Goal: Task Accomplishment & Management: Use online tool/utility

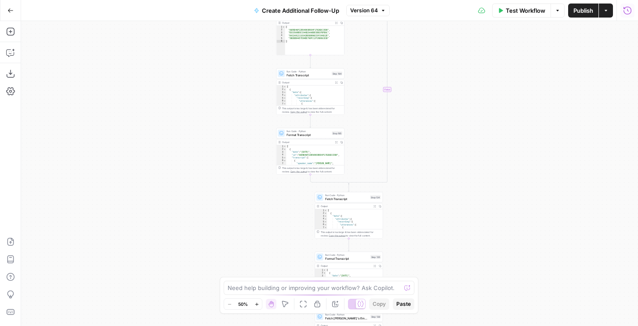
click at [625, 12] on icon "button" at bounding box center [627, 10] width 9 height 9
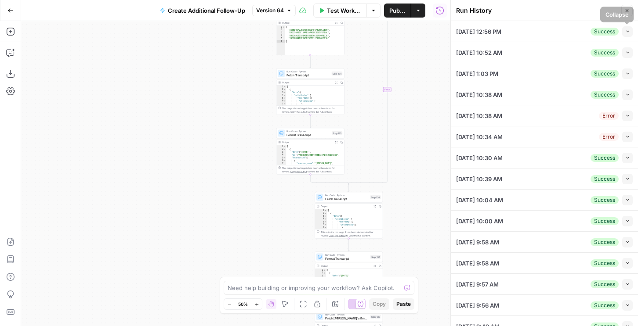
click at [627, 31] on icon "button" at bounding box center [627, 31] width 5 height 5
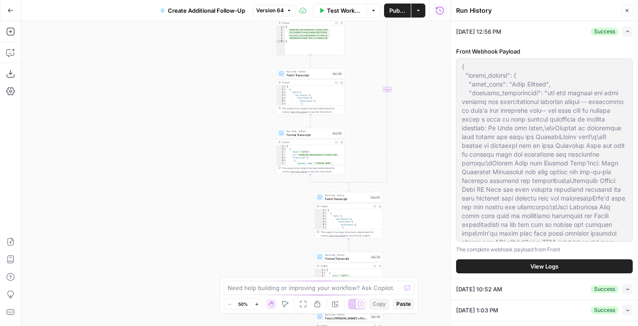
click at [520, 261] on button "View Logs" at bounding box center [544, 266] width 177 height 14
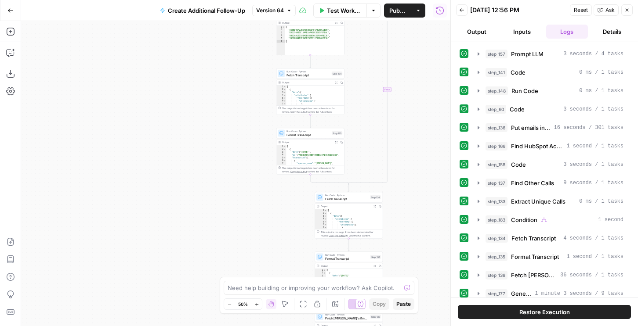
scroll to position [140, 0]
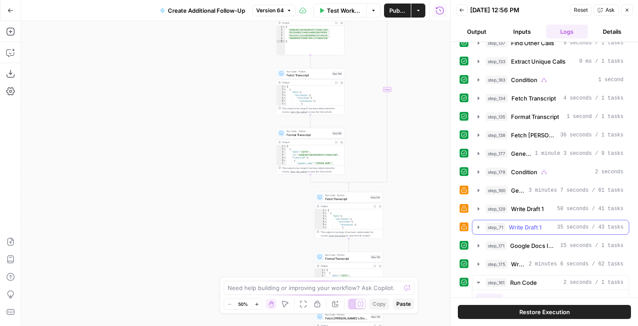
click at [533, 225] on span "Write Draft 1" at bounding box center [524, 227] width 32 height 9
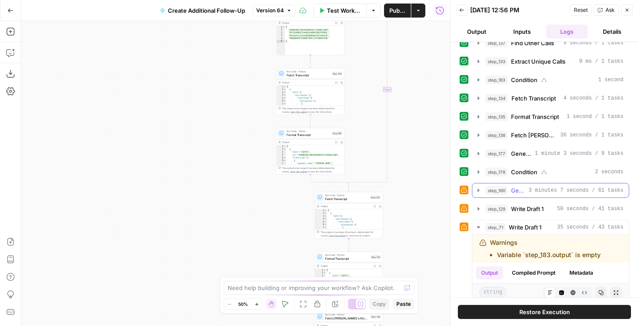
click at [535, 197] on button "step_160 Generate Writing Instructions 3 minutes 7 seconds / 61 tasks" at bounding box center [550, 191] width 156 height 14
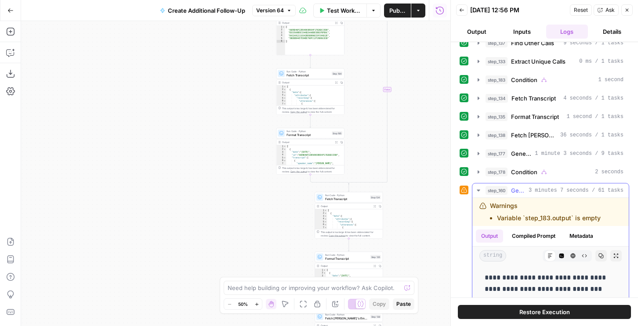
click at [528, 187] on span "3 minutes 7 seconds / 61 tasks" at bounding box center [575, 191] width 95 height 8
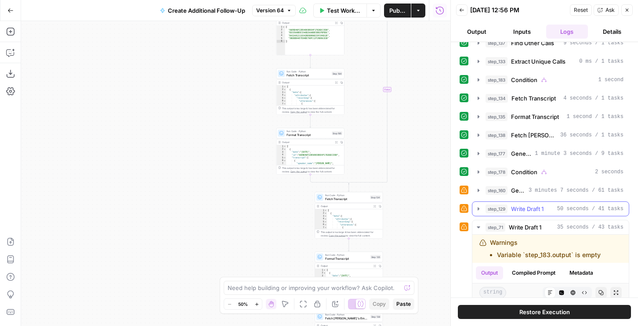
click at [522, 208] on span "Write Draft 1" at bounding box center [527, 209] width 32 height 9
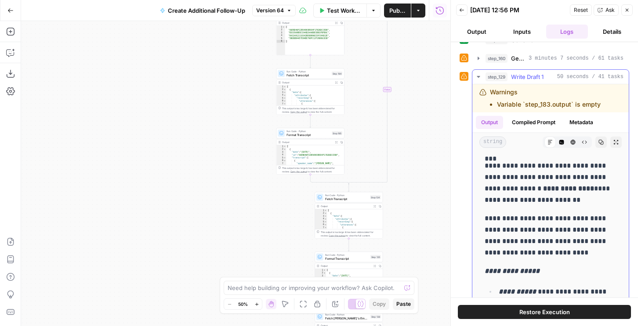
scroll to position [0, 0]
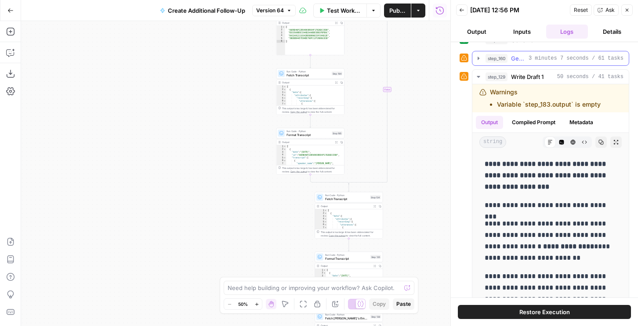
click at [514, 52] on button "step_160 Generate Writing Instructions 3 minutes 7 seconds / 61 tasks" at bounding box center [550, 58] width 156 height 14
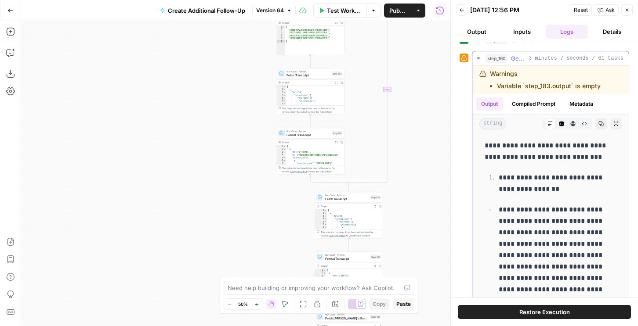
click at [531, 187] on p "**********" at bounding box center [557, 183] width 118 height 23
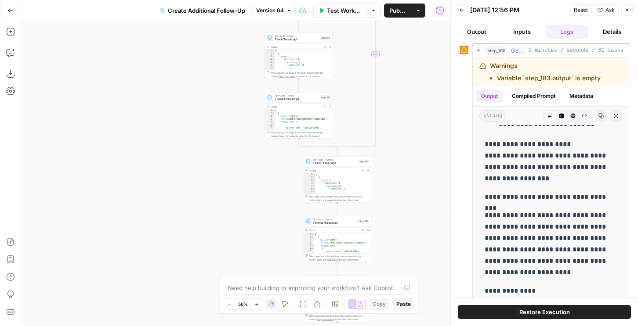
scroll to position [3910, 0]
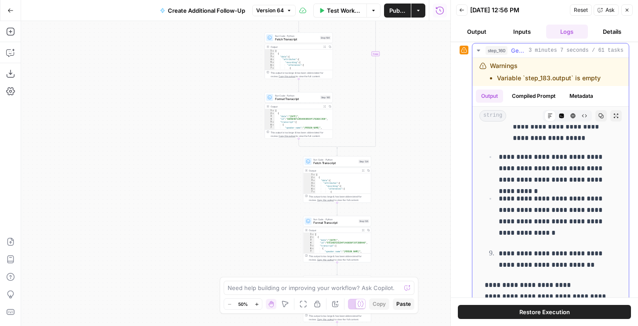
click at [536, 173] on p "**********" at bounding box center [557, 168] width 118 height 34
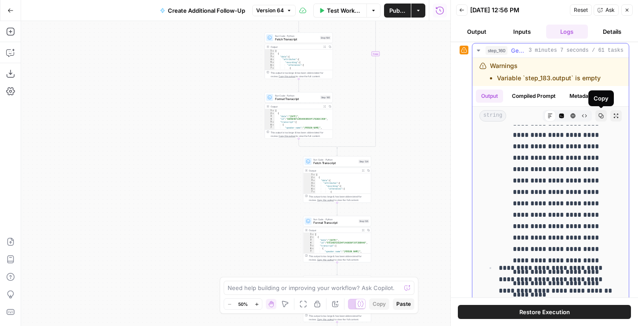
scroll to position [3250, 0]
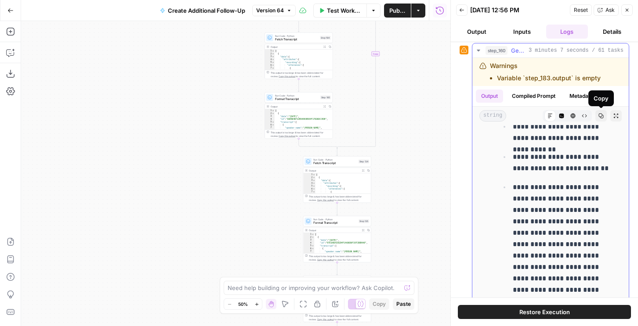
click at [598, 115] on icon "button" at bounding box center [600, 116] width 5 height 5
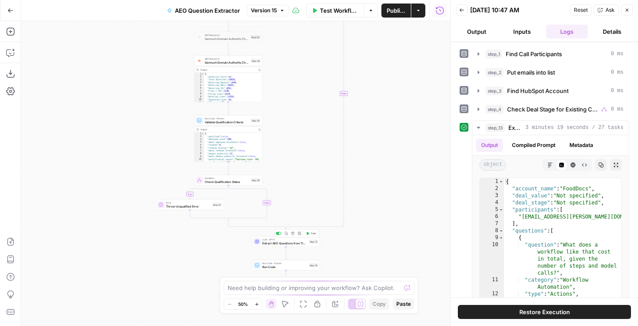
click at [263, 244] on span "Extract AEO Questions from Transcript" at bounding box center [284, 243] width 45 height 4
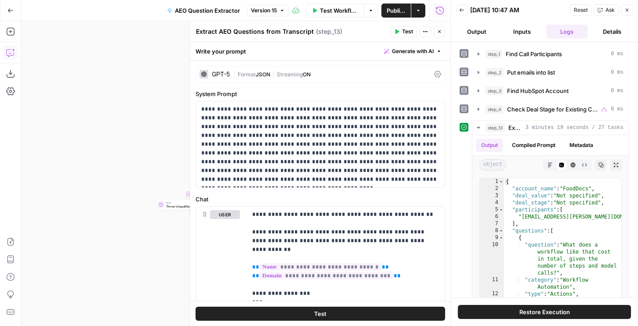
click at [12, 52] on icon "button" at bounding box center [10, 52] width 9 height 9
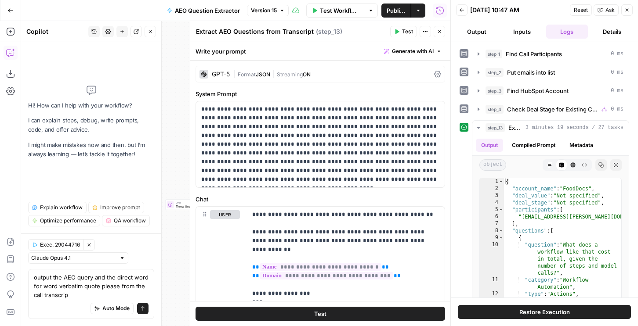
type textarea "output the AEO query and the direct word for word verbatim quote please from th…"
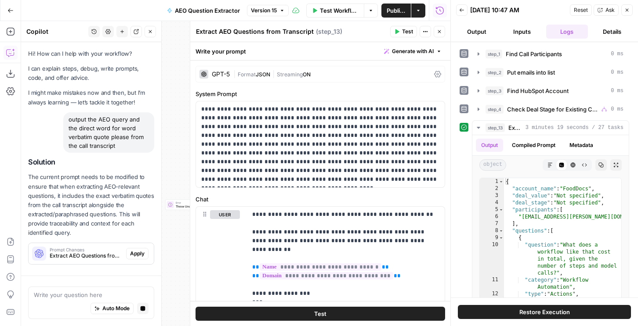
scroll to position [35, 0]
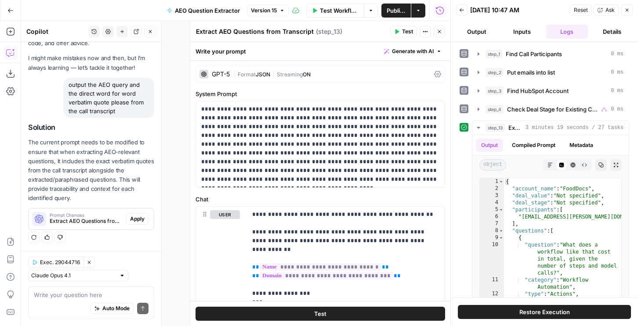
click at [133, 219] on span "Apply" at bounding box center [137, 219] width 14 height 8
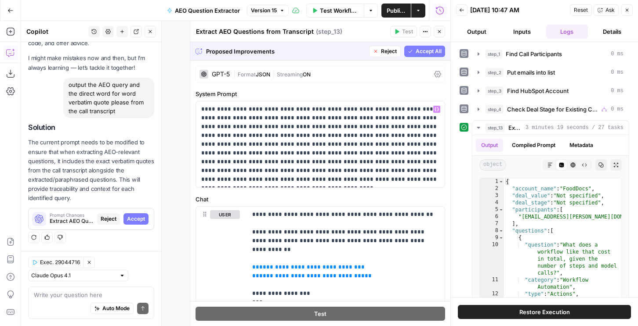
click at [137, 215] on span "Accept" at bounding box center [136, 219] width 18 height 8
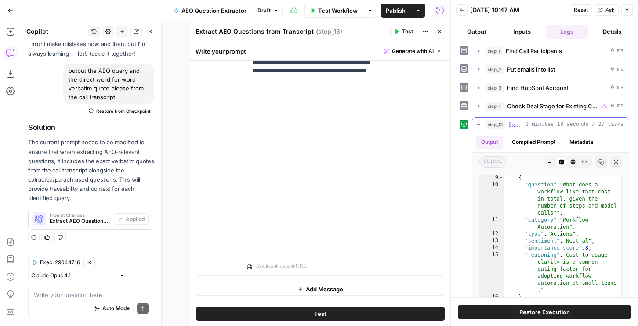
scroll to position [58, 0]
click at [542, 140] on button "Compiled Prompt" at bounding box center [533, 142] width 54 height 13
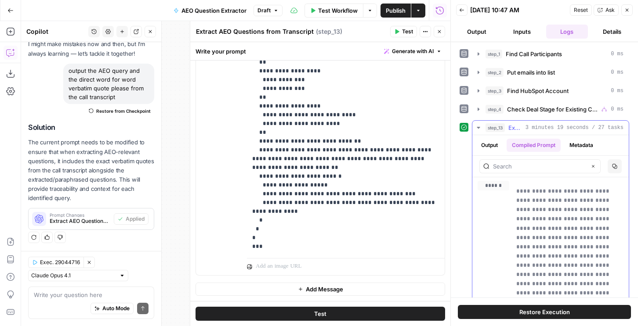
click at [603, 143] on div "Output Compiled Prompt Metadata" at bounding box center [550, 145] width 156 height 20
click at [594, 143] on button "Metadata" at bounding box center [581, 145] width 34 height 13
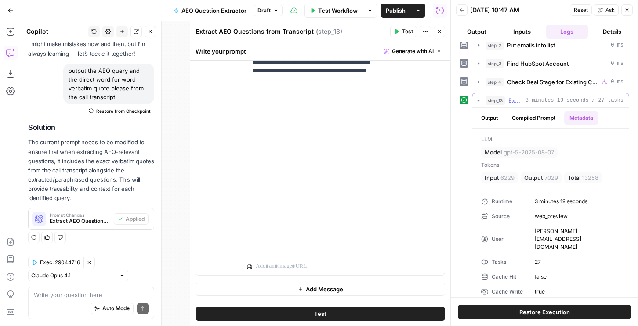
scroll to position [36, 0]
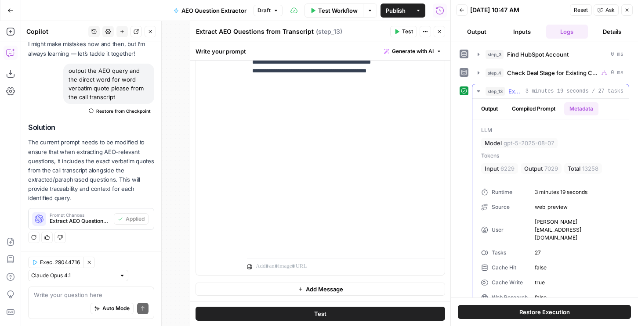
click at [522, 103] on button "Compiled Prompt" at bounding box center [533, 108] width 54 height 13
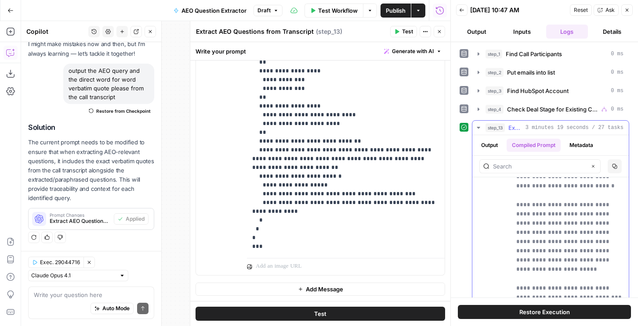
scroll to position [812, 0]
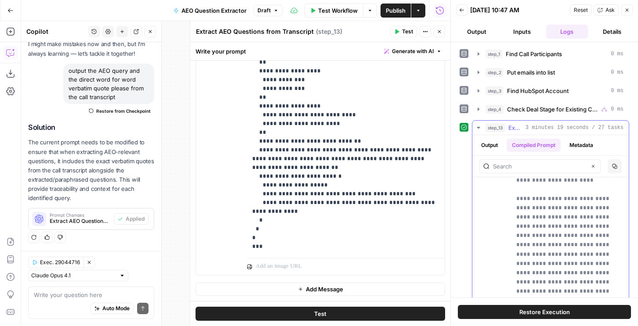
click at [493, 144] on button "Output" at bounding box center [488, 145] width 27 height 13
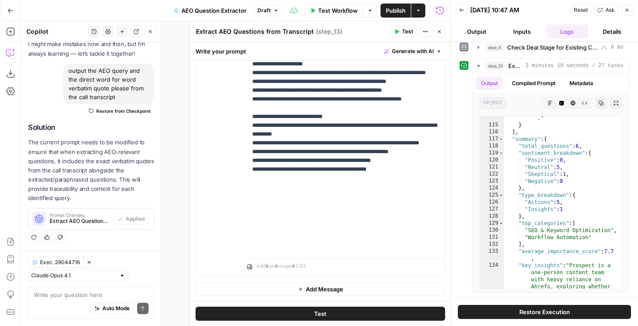
scroll to position [1398, 0]
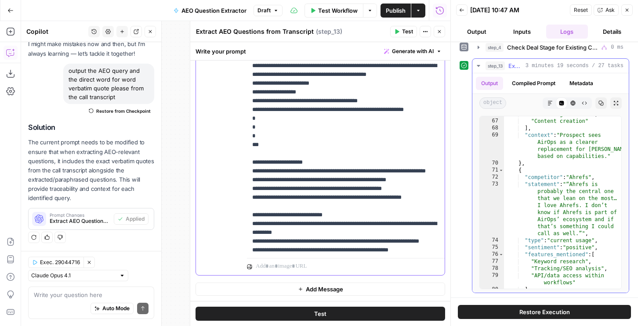
scroll to position [898, 0]
type textarea "**********"
click at [570, 230] on div ""Outline generation" , "Content creation" ] , "context" : "Prospect sees AirOps…" at bounding box center [562, 204] width 117 height 187
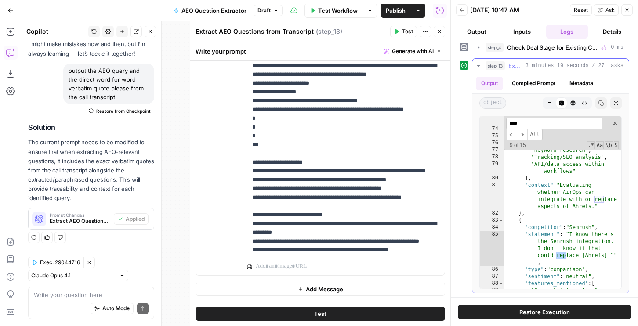
scroll to position [1199, 0]
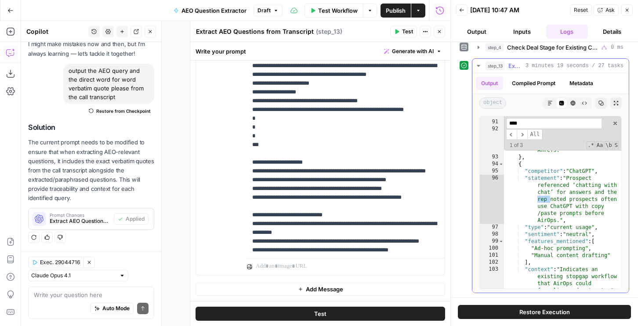
type input "***"
type textarea "**********"
click at [570, 231] on div ""Keyword research replacement" ] , "context" : "Prospect evaluating if Semrush …" at bounding box center [562, 213] width 117 height 215
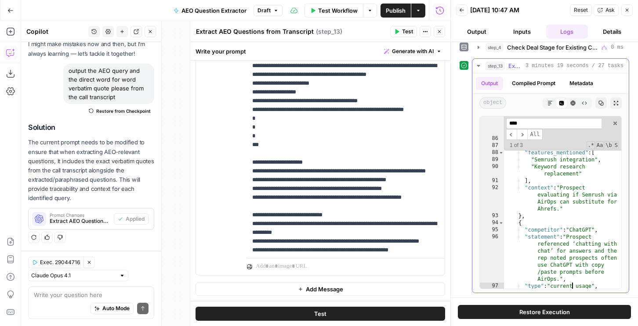
scroll to position [1098, 0]
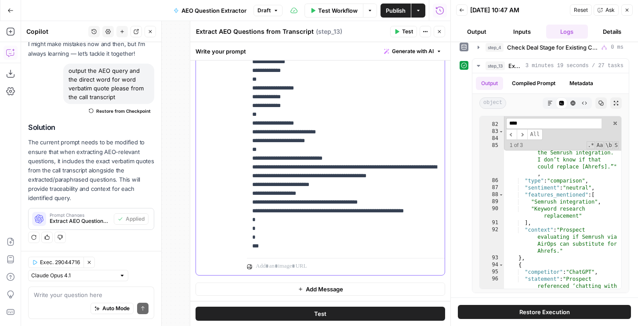
scroll to position [1452, 0]
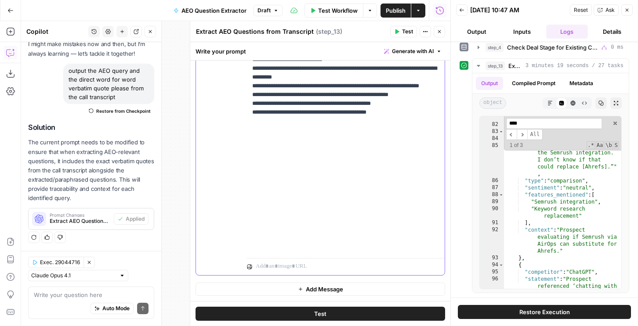
drag, startPoint x: 367, startPoint y: 243, endPoint x: 367, endPoint y: 158, distance: 84.7
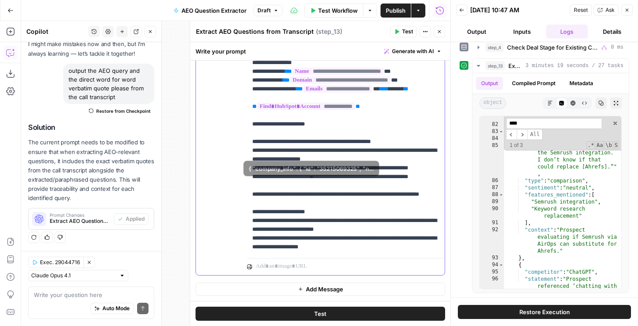
scroll to position [0, 0]
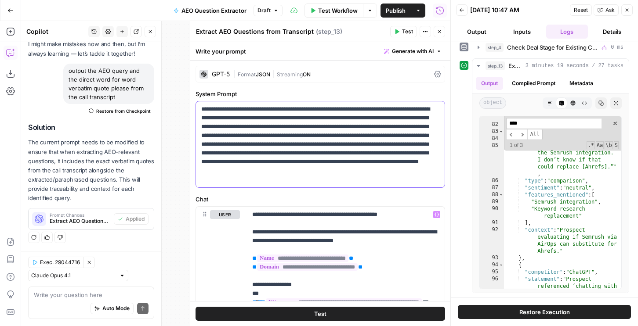
click at [309, 177] on p "**********" at bounding box center [320, 144] width 238 height 79
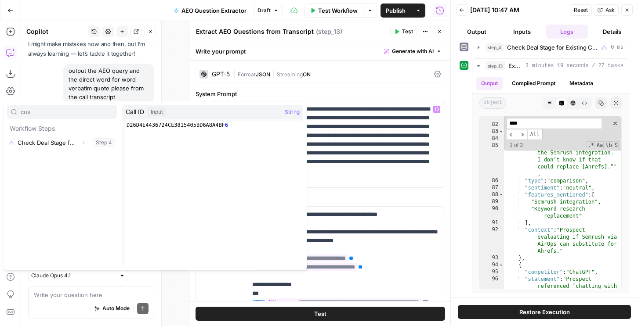
type input "cus"
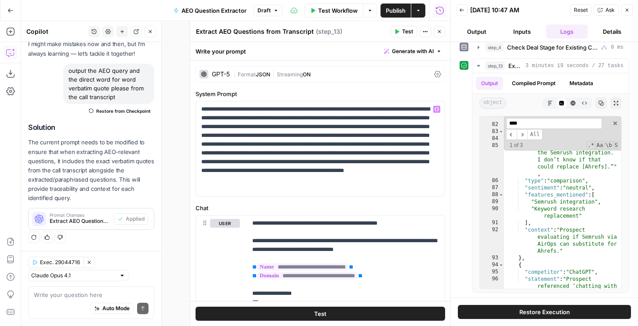
click at [279, 311] on button "Test" at bounding box center [319, 314] width 249 height 14
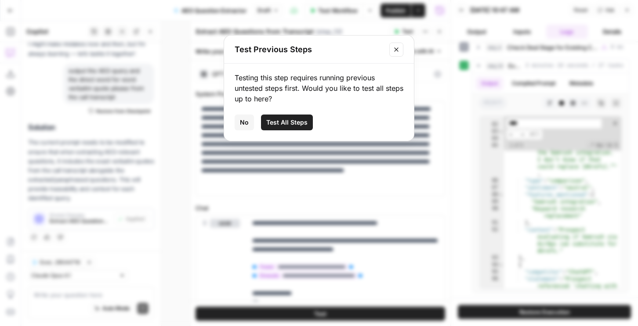
click at [396, 54] on button "Close modal" at bounding box center [396, 50] width 14 height 14
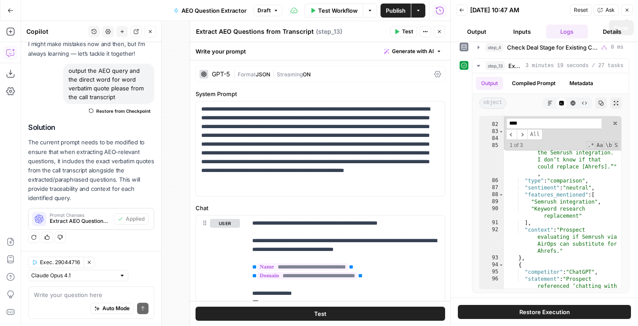
click at [622, 11] on button "Close" at bounding box center [626, 9] width 11 height 11
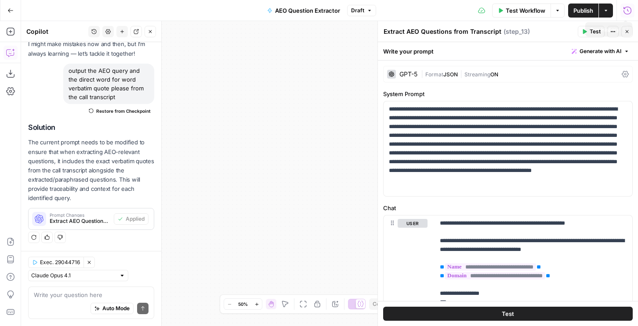
click at [584, 7] on span "Publish" at bounding box center [583, 10] width 20 height 9
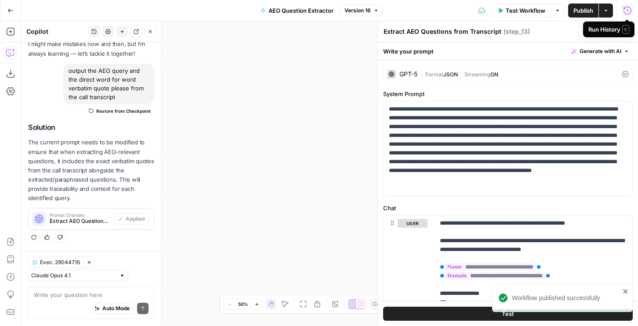
click at [628, 10] on icon "button" at bounding box center [627, 10] width 9 height 9
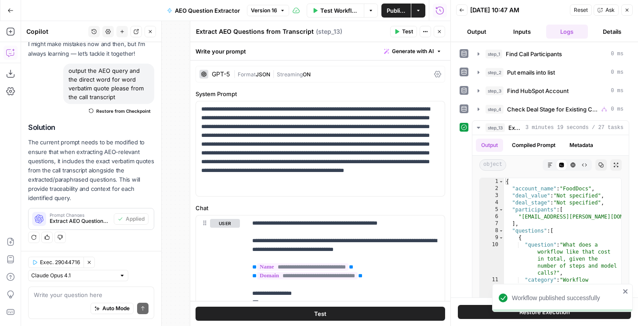
click at [461, 14] on button "Back" at bounding box center [461, 9] width 11 height 11
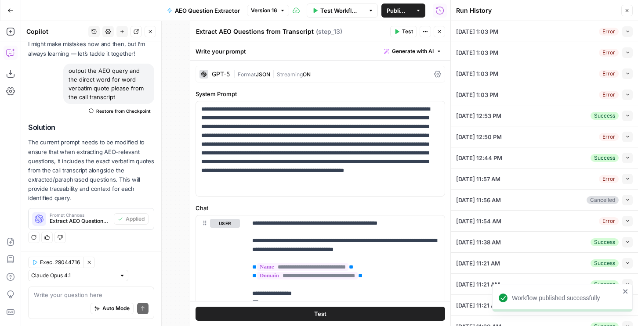
click at [626, 50] on icon "button" at bounding box center [627, 52] width 5 height 5
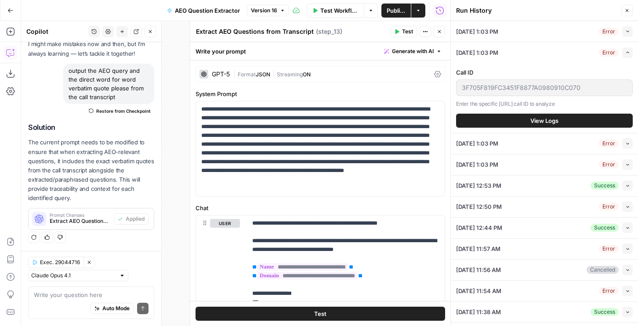
click at [516, 117] on button "View Logs" at bounding box center [544, 121] width 177 height 14
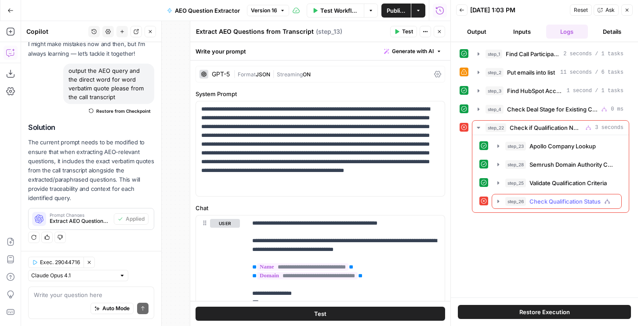
click at [537, 202] on span "Check Qualification Status" at bounding box center [564, 201] width 71 height 9
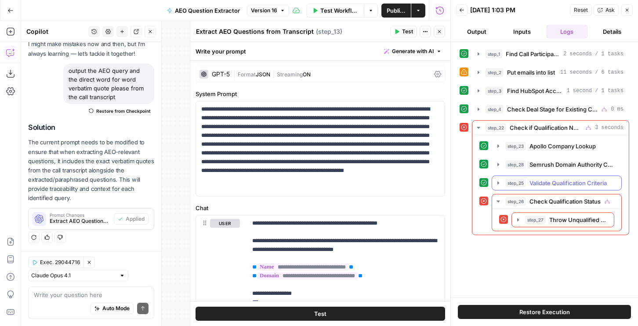
click at [538, 178] on button "step_25 Validate Qualification Criteria 0 ms / 1 tasks" at bounding box center [556, 183] width 129 height 14
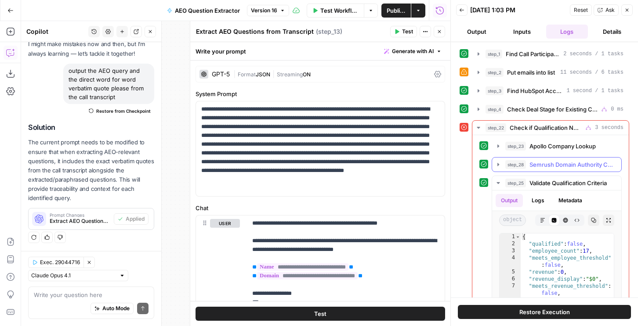
click at [538, 158] on button "step_28 Semrush Domain Authority Check 3 seconds / 10 tasks" at bounding box center [556, 165] width 129 height 14
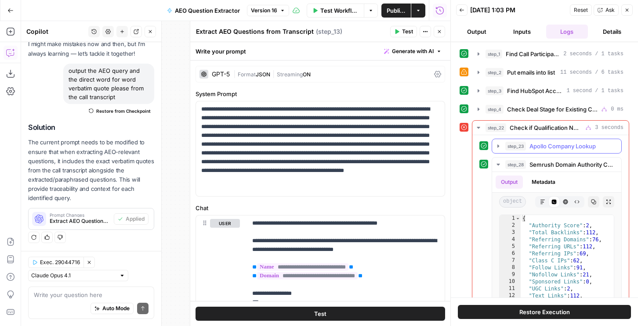
click at [537, 142] on span "Apollo Company Lookup" at bounding box center [562, 146] width 66 height 9
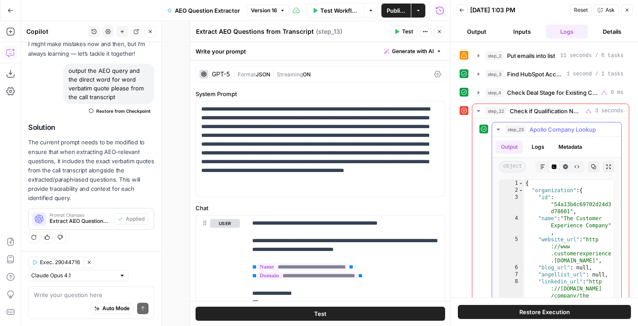
scroll to position [21, 0]
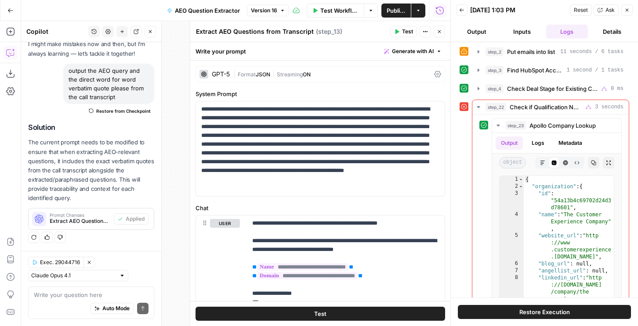
click at [460, 9] on icon "button" at bounding box center [461, 9] width 5 height 5
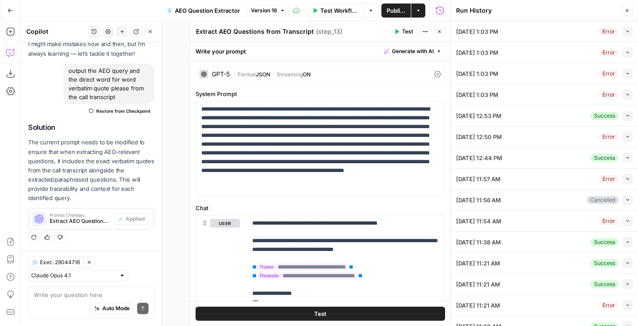
click at [628, 71] on icon "button" at bounding box center [627, 73] width 5 height 5
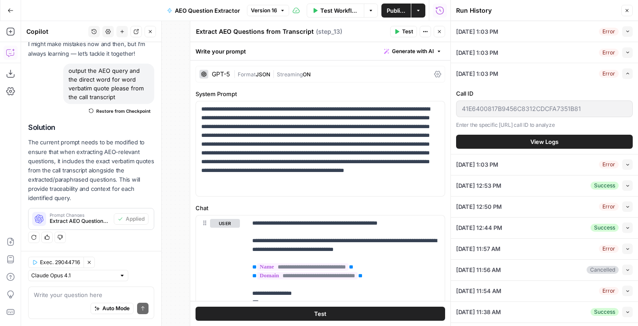
click at [544, 149] on div "Call ID 41E6400817B9456C8312CDCFA7351B81 Enter the specific Chorus.ai call ID t…" at bounding box center [544, 119] width 177 height 70
click at [544, 142] on span "View Logs" at bounding box center [544, 141] width 28 height 9
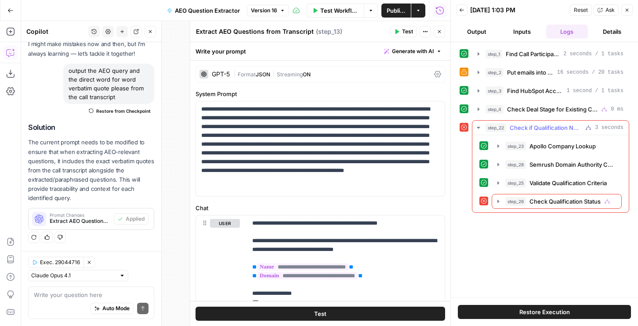
click at [540, 173] on div "step_23 Apollo Company Lookup 0 ms / 1 tasks step_28 Semrush Domain Authority C…" at bounding box center [550, 174] width 142 height 70
click at [540, 187] on span "Validate Qualification Criteria" at bounding box center [567, 183] width 77 height 9
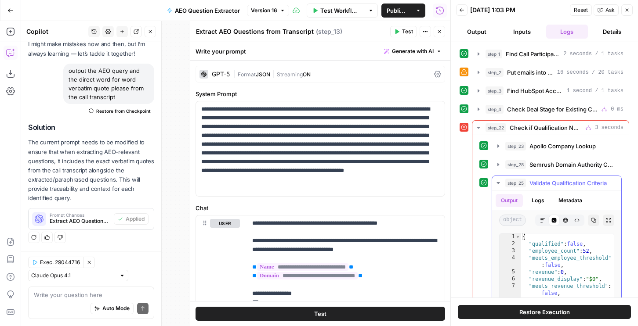
click at [540, 187] on span "Validate Qualification Criteria" at bounding box center [567, 183] width 77 height 9
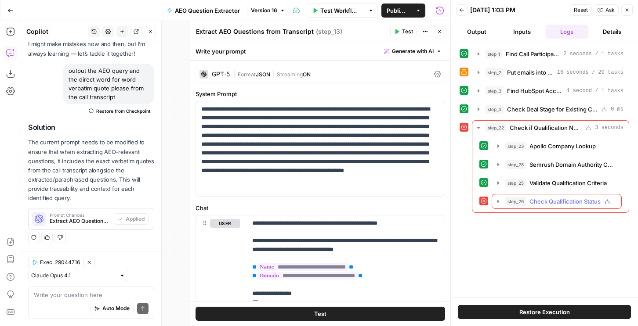
click at [537, 208] on button "step_26 Check Qualification Status 0 ms" at bounding box center [556, 202] width 129 height 14
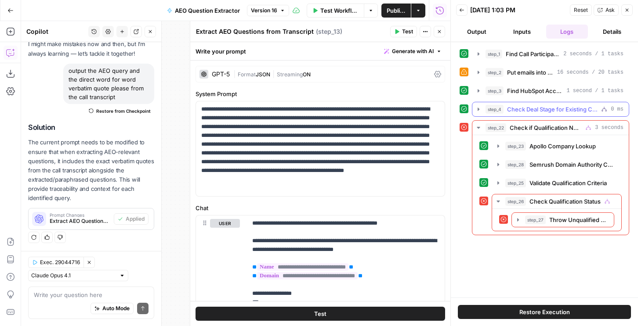
click at [530, 108] on span "Check Deal Stage for Existing Customer" at bounding box center [552, 109] width 90 height 9
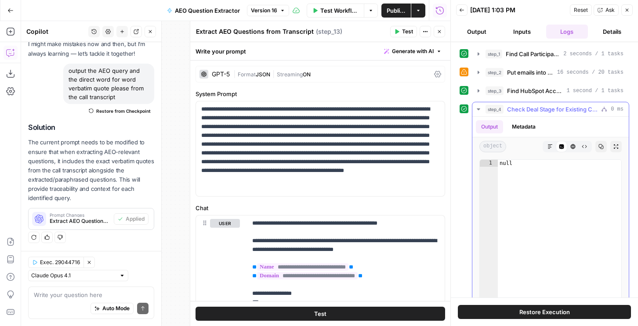
click at [530, 108] on span "Check Deal Stage for Existing Customer" at bounding box center [552, 109] width 90 height 9
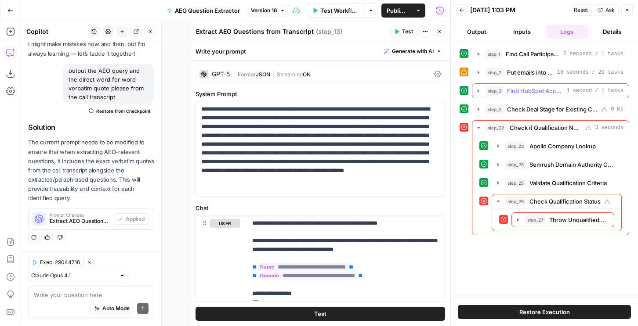
click at [530, 86] on button "step_3 Find HubSpot Account 1 second / 1 tasks" at bounding box center [550, 91] width 156 height 14
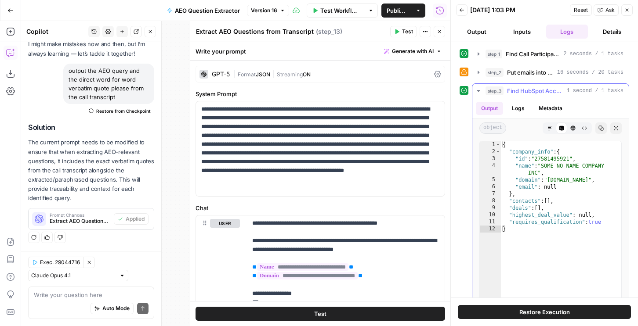
click at [531, 86] on button "step_3 Find HubSpot Account 1 second / 1 tasks" at bounding box center [550, 91] width 156 height 14
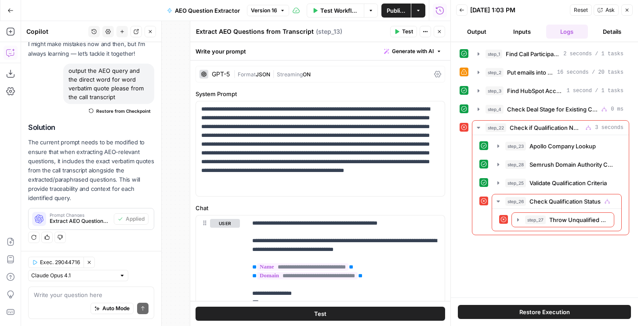
click at [464, 13] on button "Back" at bounding box center [461, 9] width 11 height 11
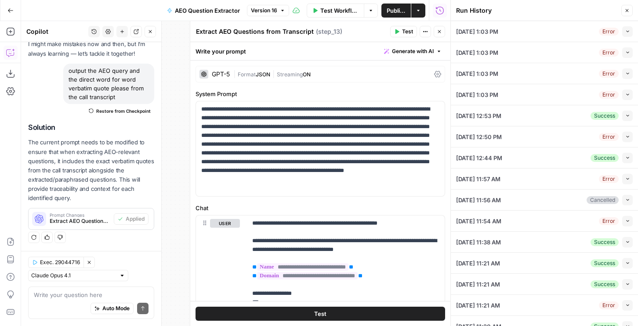
click at [627, 221] on icon "button" at bounding box center [627, 221] width 3 height 2
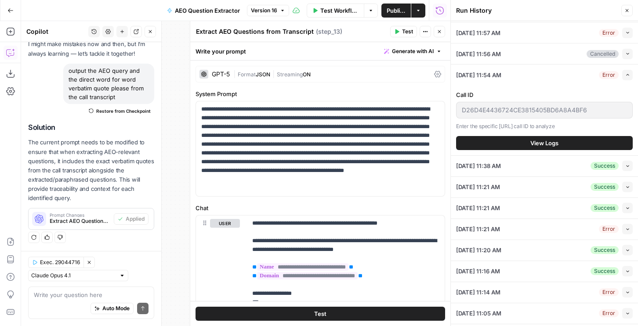
click at [516, 141] on button "View Logs" at bounding box center [544, 143] width 177 height 14
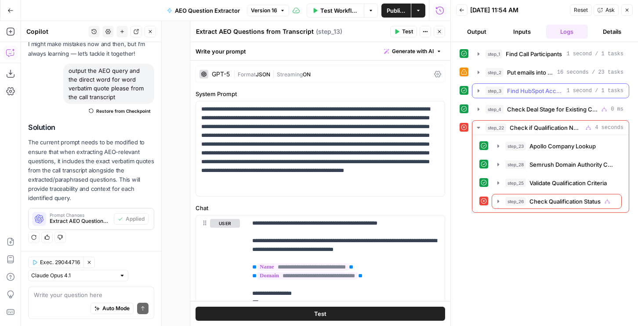
click at [542, 98] on div "step_3 Find HubSpot Account 1 second / 1 tasks" at bounding box center [550, 90] width 157 height 15
click at [542, 105] on span "Check Deal Stage for Existing Customer" at bounding box center [552, 109] width 90 height 9
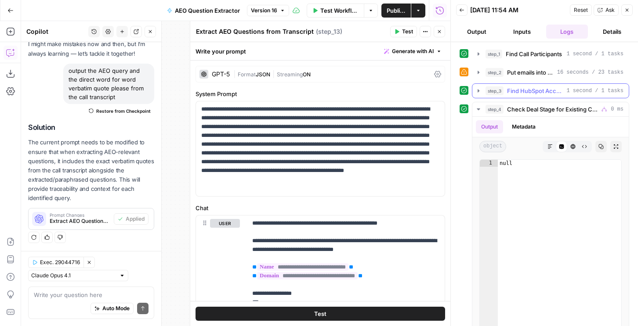
click at [528, 94] on span "Find HubSpot Account" at bounding box center [535, 90] width 56 height 9
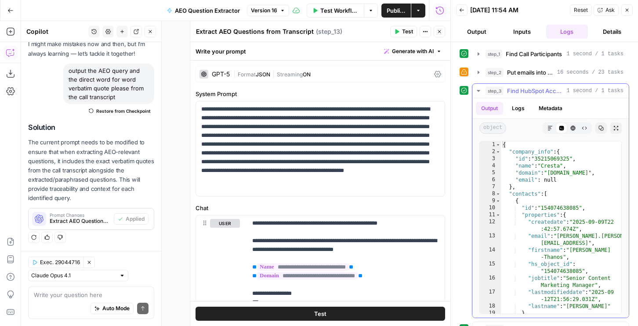
click at [528, 89] on span "Find HubSpot Account" at bounding box center [535, 90] width 56 height 9
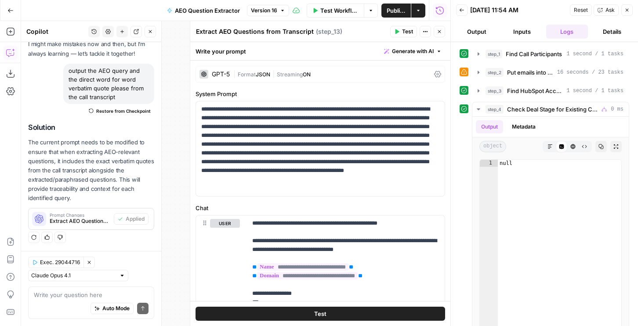
click at [460, 14] on button "Back" at bounding box center [461, 9] width 11 height 11
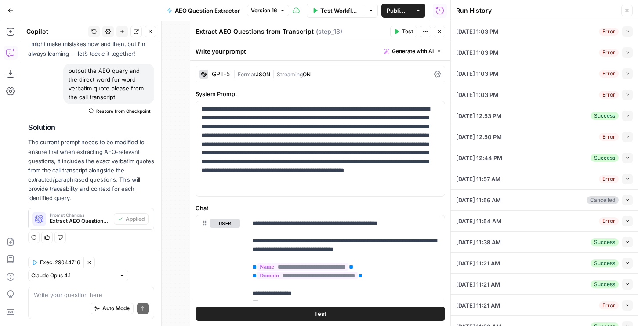
click at [626, 32] on icon "button" at bounding box center [627, 31] width 5 height 5
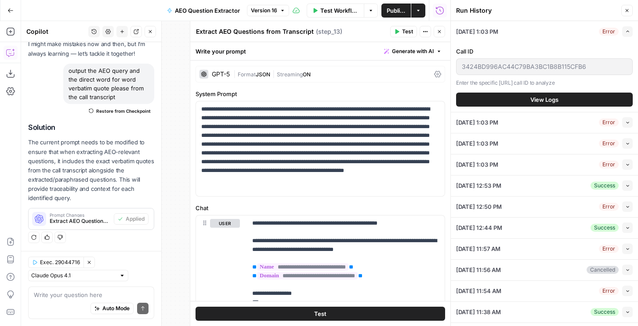
click at [549, 102] on span "View Logs" at bounding box center [544, 99] width 28 height 9
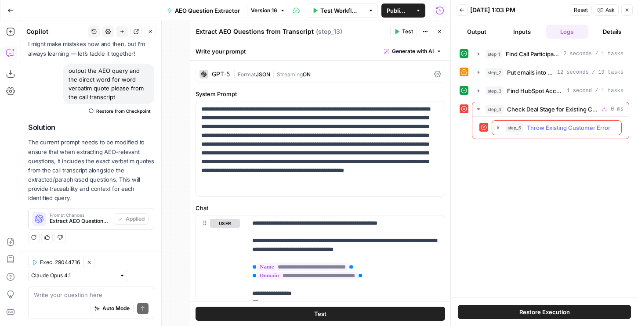
click at [543, 130] on span "Throw Existing Customer Error" at bounding box center [567, 127] width 83 height 9
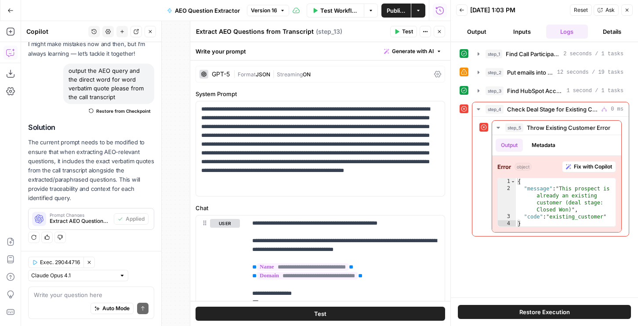
click at [540, 97] on button "step_3 Find HubSpot Account 1 second / 1 tasks" at bounding box center [550, 91] width 156 height 14
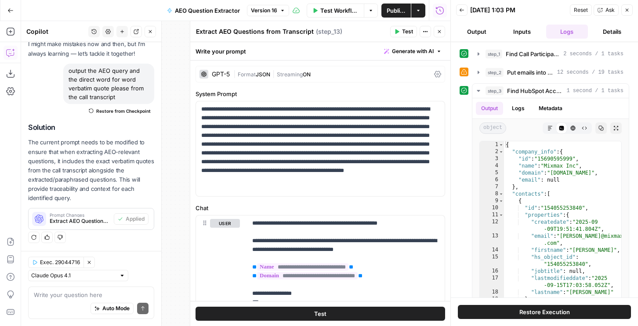
click at [468, 13] on div "Back 09/15/25 at 1:03 PM Reset Ask Close" at bounding box center [544, 10] width 177 height 13
click at [466, 11] on button "Back" at bounding box center [461, 9] width 11 height 11
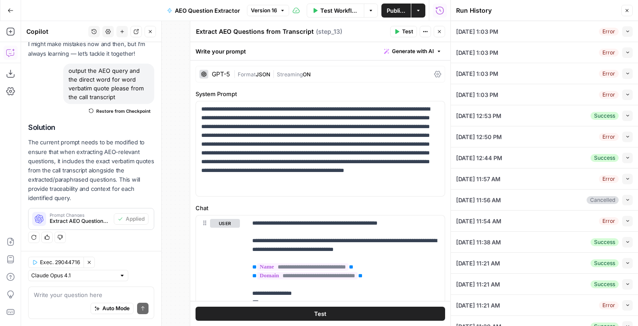
click at [626, 54] on icon "button" at bounding box center [627, 52] width 5 height 5
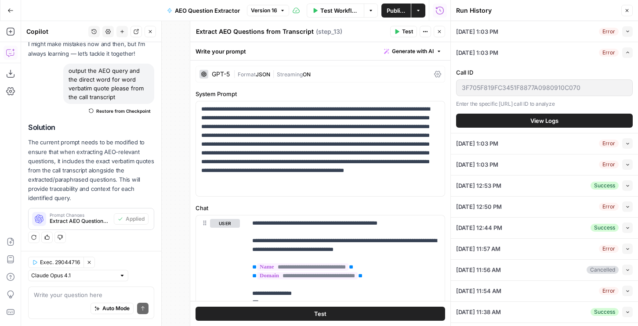
click at [560, 122] on button "View Logs" at bounding box center [544, 121] width 177 height 14
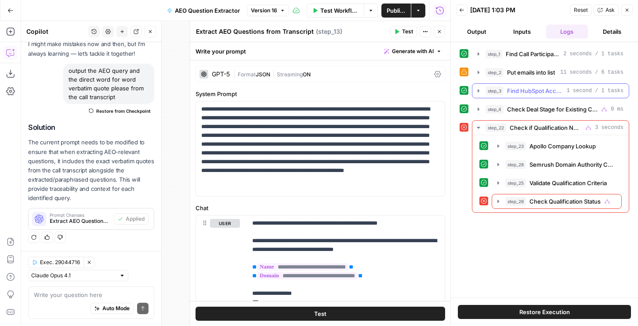
click at [513, 94] on span "Find HubSpot Account" at bounding box center [535, 90] width 56 height 9
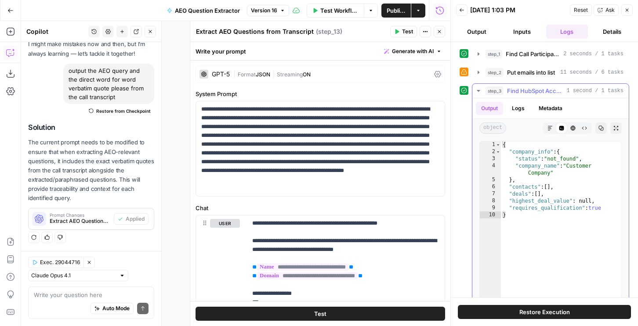
click at [513, 94] on span "Find HubSpot Account" at bounding box center [535, 90] width 56 height 9
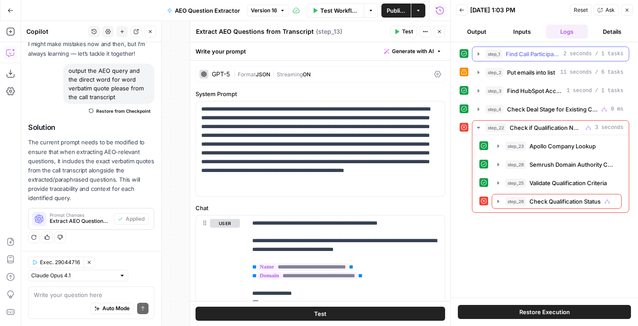
click at [515, 54] on span "Find Call Participants" at bounding box center [532, 54] width 54 height 9
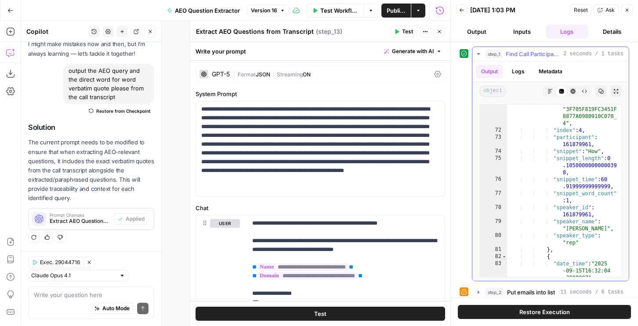
scroll to position [1101, 0]
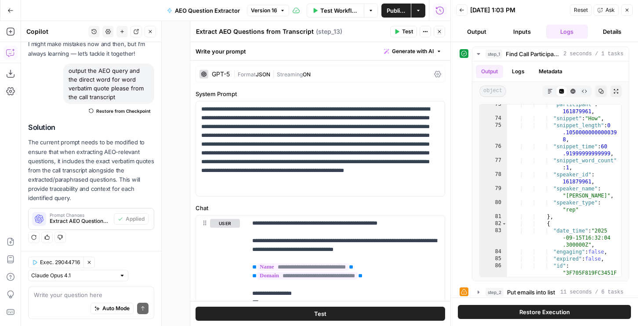
click at [462, 9] on icon "button" at bounding box center [461, 9] width 5 height 5
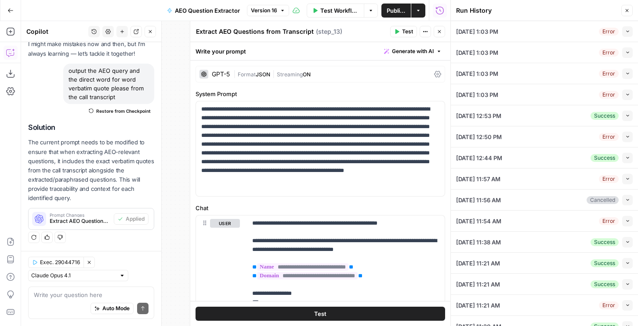
scroll to position [5, 0]
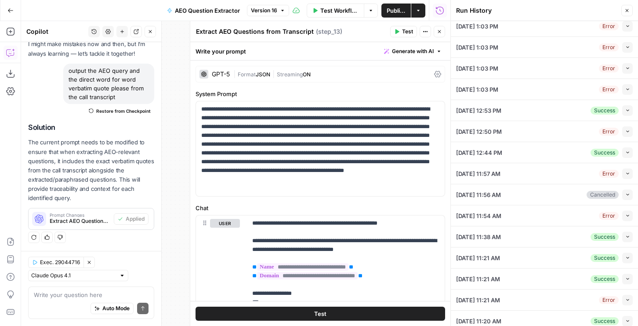
click at [625, 109] on icon "button" at bounding box center [627, 110] width 5 height 5
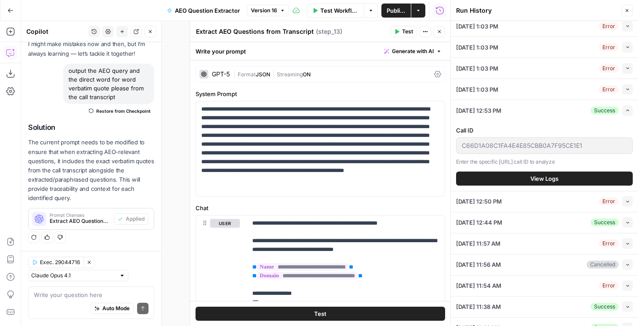
click at [522, 183] on button "View Logs" at bounding box center [544, 179] width 177 height 14
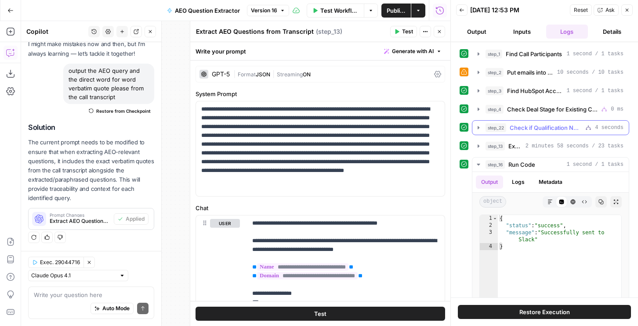
click at [532, 121] on button "step_22 Check if Qualification Needed 4 seconds" at bounding box center [550, 128] width 156 height 14
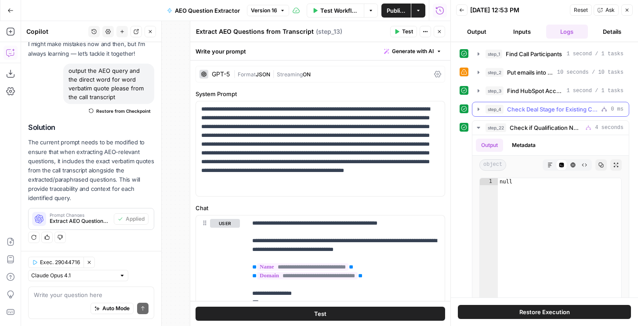
click at [533, 102] on div "step_4 Check Deal Stage for Existing Customer 0 ms" at bounding box center [550, 109] width 157 height 15
click at [533, 112] on span "Check Deal Stage for Existing Customer" at bounding box center [552, 109] width 90 height 9
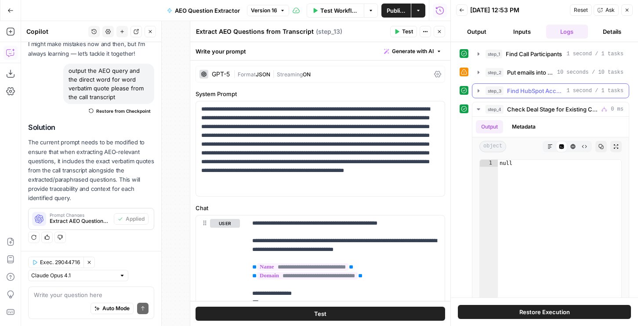
click at [532, 96] on button "step_3 Find HubSpot Account 1 second / 1 tasks" at bounding box center [550, 91] width 156 height 14
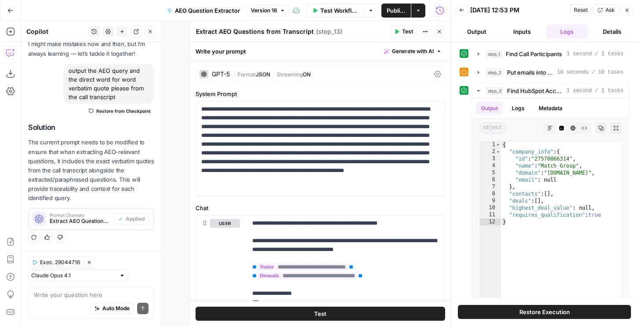
click at [464, 9] on button "Back" at bounding box center [461, 9] width 11 height 11
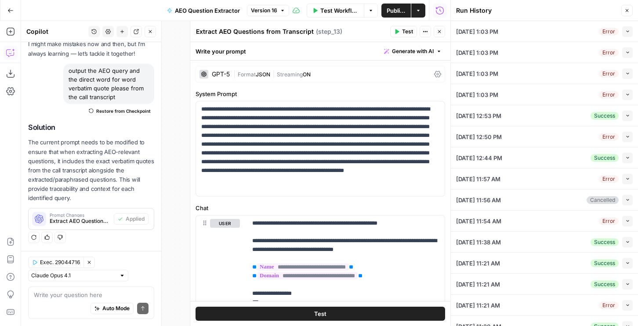
click at [628, 174] on button "Collapse" at bounding box center [627, 179] width 11 height 11
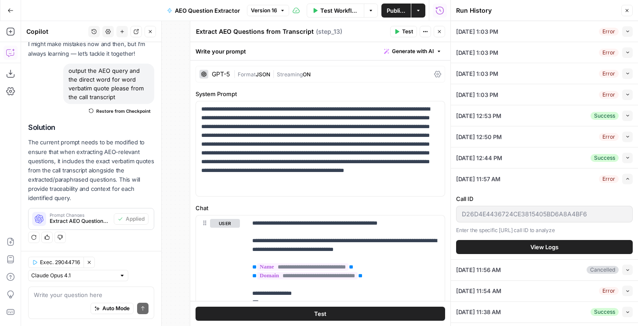
click at [557, 246] on span "View Logs" at bounding box center [544, 247] width 28 height 9
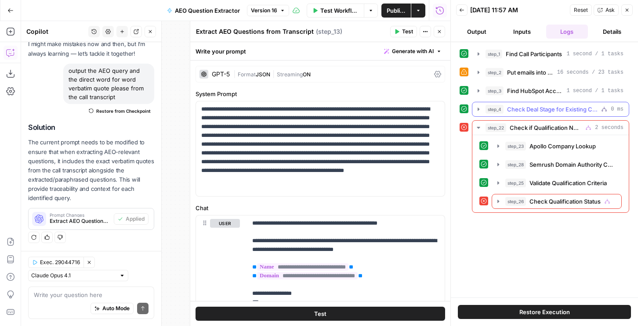
click at [543, 106] on span "Check Deal Stage for Existing Customer" at bounding box center [552, 109] width 90 height 9
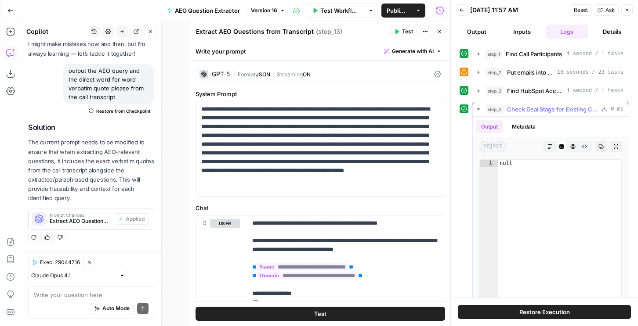
click at [543, 106] on span "Check Deal Stage for Existing Customer" at bounding box center [552, 109] width 90 height 9
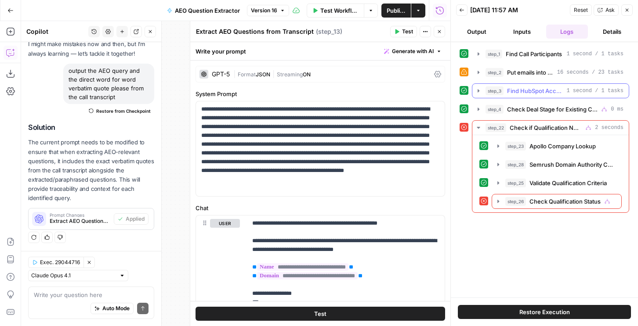
click at [539, 87] on span "Find HubSpot Account" at bounding box center [535, 90] width 56 height 9
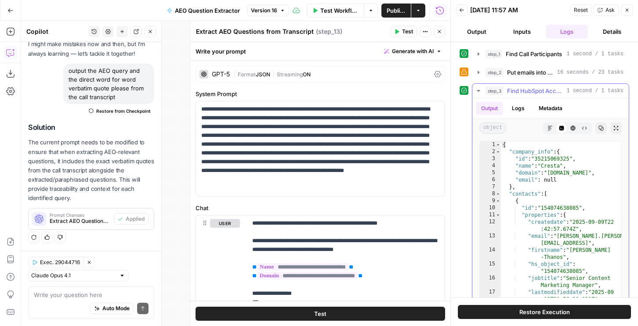
click at [539, 86] on span "Find HubSpot Account" at bounding box center [535, 90] width 56 height 9
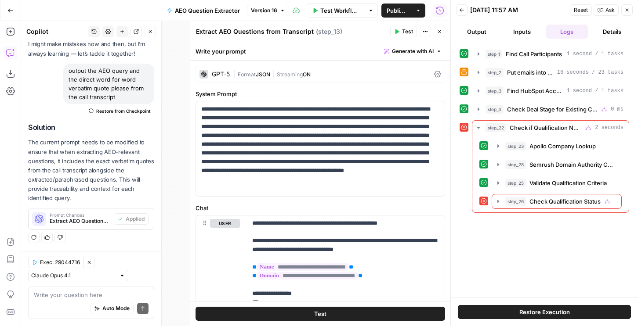
click at [459, 1] on header "Back 09/15/25 at 11:57 AM Reset Ask Close Output Inputs Logs Details" at bounding box center [543, 21] width 187 height 42
click at [460, 11] on icon "button" at bounding box center [461, 9] width 5 height 5
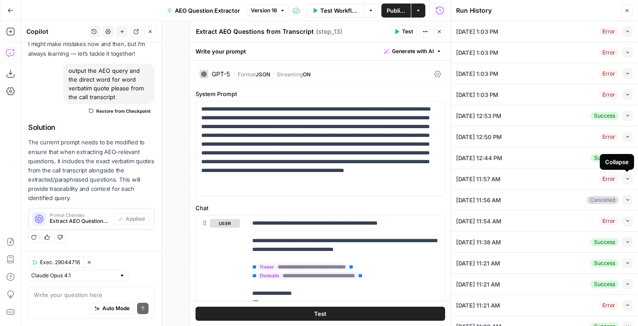
click at [622, 162] on div "Collapse" at bounding box center [617, 162] width 24 height 9
click at [577, 169] on div "09/15/25 at 11:57 AM Error Collapse" at bounding box center [544, 179] width 177 height 21
click at [629, 156] on button "Collapse" at bounding box center [627, 158] width 11 height 11
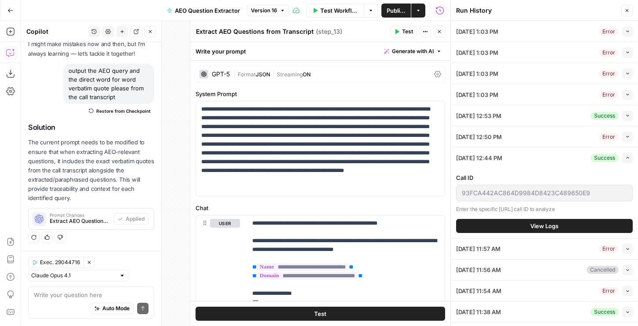
click at [485, 214] on div "Call ID 93FCA442AC864D9984D8423C489650E9 Enter the specific Chorus.ai call ID t…" at bounding box center [544, 203] width 177 height 70
click at [486, 223] on button "View Logs" at bounding box center [544, 226] width 177 height 14
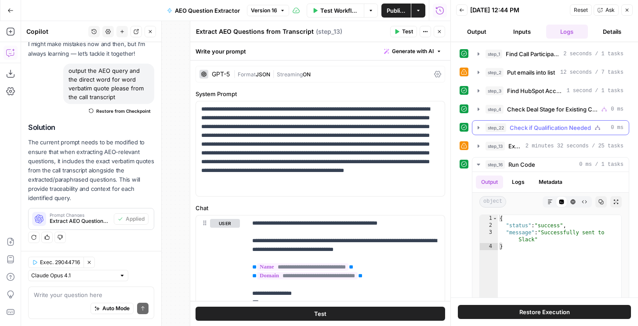
click at [511, 125] on span "Check if Qualification Needed" at bounding box center [549, 127] width 81 height 9
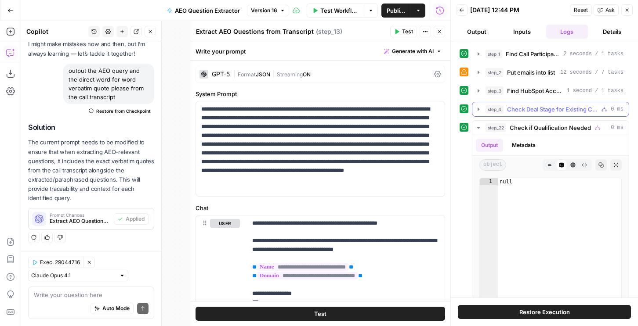
click at [512, 103] on button "step_4 Check Deal Stage for Existing Customer 0 ms" at bounding box center [550, 109] width 156 height 14
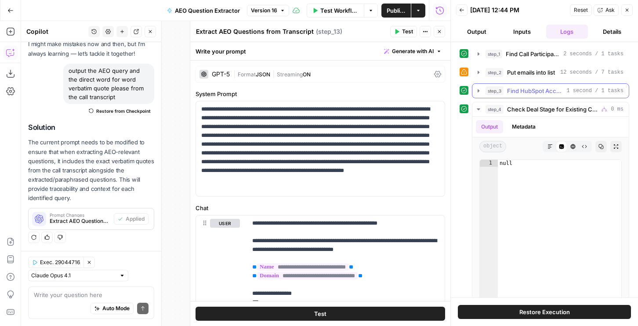
click at [510, 84] on button "step_3 Find HubSpot Account 1 second / 1 tasks" at bounding box center [550, 91] width 156 height 14
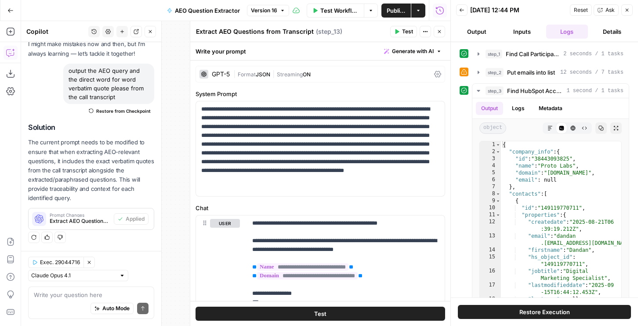
click at [461, 12] on icon "button" at bounding box center [461, 9] width 5 height 5
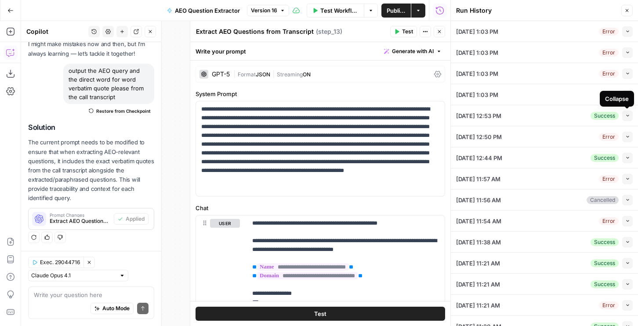
click at [627, 116] on icon "button" at bounding box center [627, 116] width 3 height 2
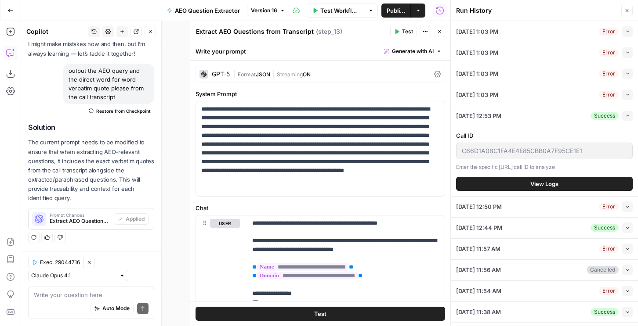
click at [508, 190] on button "View Logs" at bounding box center [544, 184] width 177 height 14
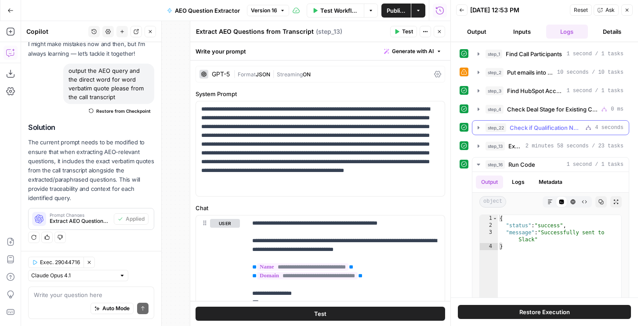
click at [523, 131] on span "Check if Qualification Needed" at bounding box center [545, 127] width 72 height 9
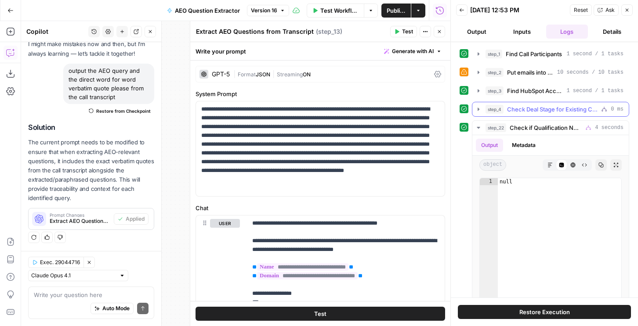
click at [522, 108] on span "Check Deal Stage for Existing Customer" at bounding box center [552, 109] width 90 height 9
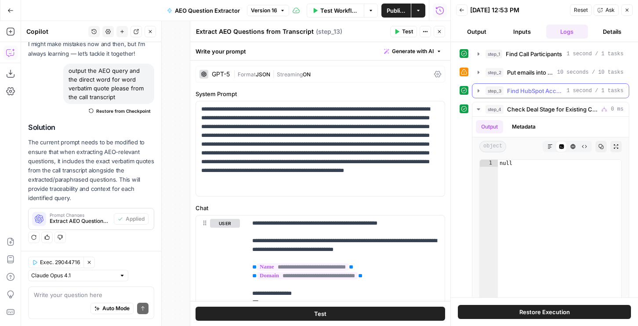
click at [518, 90] on span "Find HubSpot Account" at bounding box center [535, 90] width 56 height 9
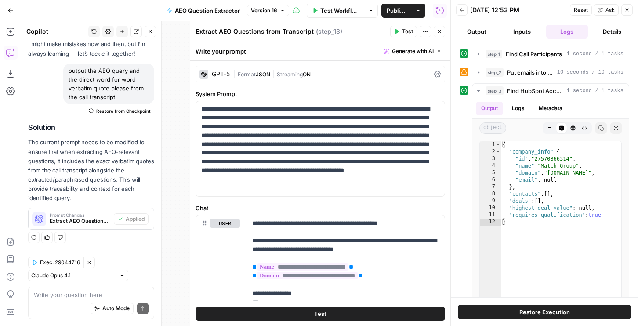
click at [457, 6] on button "Back" at bounding box center [461, 9] width 11 height 11
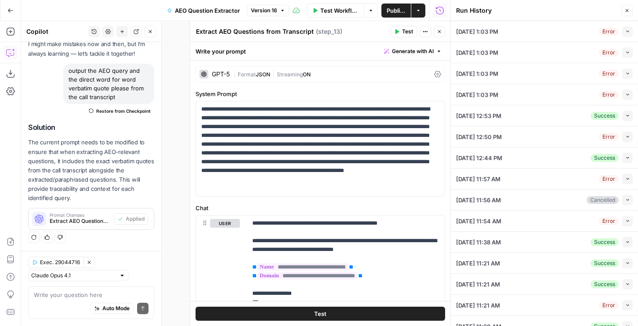
click at [622, 91] on button "Collapse" at bounding box center [627, 95] width 11 height 11
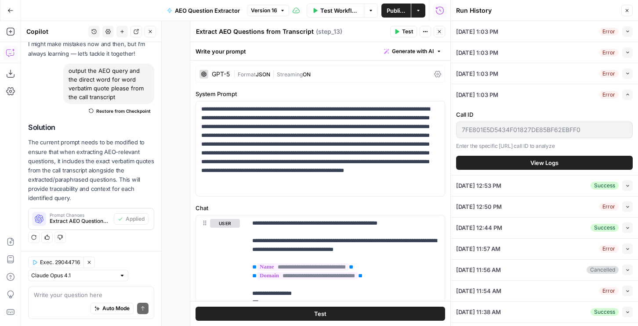
click at [538, 166] on span "View Logs" at bounding box center [544, 162] width 28 height 9
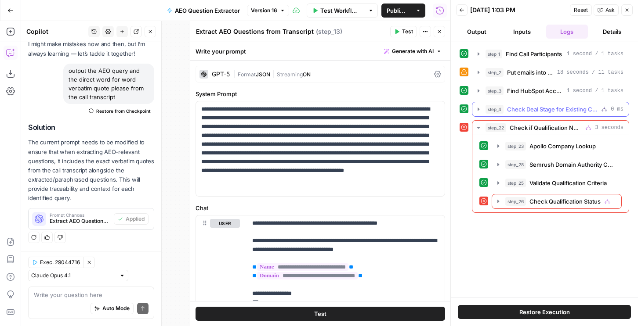
click at [507, 104] on button "step_4 Check Deal Stage for Existing Customer 0 ms" at bounding box center [550, 109] width 156 height 14
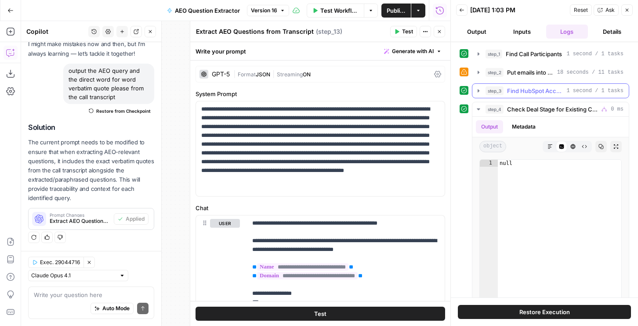
click at [508, 96] on button "step_3 Find HubSpot Account 1 second / 1 tasks" at bounding box center [550, 91] width 156 height 14
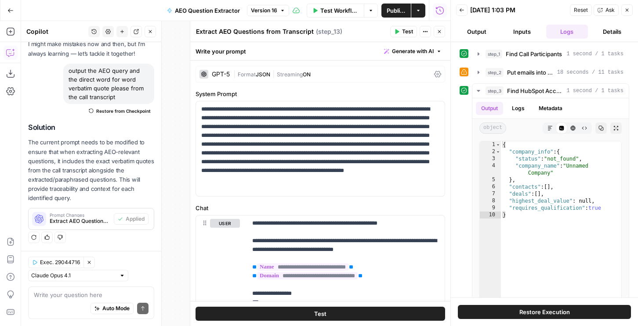
click at [503, 74] on span "step_2" at bounding box center [494, 72] width 18 height 9
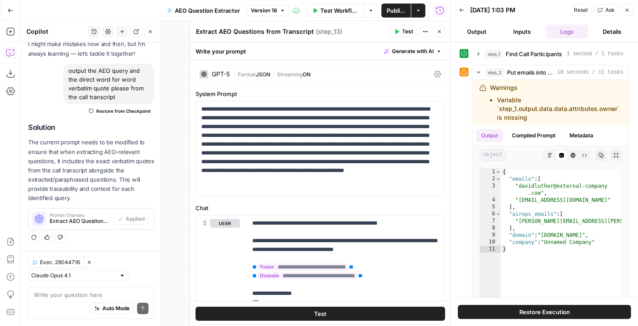
drag, startPoint x: 461, startPoint y: 11, endPoint x: 517, endPoint y: 30, distance: 59.8
click at [512, 29] on header "Back 09/15/25 at 1:03 PM Reset Ask Close Output Inputs Logs Details" at bounding box center [543, 21] width 187 height 42
click at [517, 30] on button "Inputs" at bounding box center [522, 32] width 42 height 14
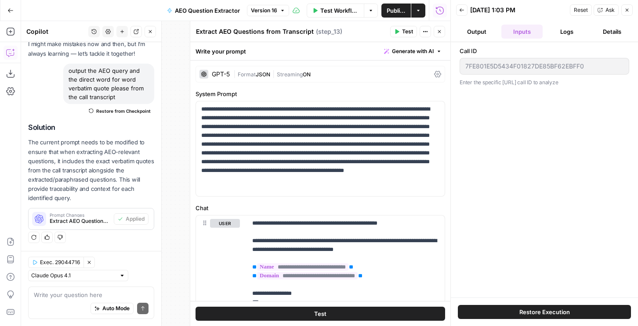
click at [560, 36] on button "Logs" at bounding box center [567, 32] width 42 height 14
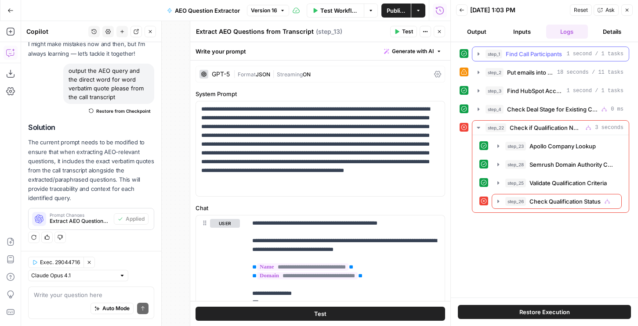
click at [516, 50] on span "Find Call Participants" at bounding box center [533, 54] width 56 height 9
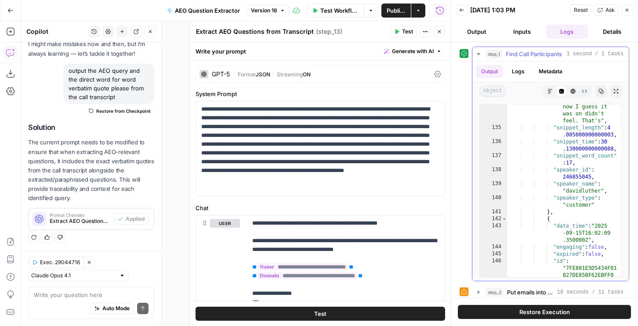
scroll to position [822, 0]
click at [440, 30] on icon "button" at bounding box center [438, 31] width 5 height 5
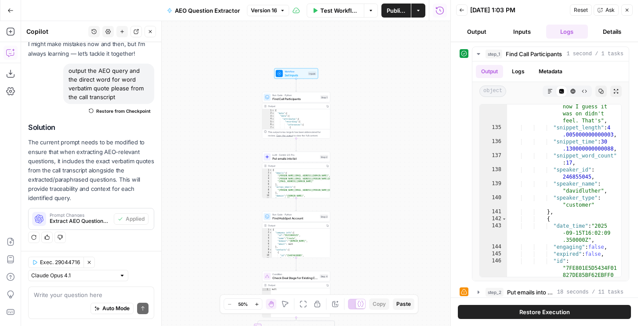
click at [286, 156] on span "LLM · Gemini 2.5 Pro" at bounding box center [295, 155] width 46 height 4
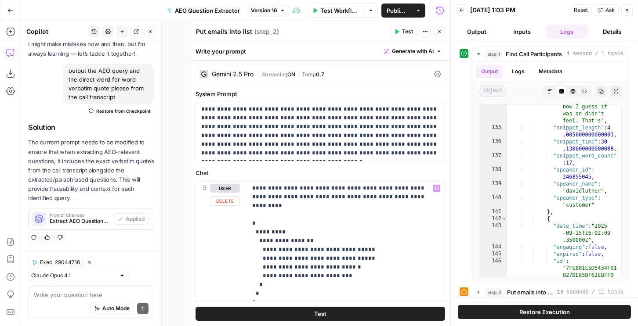
scroll to position [202, 0]
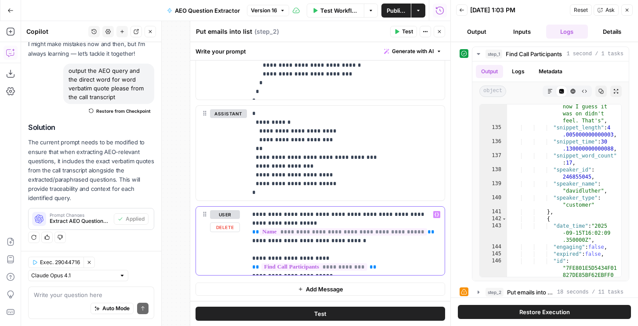
click at [389, 233] on p "**********" at bounding box center [345, 240] width 187 height 61
click at [381, 258] on p "**********" at bounding box center [345, 240] width 187 height 61
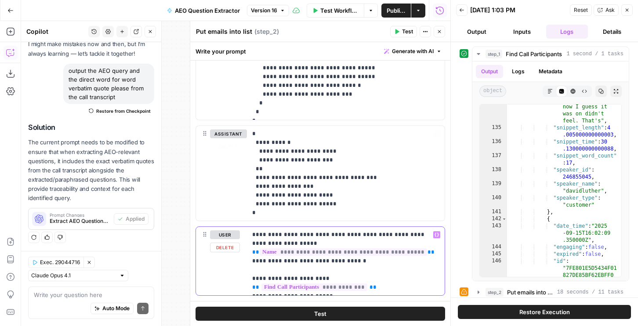
scroll to position [0, 0]
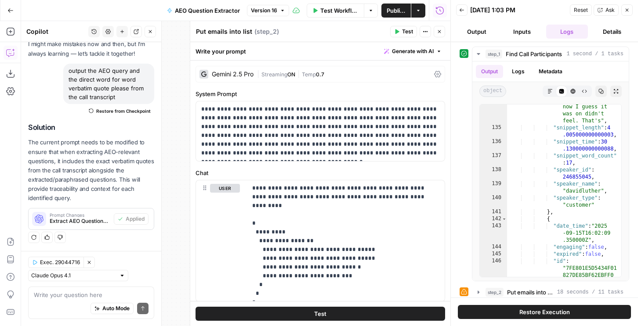
click at [315, 71] on span "Temp" at bounding box center [309, 74] width 14 height 7
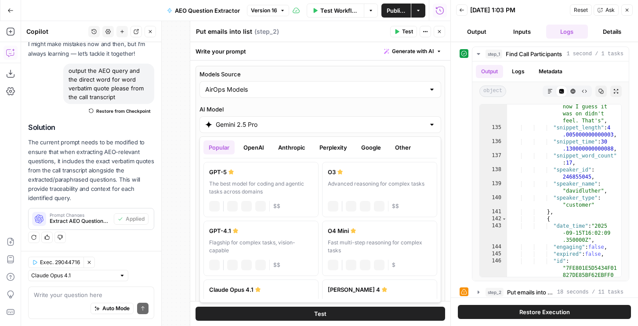
click at [243, 131] on div "Gemini 2.5 Pro" at bounding box center [319, 124] width 241 height 17
click at [253, 141] on button "OpenAI" at bounding box center [253, 147] width 31 height 14
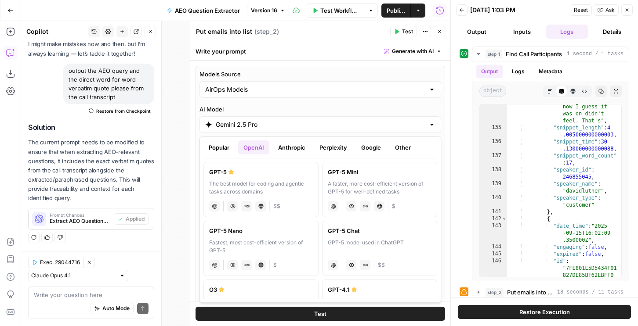
click at [366, 187] on div "A faster, more cost-efficient version of GPT-5 for well-defined tasks" at bounding box center [380, 188] width 104 height 16
type input "GPT-5 Mini"
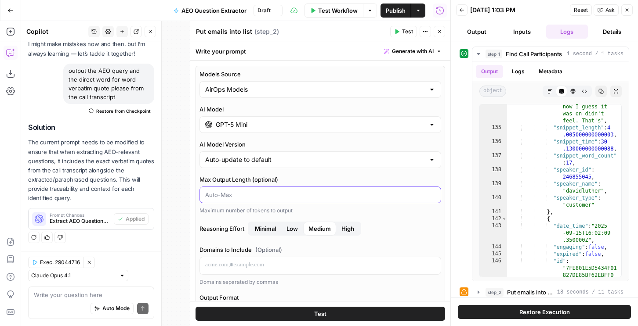
click at [262, 195] on input "Max Output Length (optional)" at bounding box center [320, 195] width 230 height 9
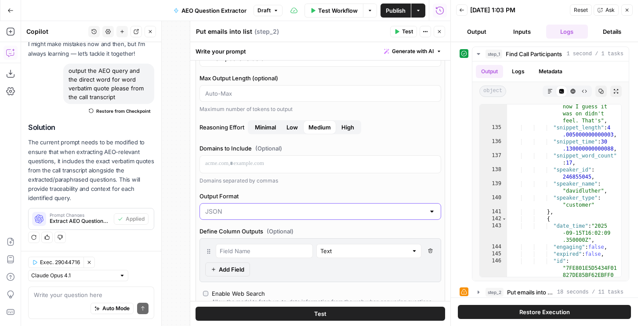
click at [249, 211] on input "Output Format" at bounding box center [315, 211] width 220 height 9
type input "JSON"
click at [263, 188] on div "Models Source AirOps Models AI Model GPT-5 Mini AI Model Version Auto-update to…" at bounding box center [319, 189] width 249 height 451
click at [405, 29] on span "Test" at bounding box center [407, 32] width 11 height 8
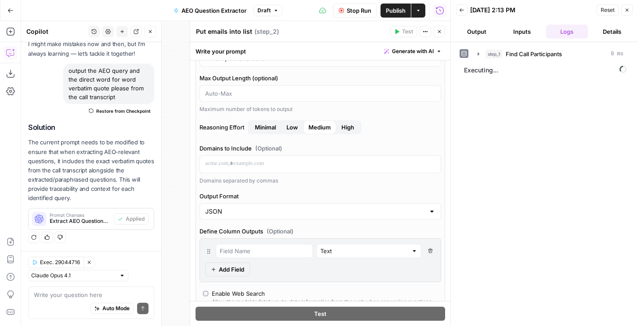
click at [465, 29] on button "Output" at bounding box center [477, 32] width 42 height 14
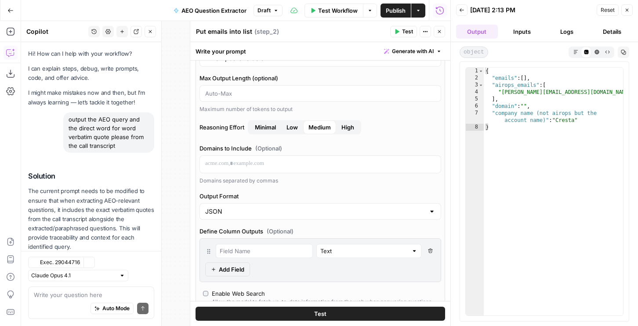
scroll to position [49, 0]
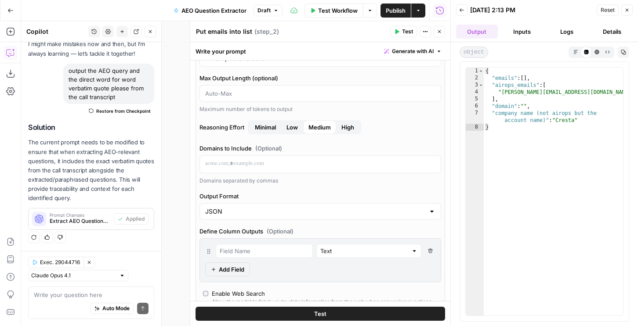
click at [570, 27] on button "Logs" at bounding box center [567, 32] width 42 height 14
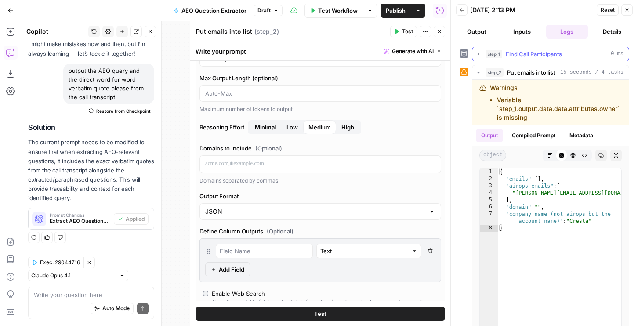
click at [528, 50] on span "Find Call Participants" at bounding box center [533, 54] width 56 height 9
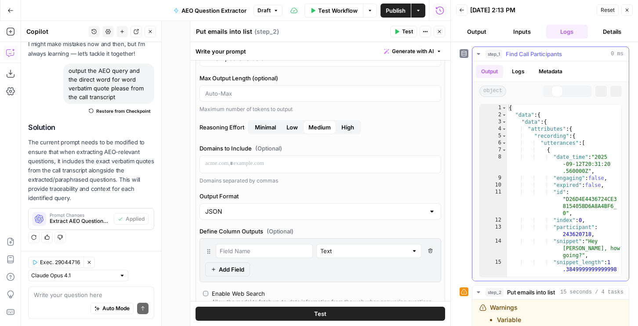
type textarea "**********"
click at [535, 207] on div "{ "data" : { "data" : { "attributes" : { "recording" : { "utterances" : [ { "da…" at bounding box center [564, 204] width 114 height 201
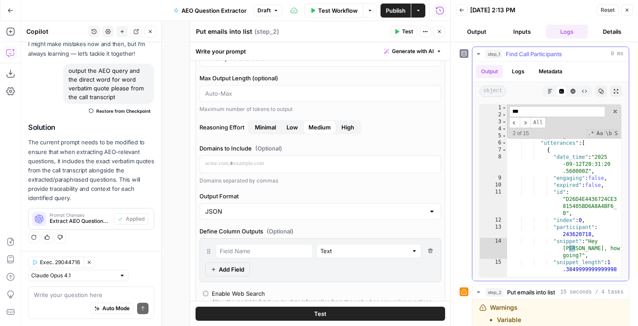
scroll to position [828, 0]
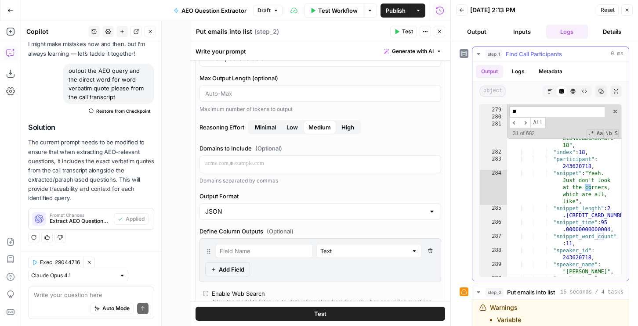
type input "*"
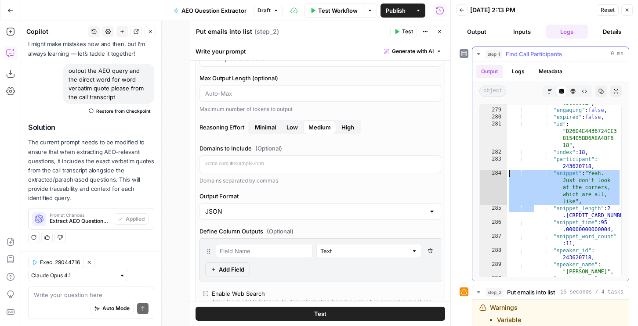
drag, startPoint x: 535, startPoint y: 207, endPoint x: 496, endPoint y: 175, distance: 50.8
click at [496, 175] on div "**********" at bounding box center [550, 190] width 142 height 173
click at [590, 170] on div ""date_time" : "2025 -09-12T20:31:20 .560000Z" , "engaging" : false , "expired" …" at bounding box center [564, 190] width 114 height 208
type textarea "**********"
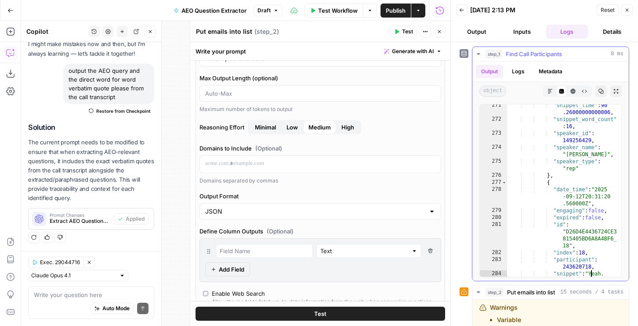
scroll to position [826, 0]
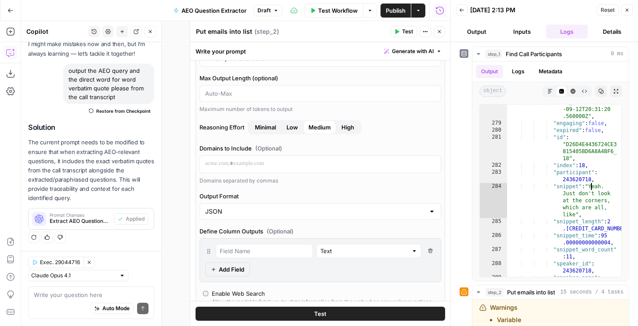
click at [458, 7] on button "Back" at bounding box center [461, 9] width 11 height 11
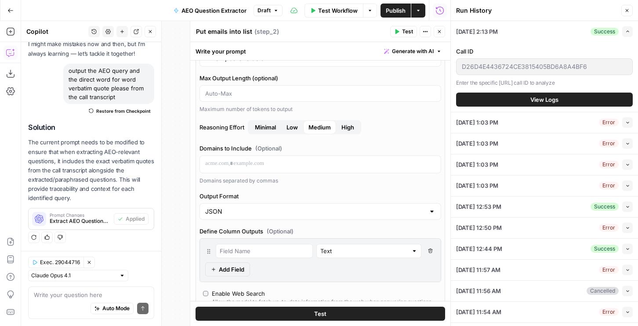
click at [624, 182] on button "Collapse" at bounding box center [627, 185] width 11 height 11
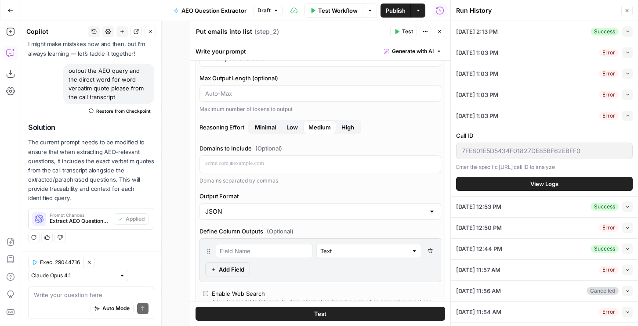
click at [545, 184] on span "View Logs" at bounding box center [544, 184] width 28 height 9
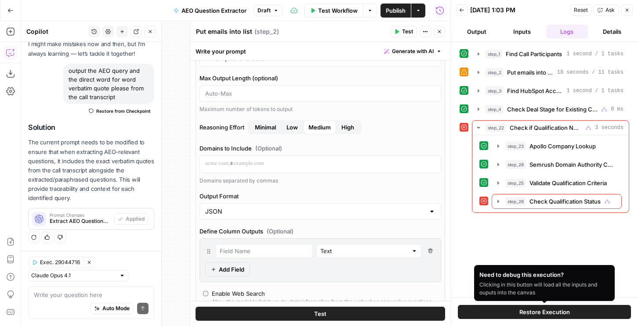
click at [522, 311] on span "Restore Execution" at bounding box center [544, 312] width 50 height 9
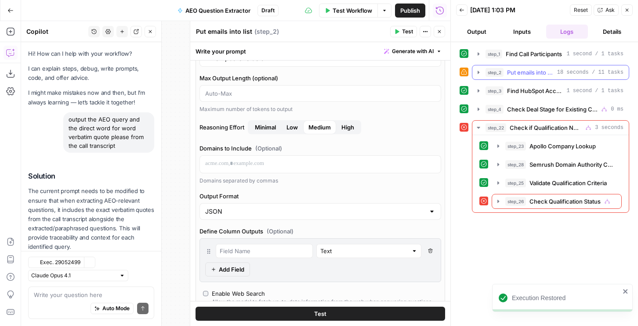
scroll to position [49, 0]
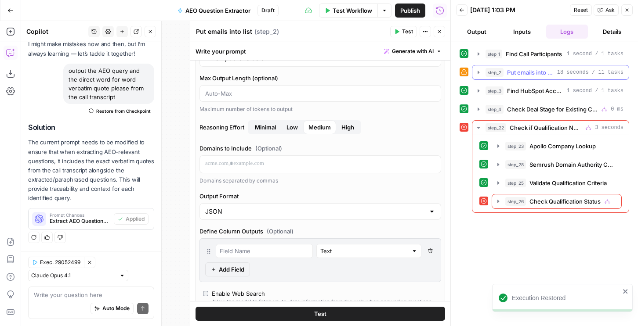
click at [559, 76] on div "step_2 Put emails into list 18 seconds / 11 tasks" at bounding box center [554, 72] width 138 height 9
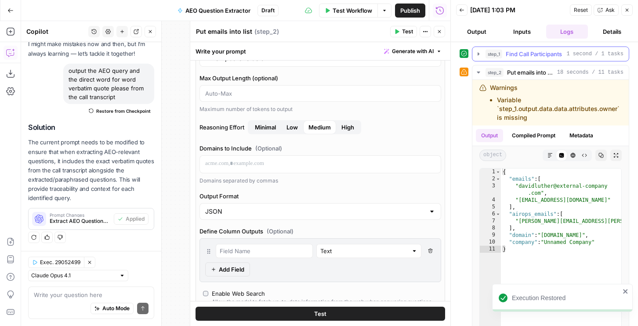
click at [560, 57] on span "Find Call Participants" at bounding box center [533, 54] width 56 height 9
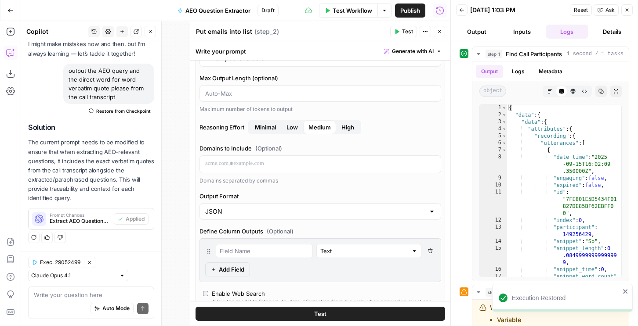
click at [397, 310] on button "Test" at bounding box center [319, 314] width 249 height 14
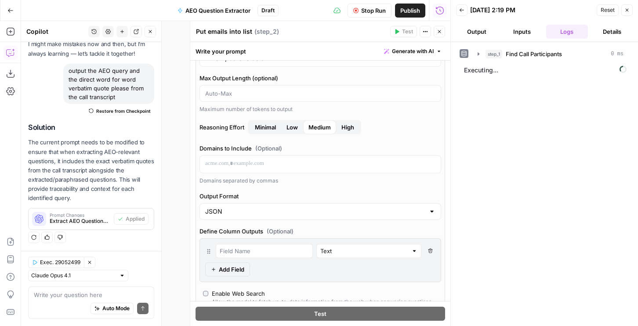
click at [488, 28] on button "Output" at bounding box center [477, 32] width 42 height 14
click at [461, 11] on icon "button" at bounding box center [461, 9] width 5 height 5
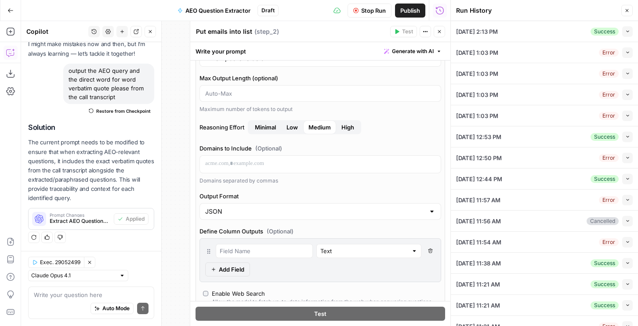
click at [627, 7] on button "Close" at bounding box center [626, 10] width 11 height 11
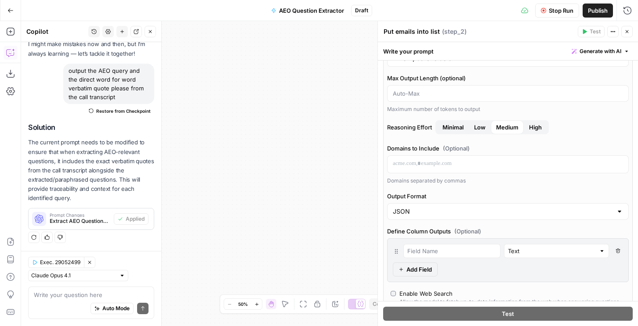
click at [627, 30] on icon "button" at bounding box center [626, 31] width 5 height 5
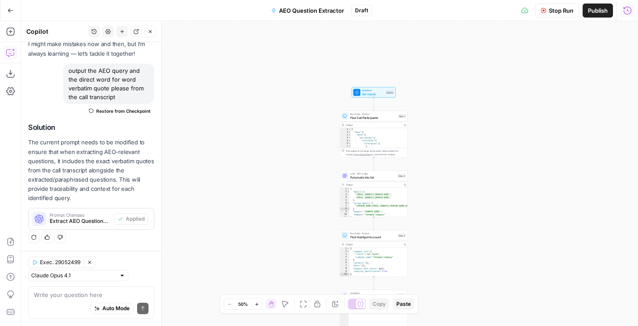
click at [623, 11] on icon "button" at bounding box center [627, 10] width 8 height 8
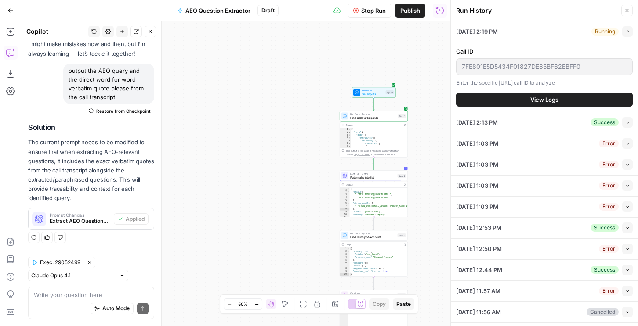
click at [525, 95] on button "View Logs" at bounding box center [544, 100] width 177 height 14
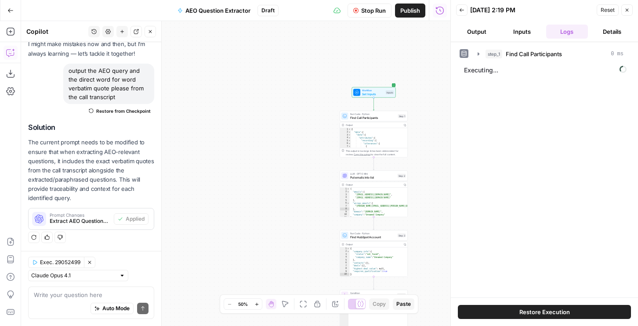
click at [472, 27] on button "Output" at bounding box center [477, 32] width 42 height 14
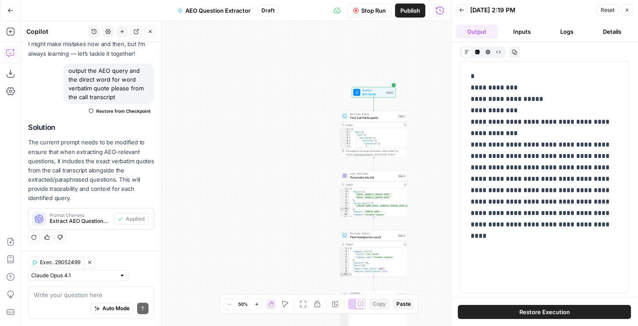
scroll to position [49, 0]
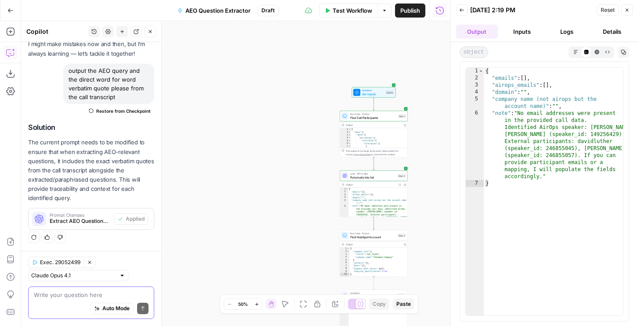
click at [60, 292] on textarea at bounding box center [91, 295] width 115 height 9
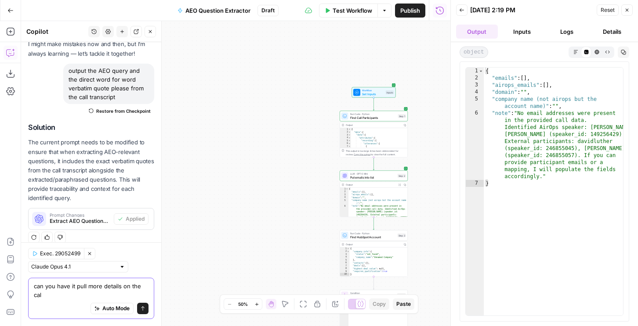
scroll to position [58, 0]
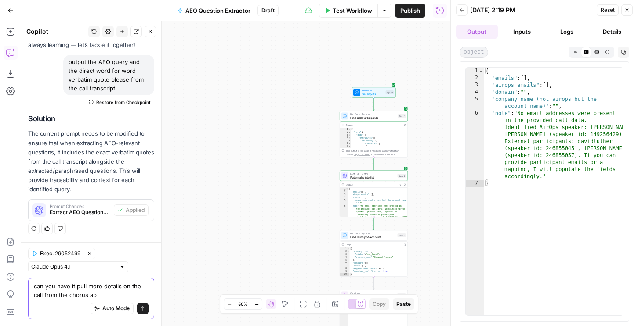
type textarea "can you have it pull more details on the call from the chorus api"
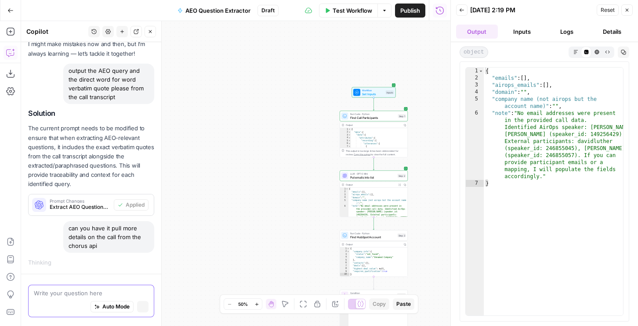
scroll to position [47, 0]
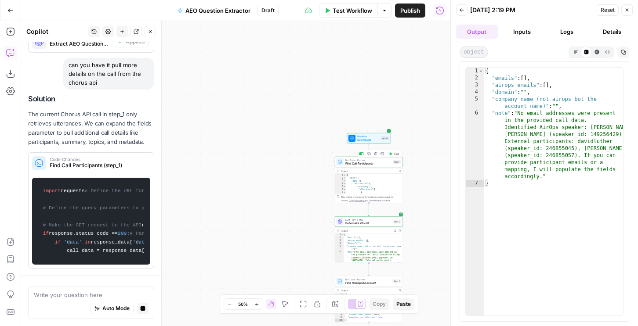
click at [368, 159] on span "Run Code · Python" at bounding box center [368, 160] width 46 height 4
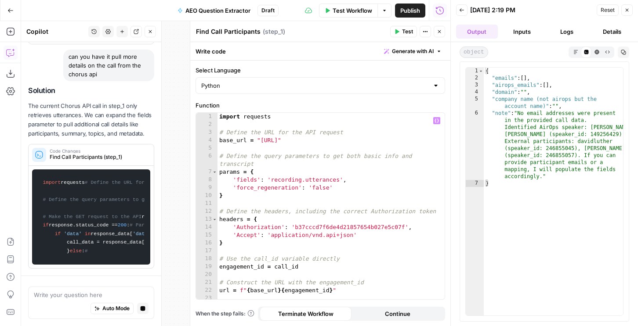
click at [411, 143] on div "import requests # Define the URL for the API request base_url = "https://chorus…" at bounding box center [330, 214] width 227 height 202
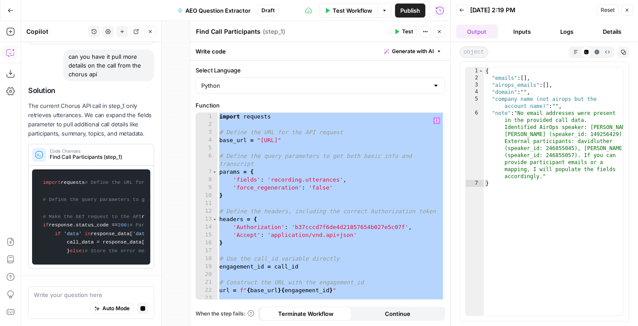
paste textarea
type textarea "**********"
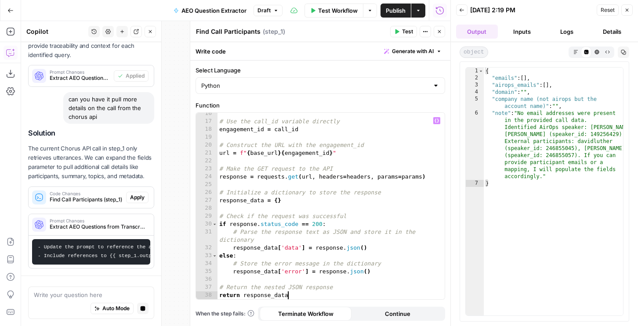
click at [406, 24] on header "Find Call Participants Find Call Participants ( step_1 ) Test Actions Close" at bounding box center [320, 31] width 260 height 21
click at [404, 35] on span "Test" at bounding box center [407, 32] width 11 height 8
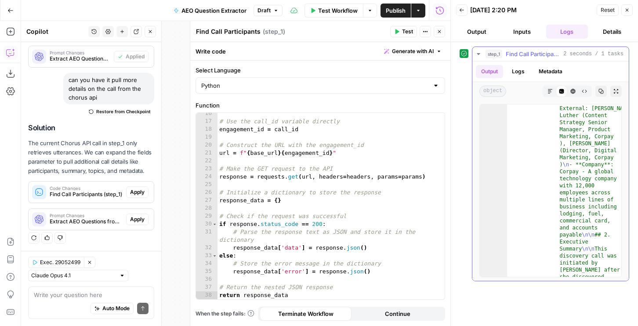
scroll to position [137, 0]
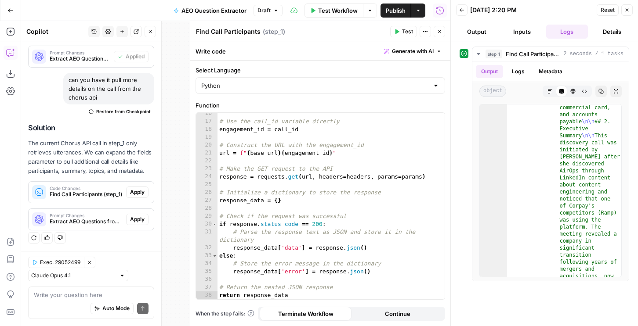
click at [440, 32] on icon "button" at bounding box center [438, 31] width 5 height 5
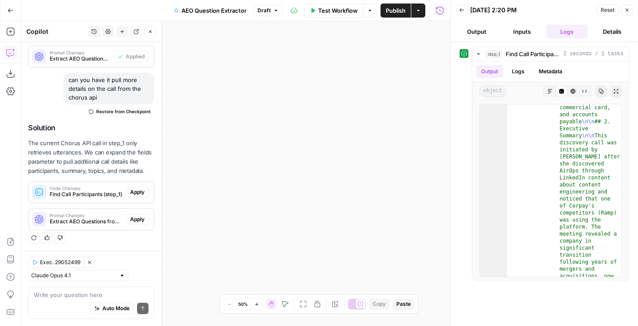
click at [396, 11] on span "Publish" at bounding box center [395, 10] width 20 height 9
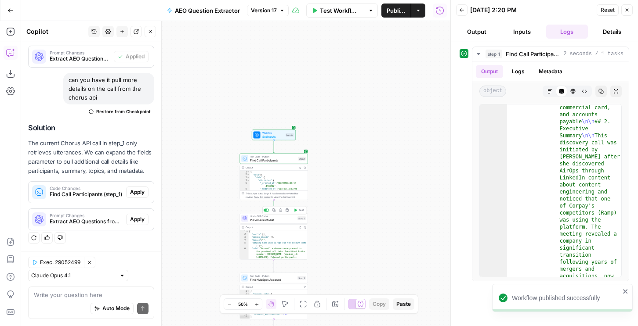
click at [298, 208] on button "Test" at bounding box center [299, 211] width 14 height 6
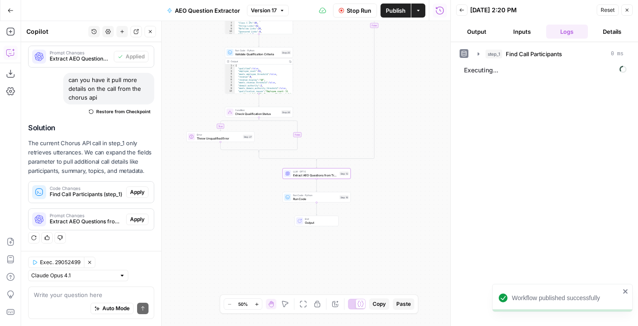
click at [99, 224] on span "Extract AEO Questions from Transcript (step_13)" at bounding box center [86, 222] width 73 height 8
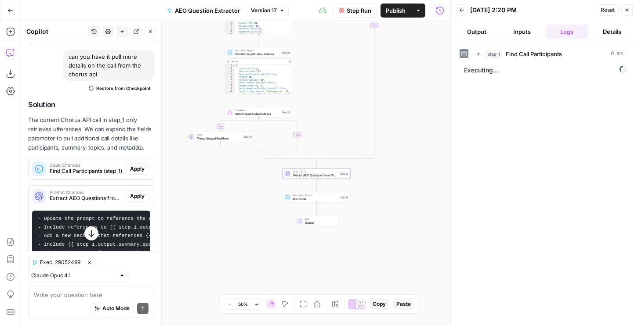
scroll to position [287, 0]
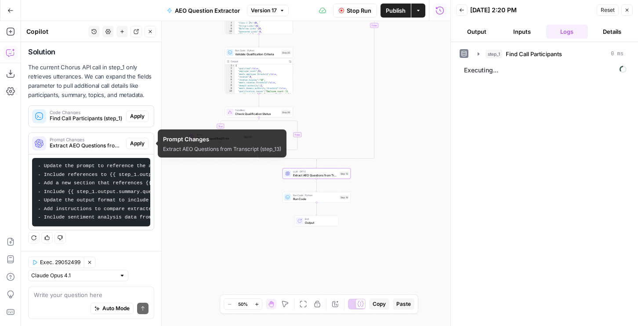
click at [115, 140] on span "Prompt Changes" at bounding box center [86, 139] width 73 height 4
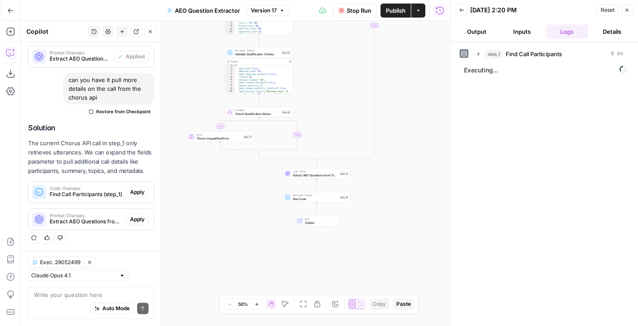
click at [66, 300] on div "Auto Mode Send" at bounding box center [91, 308] width 115 height 19
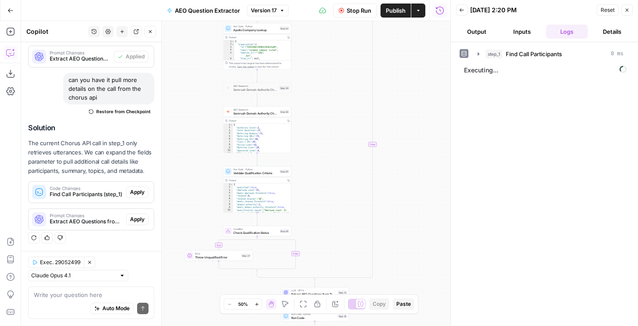
click at [479, 31] on button "Output" at bounding box center [477, 32] width 42 height 14
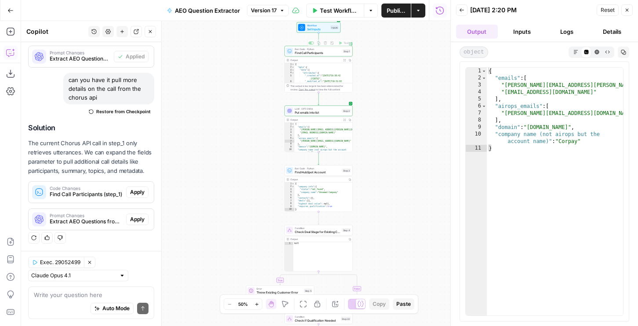
click at [307, 112] on span "Put emails into list" at bounding box center [318, 112] width 46 height 4
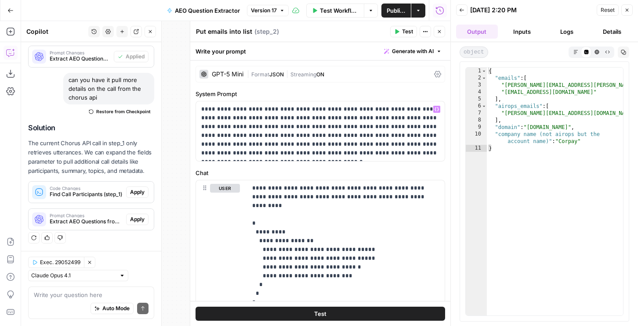
scroll to position [265, 0]
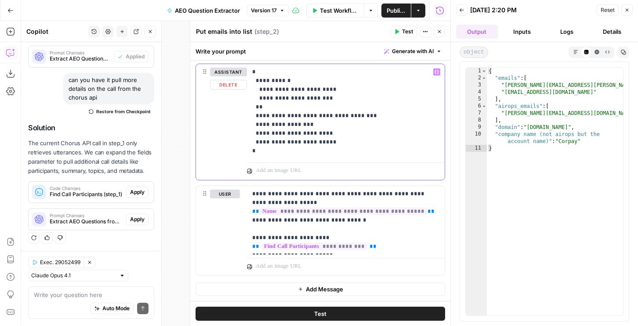
click at [282, 140] on p "**********" at bounding box center [345, 112] width 187 height 88
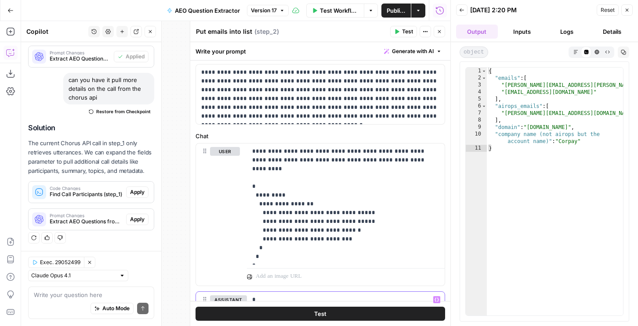
scroll to position [0, 0]
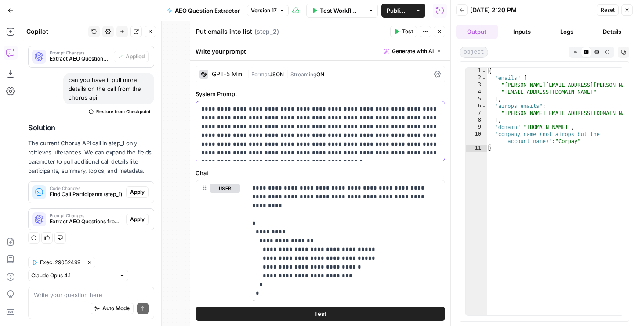
click at [285, 141] on p "**********" at bounding box center [320, 131] width 238 height 53
click at [369, 135] on p "**********" at bounding box center [320, 131] width 238 height 53
click at [374, 134] on p "**********" at bounding box center [320, 131] width 238 height 53
click at [375, 134] on p "**********" at bounding box center [320, 131] width 238 height 53
click at [404, 148] on p "**********" at bounding box center [320, 131] width 238 height 53
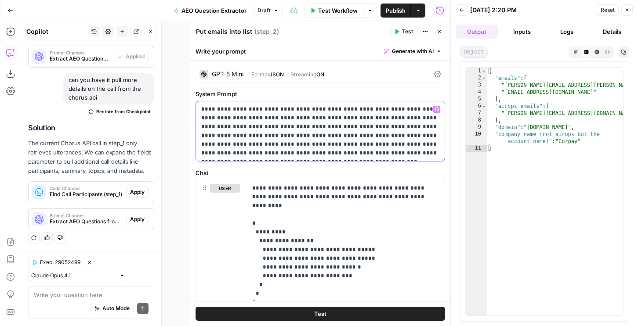
click at [378, 132] on p "**********" at bounding box center [320, 131] width 238 height 53
click at [351, 168] on div "**********" at bounding box center [320, 313] width 260 height 505
click at [401, 34] on button "Test" at bounding box center [403, 31] width 27 height 11
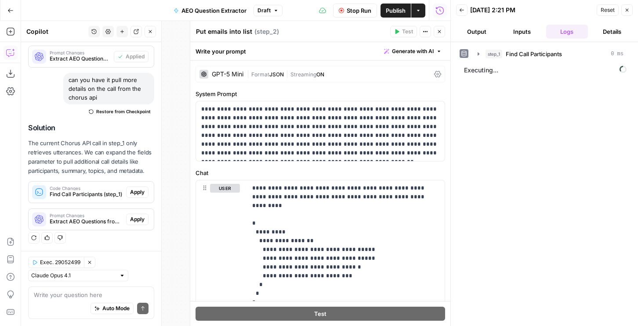
click at [439, 34] on icon "button" at bounding box center [438, 31] width 5 height 5
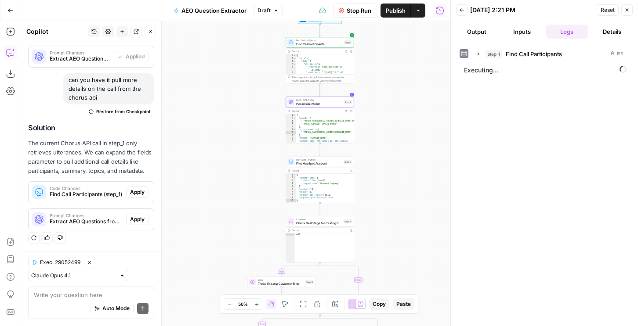
click at [329, 161] on span "Find HubSpot Account" at bounding box center [319, 163] width 46 height 4
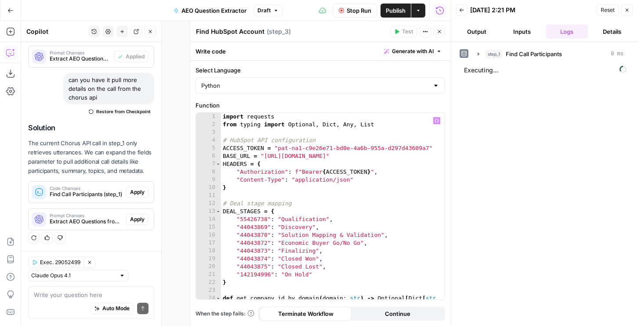
type textarea "**********"
click at [360, 179] on div "import requests from typing import Optional , Dict , Any , List # HubSpot API c…" at bounding box center [332, 218] width 223 height 210
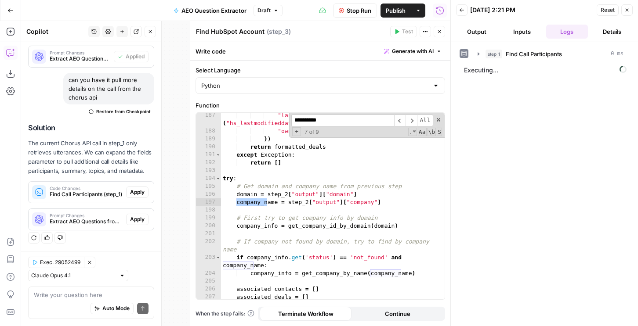
scroll to position [1693, 0]
type input "**********"
click at [437, 29] on icon "button" at bounding box center [438, 31] width 5 height 5
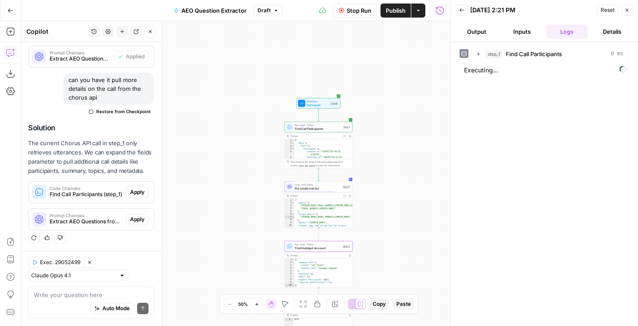
click at [310, 187] on span "Put emails into list" at bounding box center [318, 188] width 46 height 4
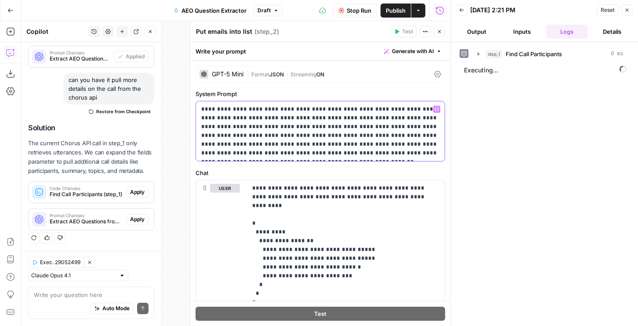
click at [410, 139] on p "**********" at bounding box center [320, 131] width 238 height 53
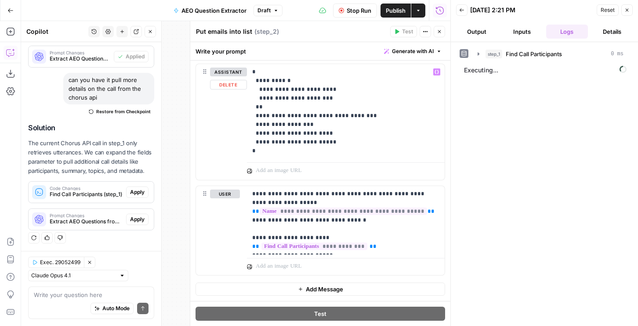
scroll to position [0, 0]
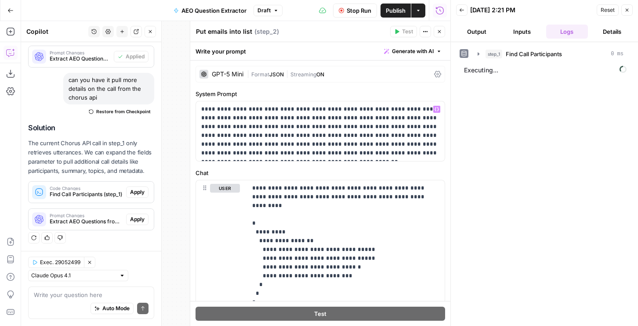
click at [483, 27] on button "Output" at bounding box center [477, 32] width 42 height 14
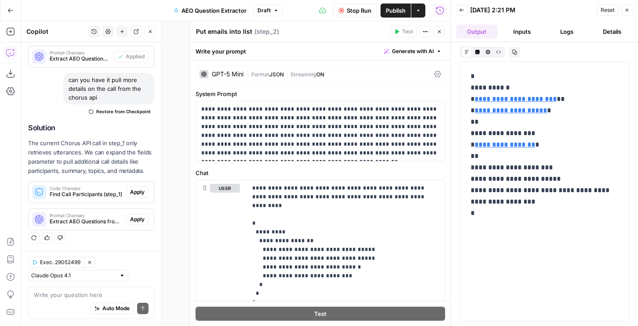
click at [347, 7] on span "Stop Run" at bounding box center [358, 10] width 25 height 9
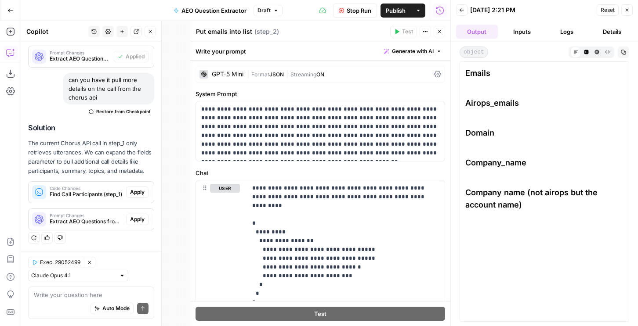
scroll to position [211, 0]
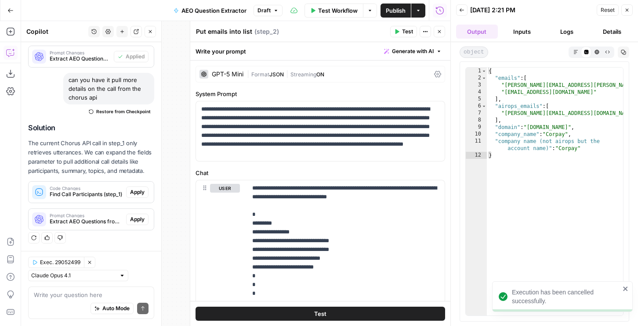
click at [413, 31] on button "Test" at bounding box center [403, 31] width 27 height 11
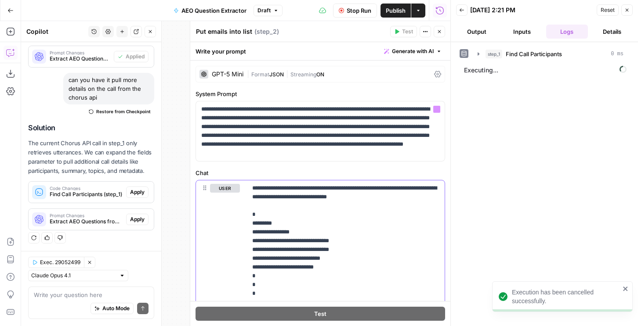
click at [330, 212] on p "**********" at bounding box center [345, 241] width 187 height 114
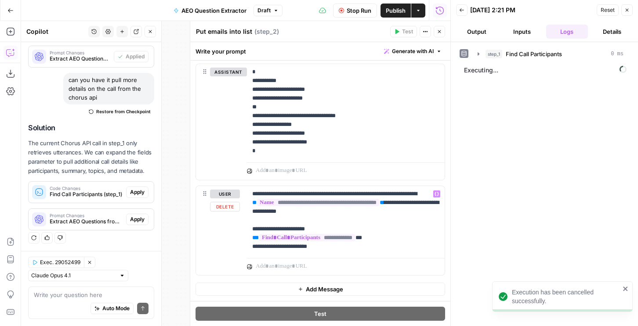
scroll to position [0, 0]
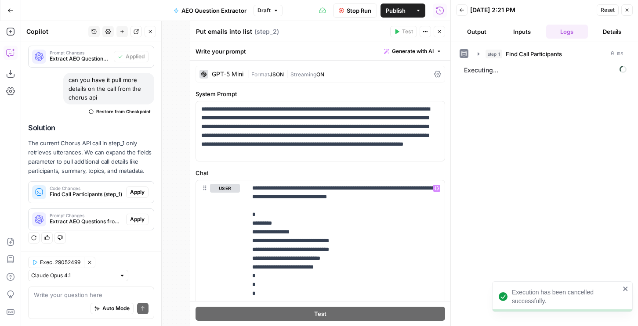
click at [311, 75] on span "Streaming" at bounding box center [303, 74] width 26 height 7
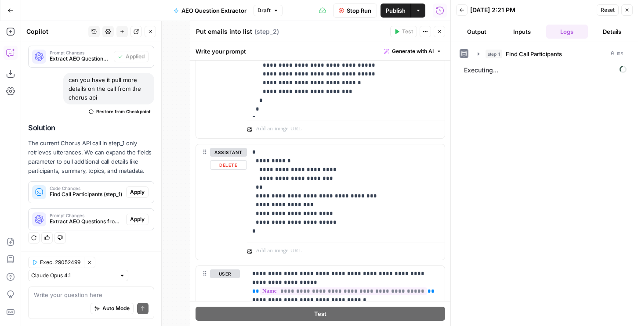
scroll to position [622, 0]
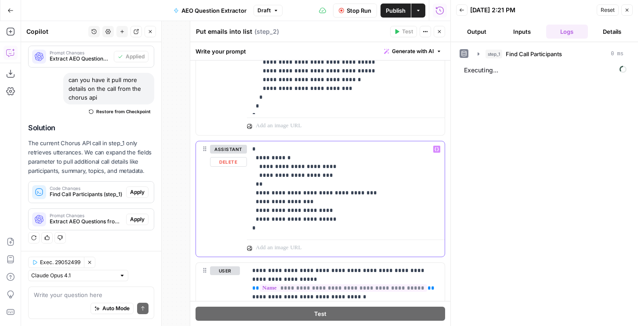
click at [248, 176] on div "**********" at bounding box center [346, 188] width 198 height 95
click at [258, 155] on p "**********" at bounding box center [345, 189] width 187 height 88
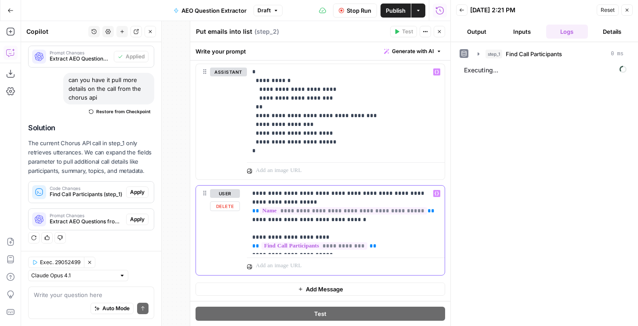
click at [358, 213] on p "**********" at bounding box center [345, 219] width 187 height 61
click at [411, 193] on p "**********" at bounding box center [345, 219] width 187 height 61
click at [315, 215] on p "**********" at bounding box center [345, 219] width 187 height 61
click at [362, 214] on p "**********" at bounding box center [345, 219] width 187 height 61
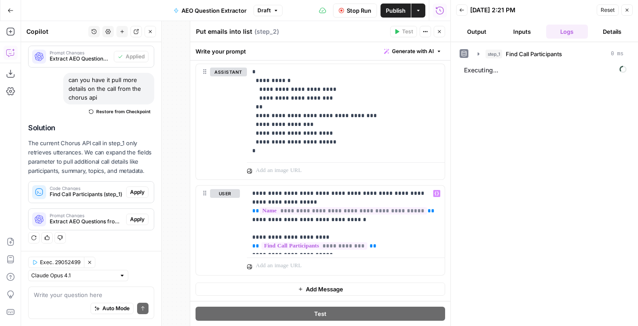
click at [475, 30] on button "Output" at bounding box center [477, 32] width 42 height 14
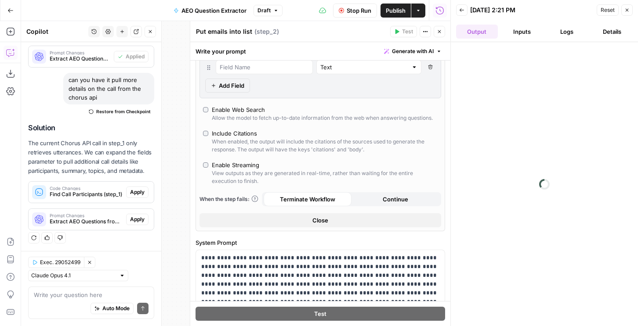
scroll to position [0, 0]
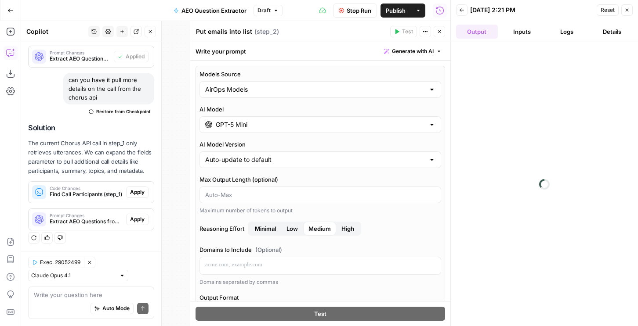
click at [260, 118] on div "GPT-5 Mini" at bounding box center [319, 124] width 241 height 17
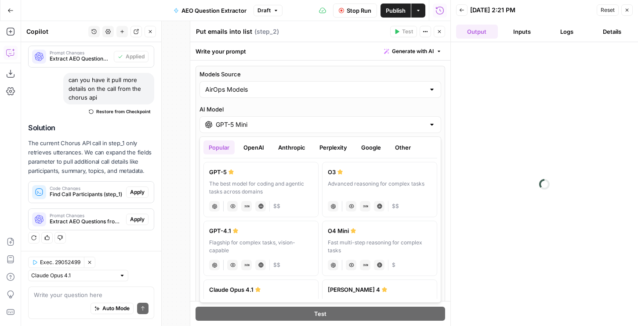
drag, startPoint x: 384, startPoint y: 164, endPoint x: 378, endPoint y: 154, distance: 12.2
click at [384, 163] on label "O3 Advanced reasoning for complex tasks chat Vision Capabilities JSON Mode Live…" at bounding box center [379, 189] width 115 height 55
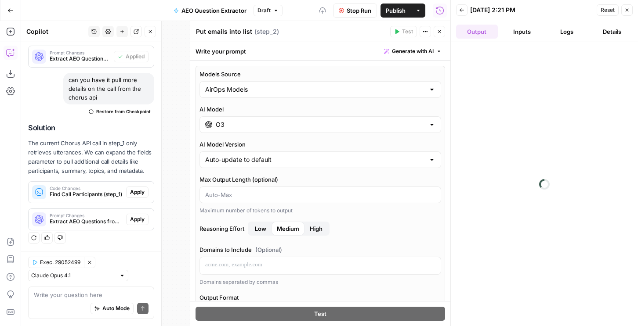
click at [256, 117] on div "O3" at bounding box center [319, 124] width 241 height 17
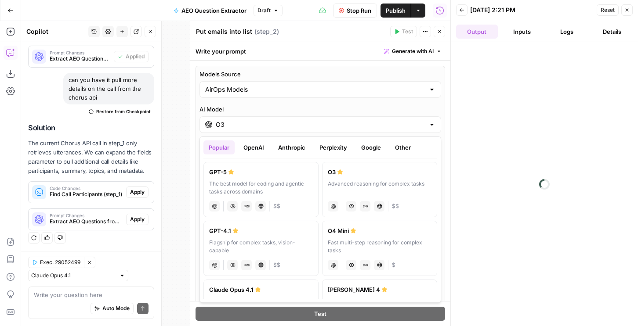
click at [366, 140] on button "Google" at bounding box center [371, 147] width 30 height 14
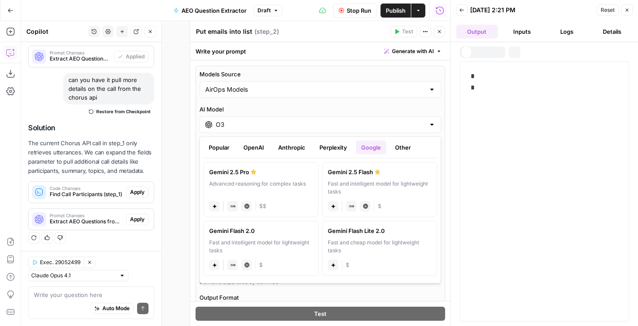
click at [275, 169] on div "Gemini 2.5 Pro" at bounding box center [261, 172] width 104 height 9
type input "Gemini 2.5 Pro"
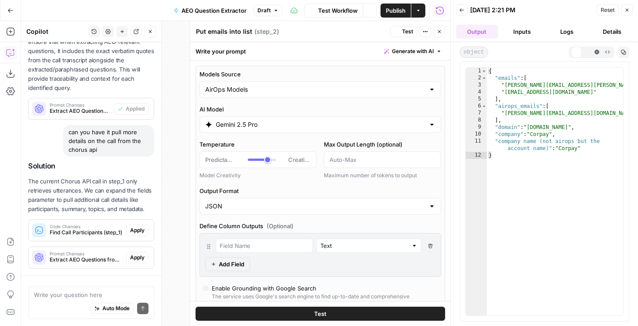
scroll to position [211, 0]
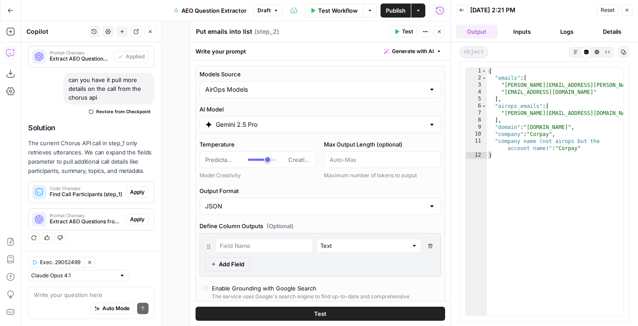
click at [406, 29] on span "Test" at bounding box center [407, 32] width 11 height 8
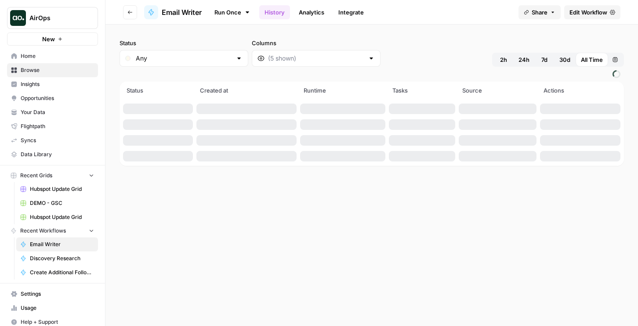
click at [603, 13] on span "Edit Workflow" at bounding box center [588, 12] width 38 height 9
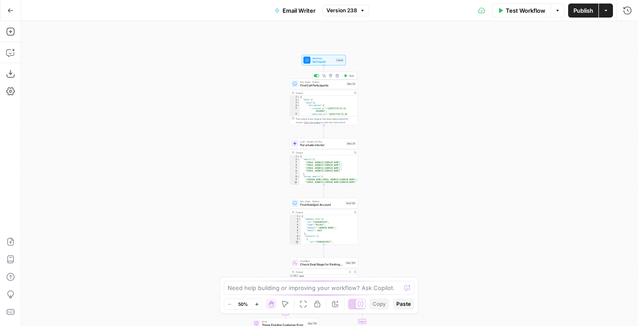
click at [333, 83] on span "Run Code · Python" at bounding box center [322, 82] width 44 height 4
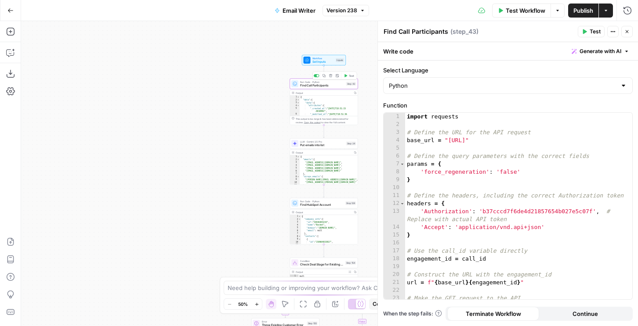
click at [427, 199] on div "import requests # Define the URL for the API request base_url = "https://chorus…" at bounding box center [518, 214] width 227 height 202
type textarea "**********"
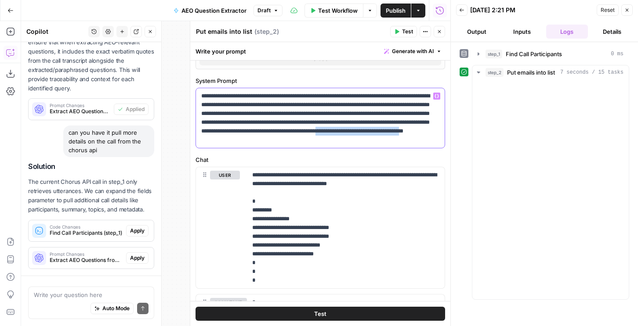
scroll to position [211, 0]
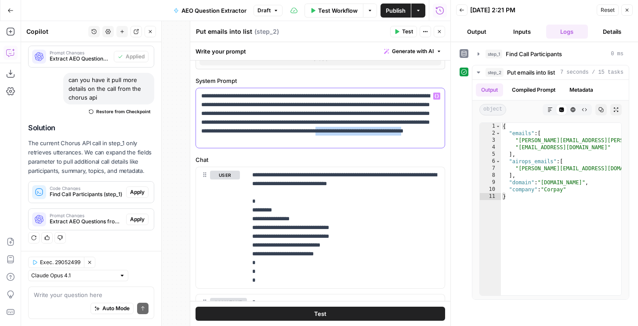
drag, startPoint x: 316, startPoint y: 140, endPoint x: 425, endPoint y: 137, distance: 108.9
click at [425, 137] on p "**********" at bounding box center [320, 118] width 238 height 53
copy p "**********"
click at [325, 140] on p "**********" at bounding box center [320, 118] width 238 height 53
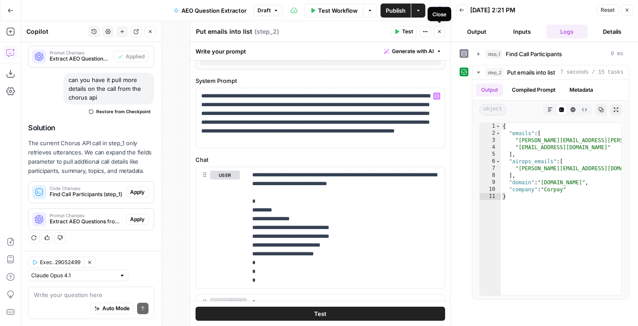
click at [439, 28] on button "Close" at bounding box center [438, 31] width 11 height 11
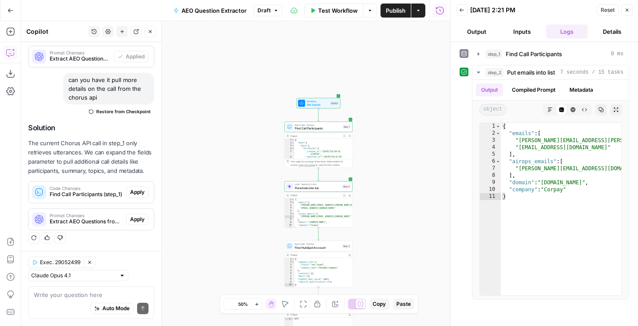
drag, startPoint x: 224, startPoint y: 5, endPoint x: 216, endPoint y: 305, distance: 300.0
click at [174, 160] on div "Go Back AEO Question Extractor Draft Test Workflow Options Publish Actions Run …" at bounding box center [225, 163] width 450 height 326
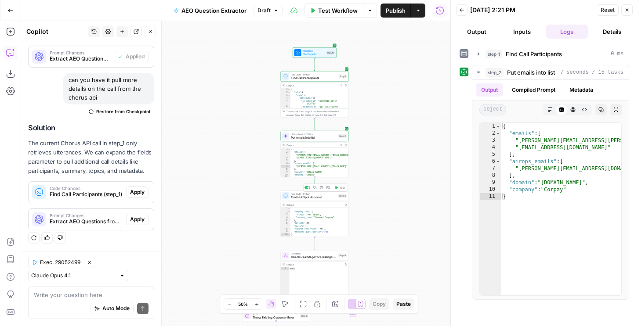
click at [345, 188] on button "Test" at bounding box center [340, 188] width 14 height 6
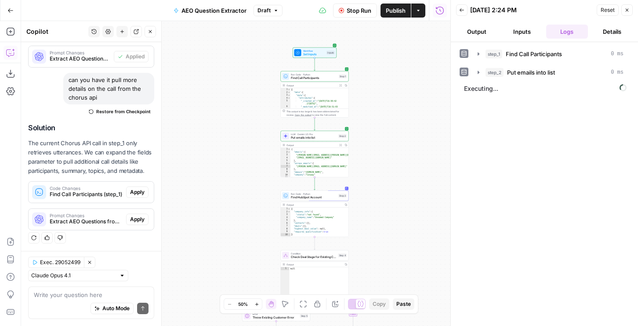
click at [390, 11] on span "Publish" at bounding box center [395, 10] width 20 height 9
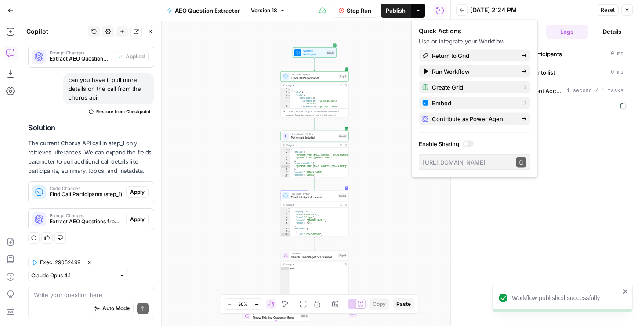
click at [594, 98] on div "step_3 Find HubSpot Account 1 second / 1 tasks" at bounding box center [550, 90] width 157 height 15
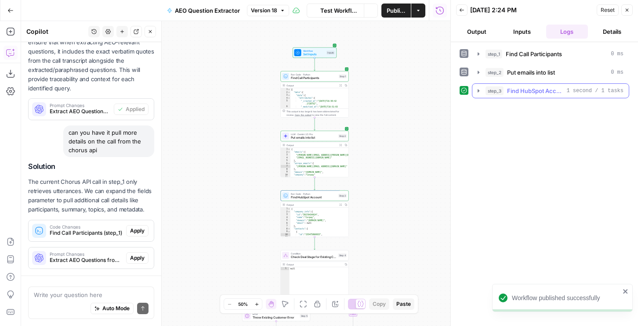
click at [576, 88] on span "1 second / 1 tasks" at bounding box center [594, 91] width 57 height 8
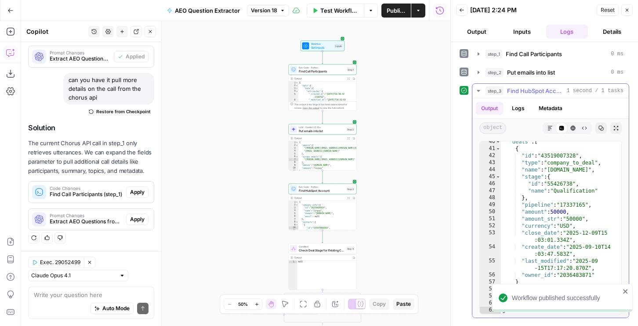
scroll to position [382, 0]
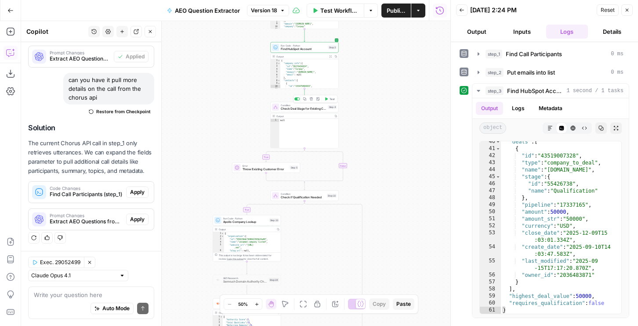
click at [350, 11] on span "Test Workflow" at bounding box center [339, 10] width 38 height 9
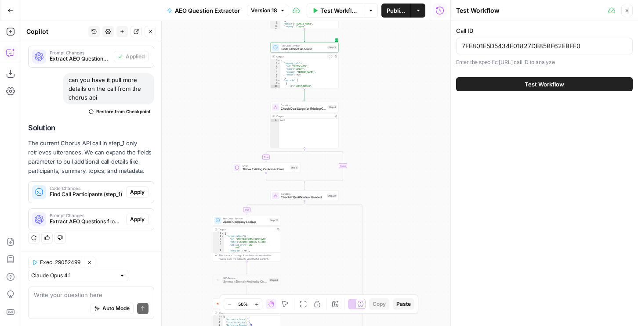
click at [497, 86] on button "Test Workflow" at bounding box center [544, 84] width 177 height 14
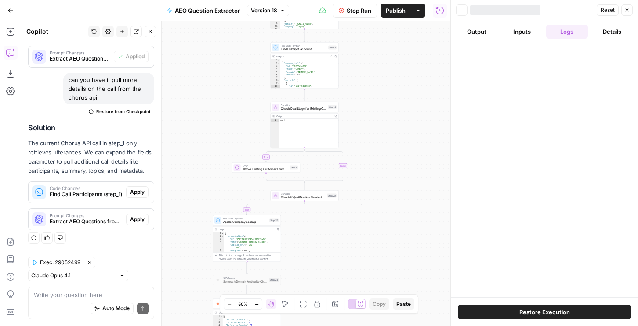
click at [393, 7] on span "Publish" at bounding box center [395, 10] width 20 height 9
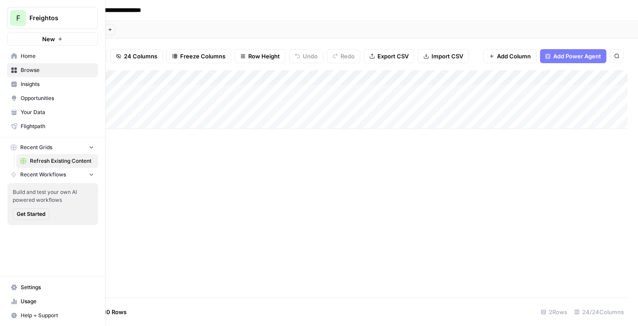
click at [15, 285] on icon at bounding box center [14, 288] width 6 height 6
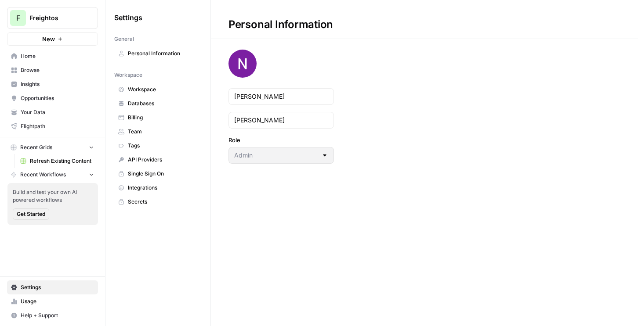
click at [147, 87] on span "Workspace" at bounding box center [163, 90] width 70 height 8
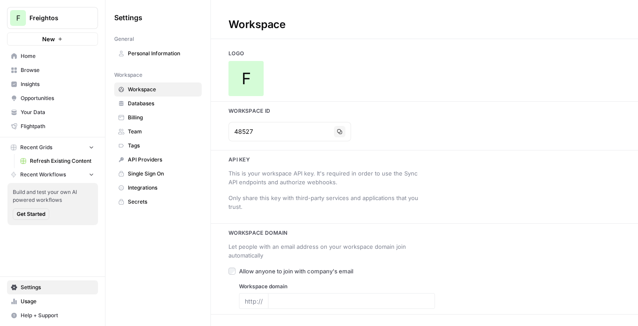
type input "freightos.com"
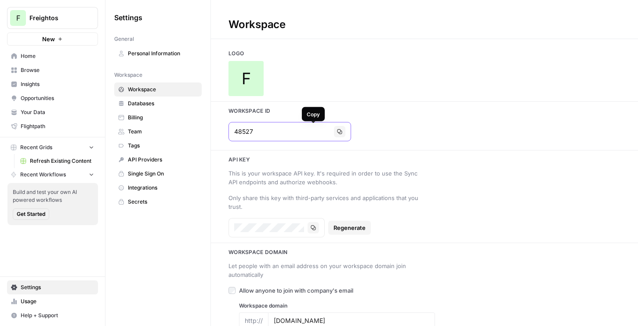
click at [334, 134] on button "Copy" at bounding box center [339, 131] width 11 height 11
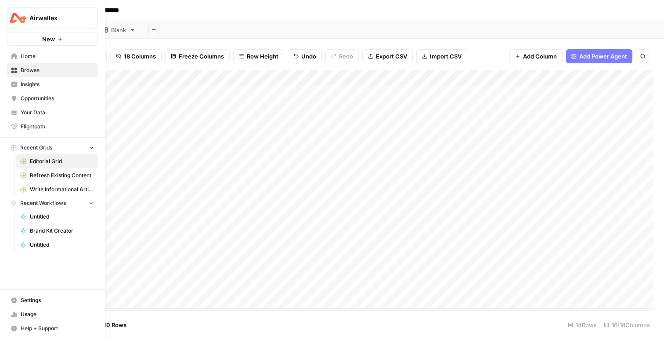
click at [19, 22] on img "Workspace: Airwallex" at bounding box center [18, 18] width 16 height 16
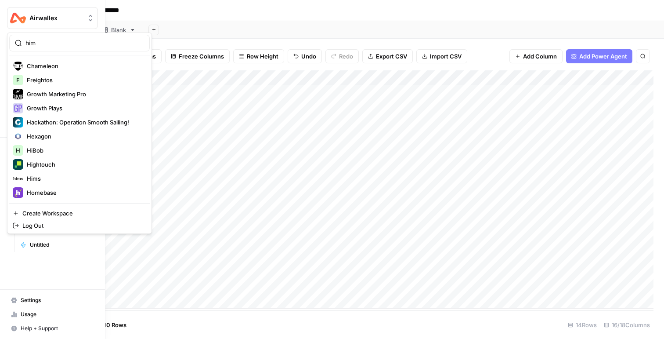
type input "him"
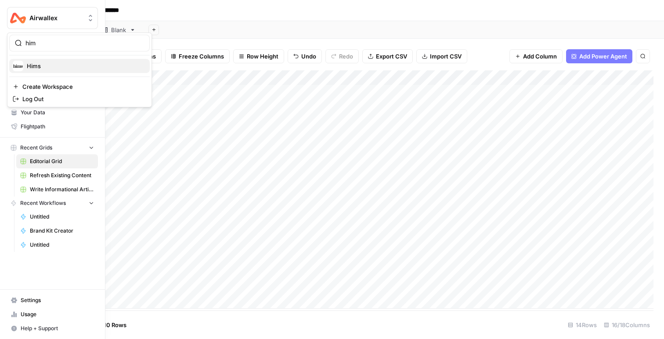
click at [36, 65] on span "Hims" at bounding box center [85, 65] width 116 height 9
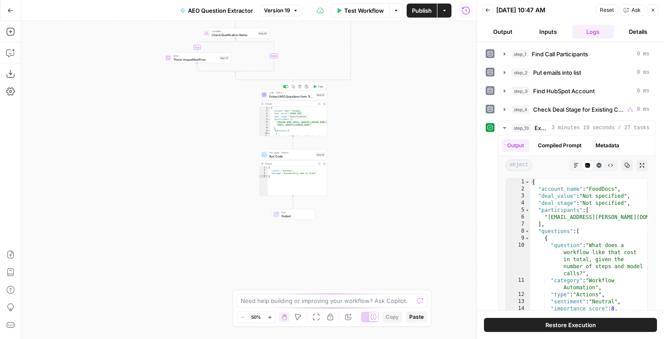
click at [297, 97] on span "Extract AEO Questions from Transcript" at bounding box center [291, 96] width 45 height 4
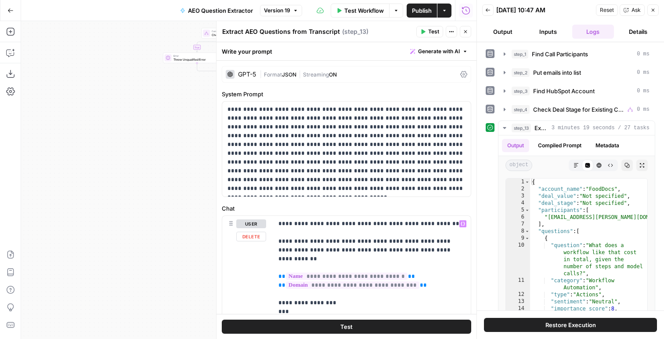
click at [366, 281] on span "**********" at bounding box center [352, 284] width 133 height 7
click at [12, 50] on icon "button" at bounding box center [13, 50] width 3 height 3
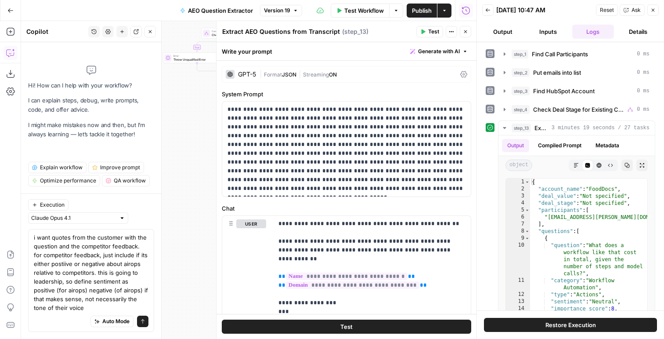
drag, startPoint x: 135, startPoint y: 237, endPoint x: 108, endPoint y: 303, distance: 72.2
click at [108, 303] on textarea "i want quotes from the customer with the question and the competitor feedback. …" at bounding box center [91, 272] width 115 height 79
type textarea "i want quotes from the customer with the question and the competitor feedback"
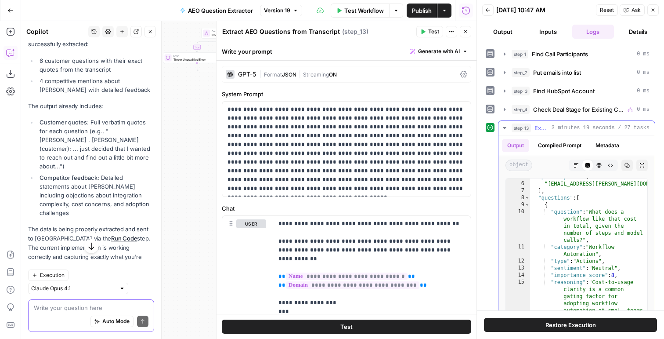
scroll to position [34, 0]
click at [294, 66] on div "GPT-5 | Format JSON | Streaming ON" at bounding box center [346, 74] width 249 height 17
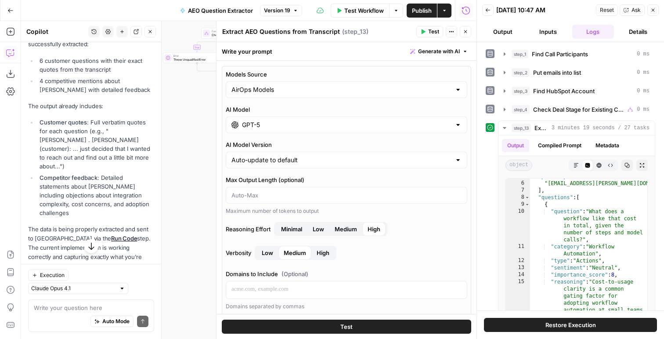
click at [257, 123] on input "GPT-5" at bounding box center [346, 124] width 209 height 9
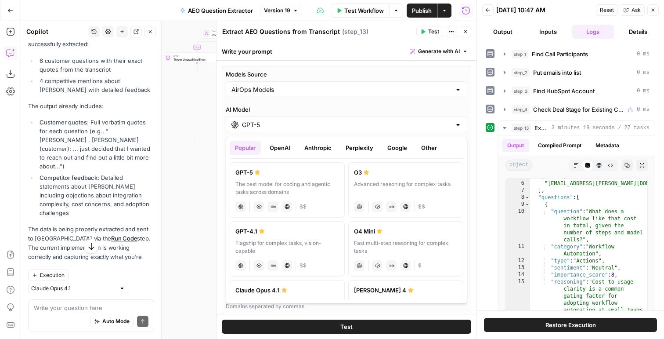
click at [390, 146] on button "Google" at bounding box center [397, 147] width 30 height 14
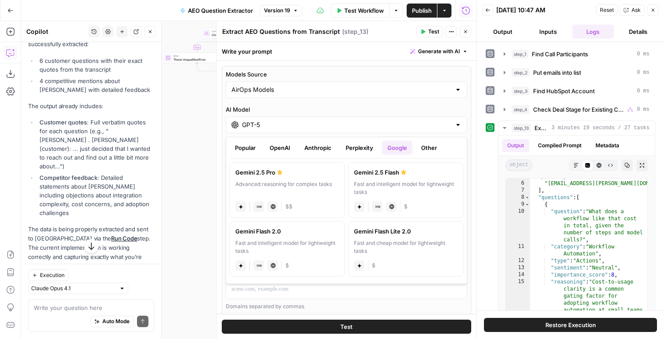
click at [313, 178] on label "Gemini 2.5 Pro Advanced reasoning for complex tasks gemini JSON Mode Live Web R…" at bounding box center [287, 189] width 115 height 55
type input "Gemini 2.5 Pro"
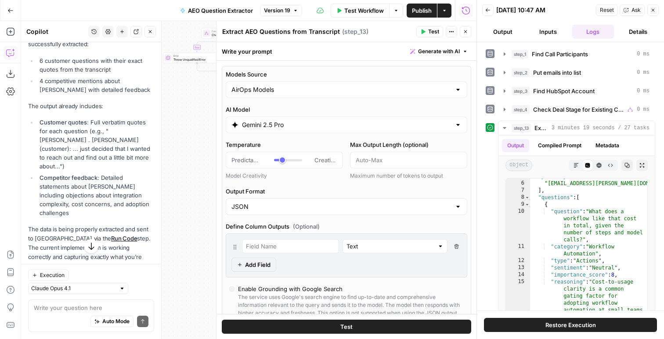
scroll to position [268, 0]
click at [437, 35] on span "Test" at bounding box center [433, 32] width 11 height 8
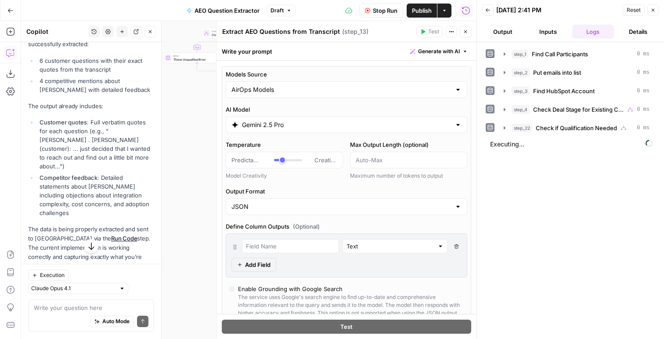
click at [514, 25] on button "Output" at bounding box center [503, 32] width 42 height 14
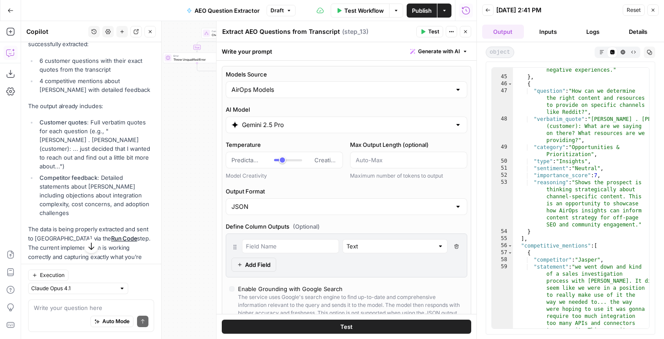
scroll to position [843, 0]
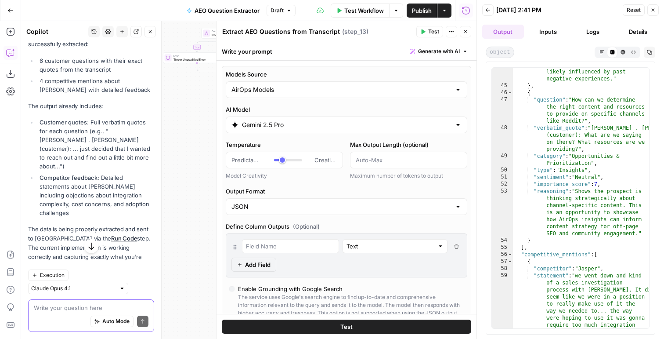
click at [46, 306] on textarea at bounding box center [91, 307] width 115 height 9
type textarea "m"
type textarea "now refine the code step"
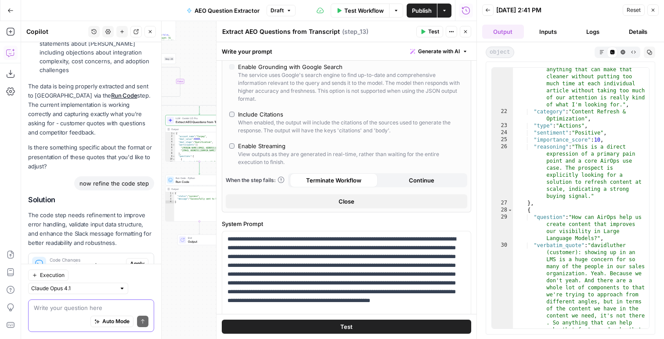
scroll to position [0, 0]
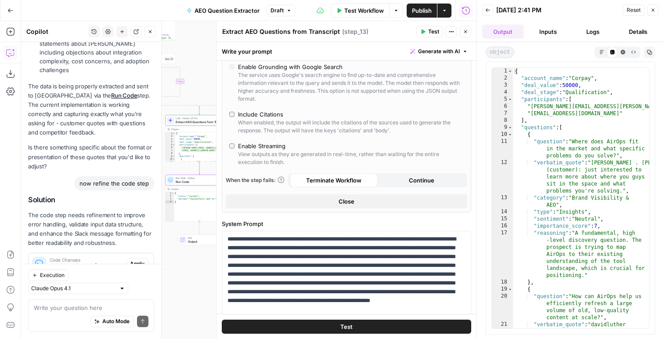
click at [136, 259] on span "Apply" at bounding box center [137, 263] width 14 height 8
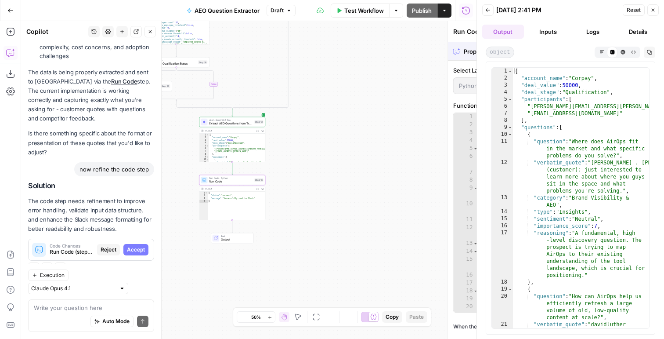
scroll to position [397, 0]
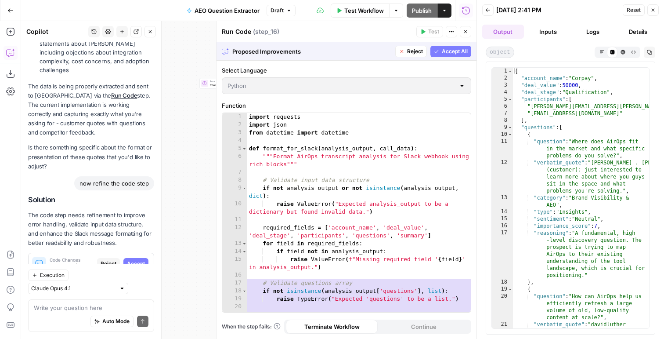
click at [448, 51] on span "Accept All" at bounding box center [455, 51] width 26 height 8
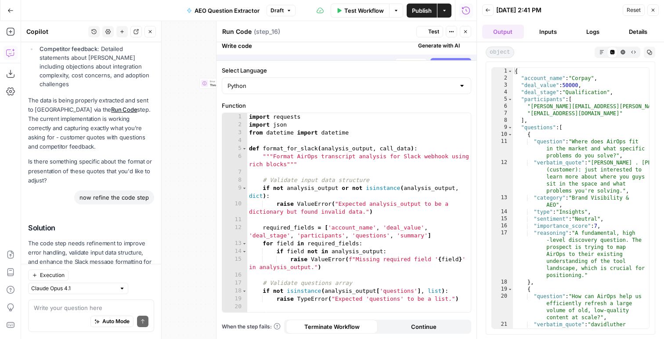
scroll to position [425, 0]
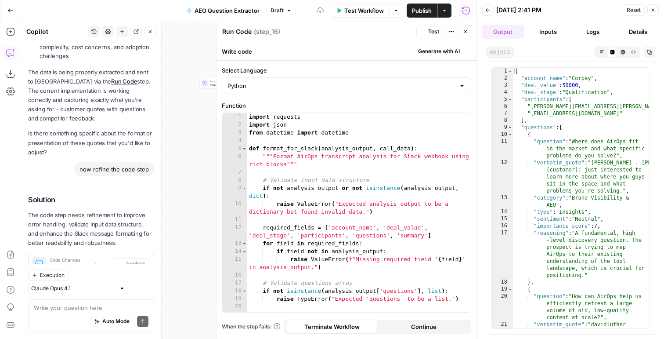
click at [431, 37] on header "Run Code Run Code ( step_16 ) Test Actions Close" at bounding box center [346, 31] width 260 height 21
click at [430, 33] on span "Test" at bounding box center [433, 32] width 11 height 8
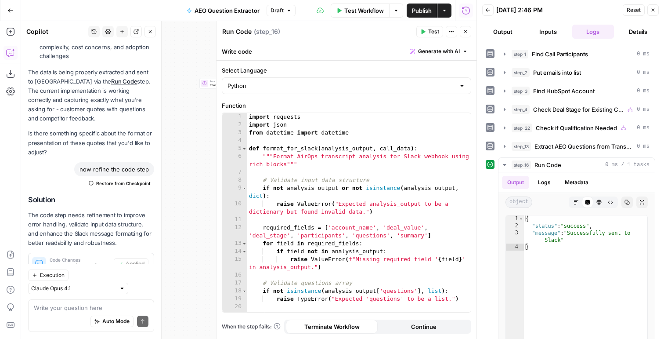
click at [415, 13] on span "Publish" at bounding box center [422, 10] width 20 height 9
click at [52, 308] on textarea at bounding box center [91, 307] width 115 height 9
paste textarea ":date: Call Date:*\nSeptember 15, 2025 at 04:02 PM UTC *:moneybag: Deal Value:*…"
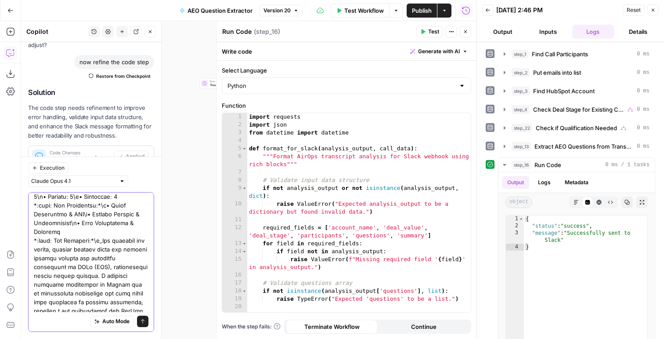
scroll to position [1263, 0]
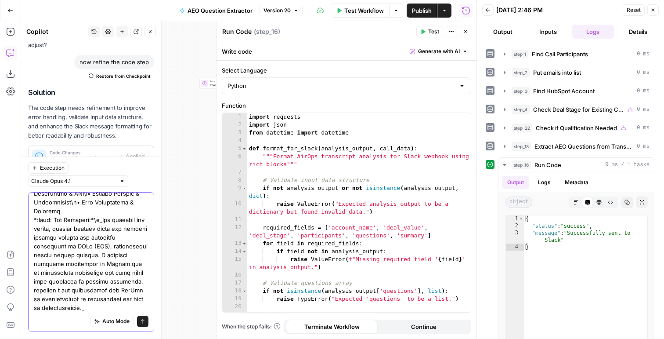
type textarea ":date: Call Date:*\nSeptember 15, 2025 at 04:02 PM UTC *:moneybag: Deal Value:*…"
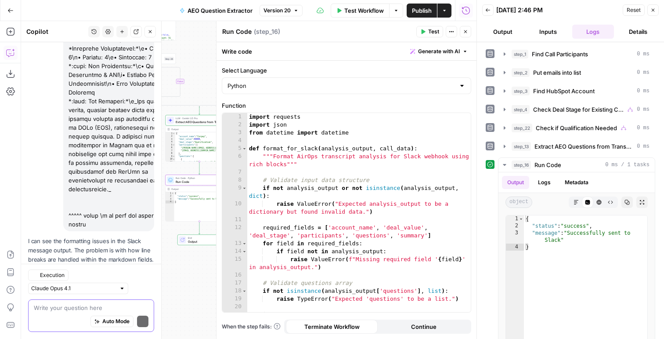
scroll to position [1929, 0]
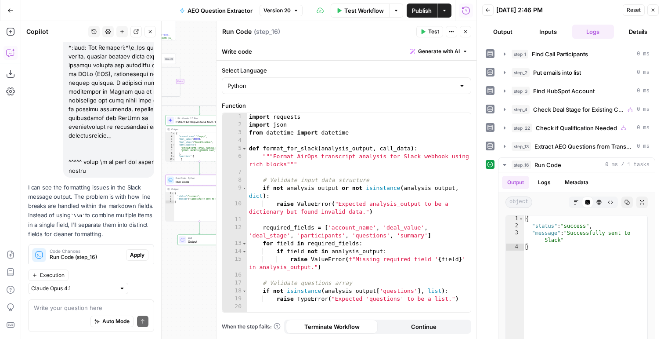
click at [137, 251] on span "Apply" at bounding box center [137, 255] width 14 height 8
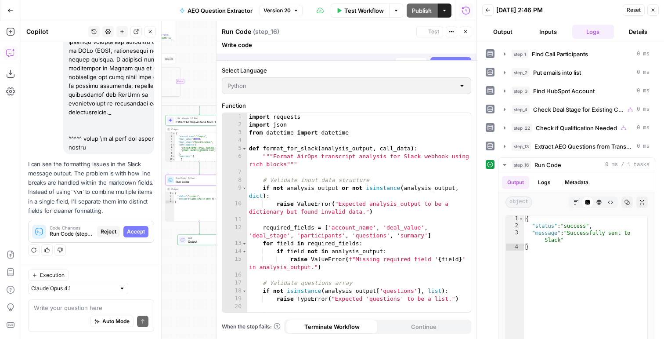
scroll to position [1901, 0]
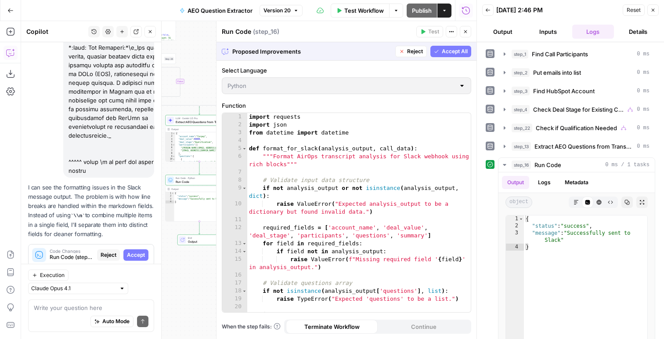
click at [445, 47] on span "Accept All" at bounding box center [455, 51] width 26 height 8
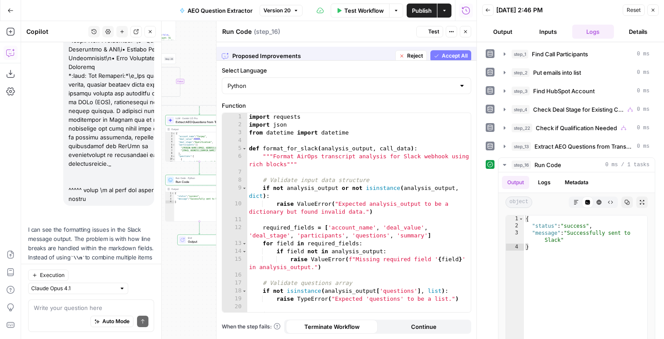
scroll to position [1943, 0]
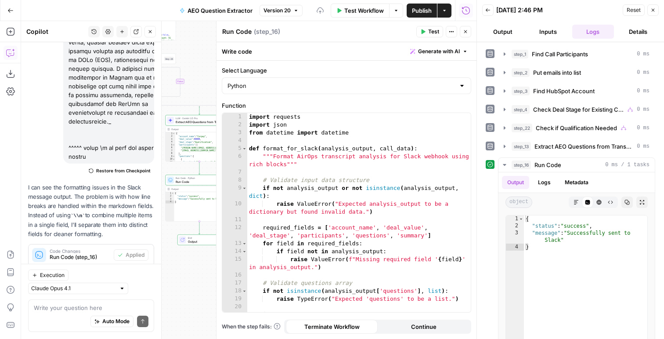
click at [428, 30] on button "Test" at bounding box center [429, 31] width 27 height 11
click at [60, 310] on textarea at bounding box center [91, 307] width 115 height 9
type textarea "w"
type textarea "add a line at the bottom"
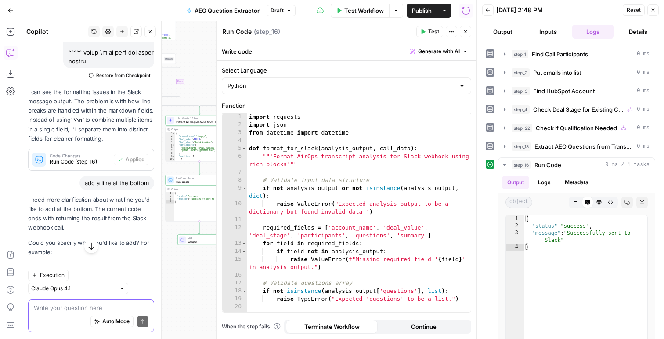
scroll to position [2126, 0]
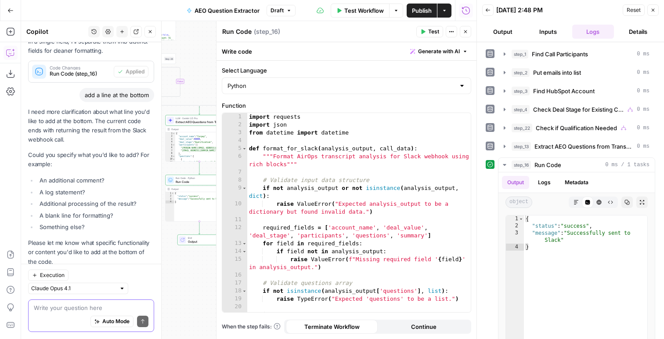
type textarea "a"
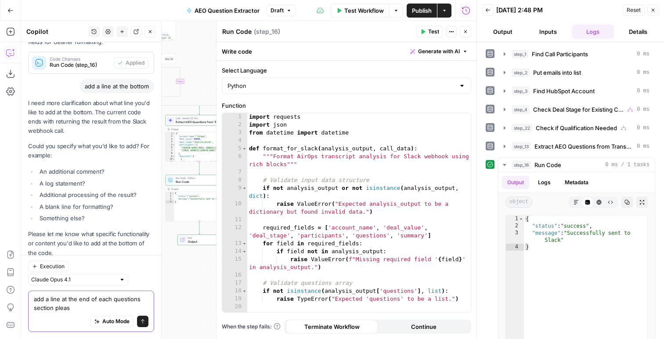
type textarea "add a line at the end of each questions section please"
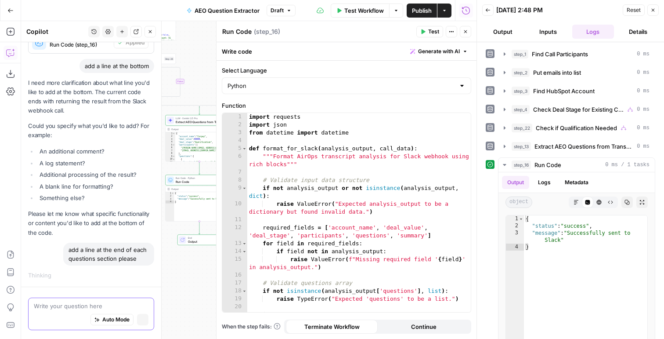
scroll to position [2100, 0]
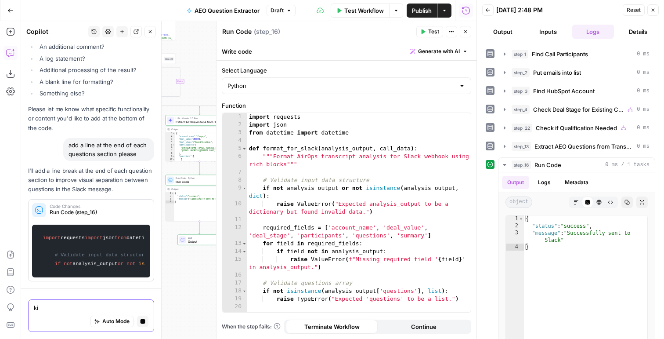
type textarea "k"
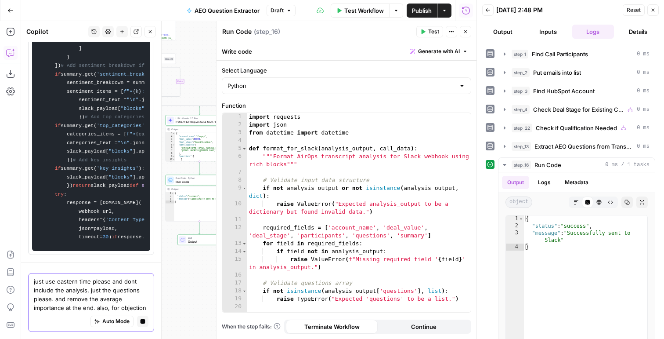
scroll to position [5915, 0]
drag, startPoint x: 120, startPoint y: 307, endPoint x: 166, endPoint y: 307, distance: 46.5
click at [166, 307] on body "AirOps New Home Browse Insights Opportunities Your Data Flightpath Syncs Data L…" at bounding box center [332, 169] width 664 height 339
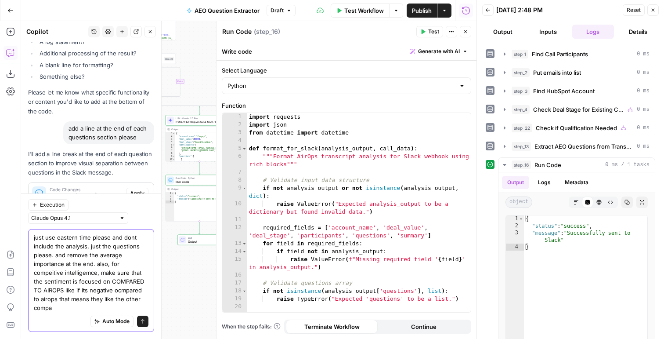
scroll to position [2285, 0]
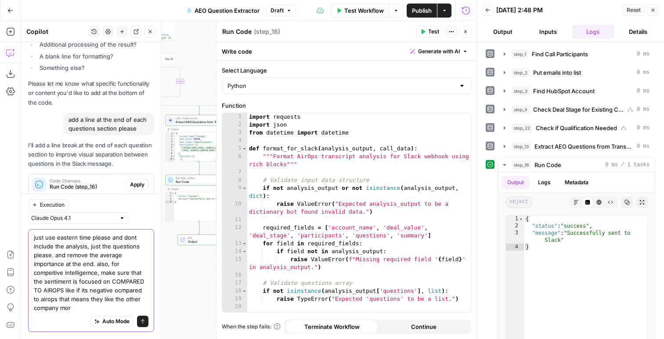
type textarea "just use eastern time please and dont include the analysis, just the questions …"
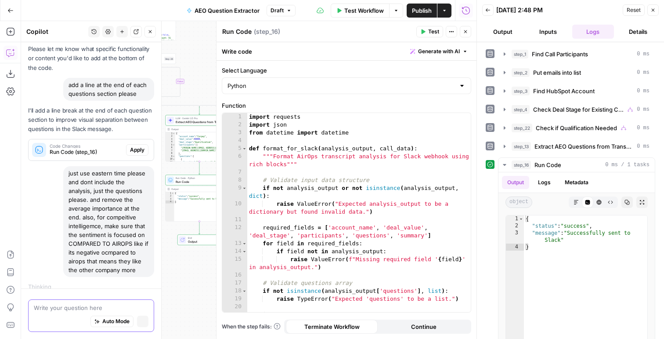
scroll to position [2277, 0]
click at [136, 146] on span "Apply" at bounding box center [137, 150] width 14 height 8
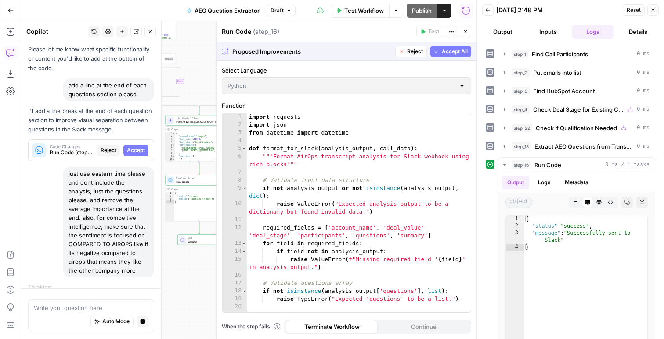
click at [465, 53] on span "Accept All" at bounding box center [455, 51] width 26 height 8
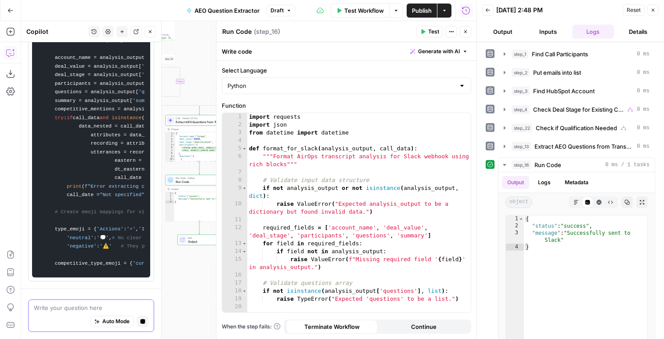
click at [57, 310] on textarea at bounding box center [91, 307] width 115 height 9
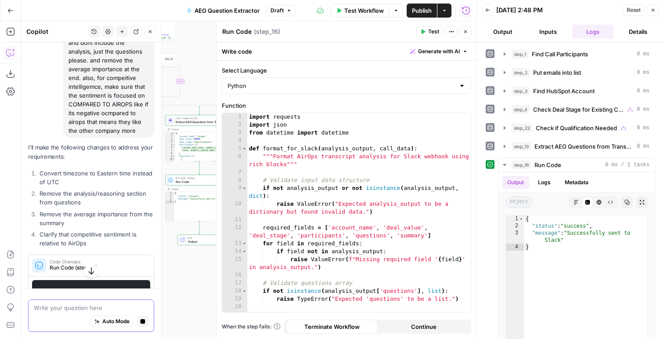
scroll to position [2425, 0]
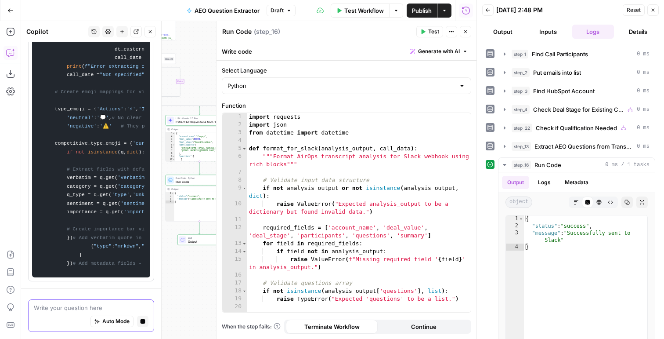
click at [139, 319] on button "Stop generating" at bounding box center [142, 320] width 11 height 11
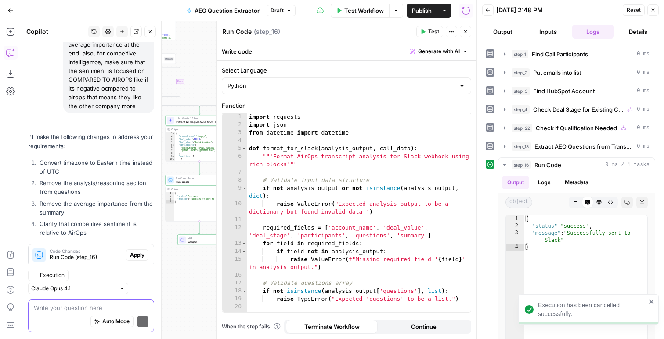
click at [41, 306] on textarea at bounding box center [91, 307] width 115 height 9
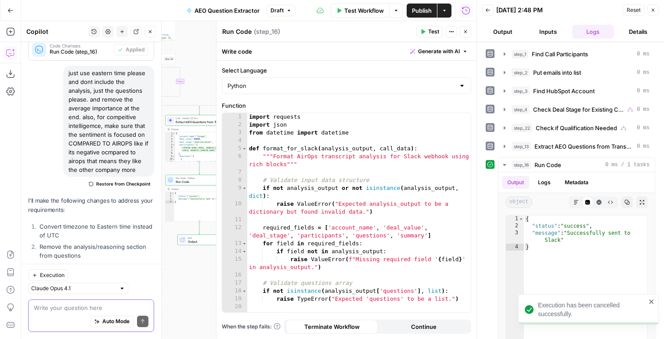
scroll to position [2395, 0]
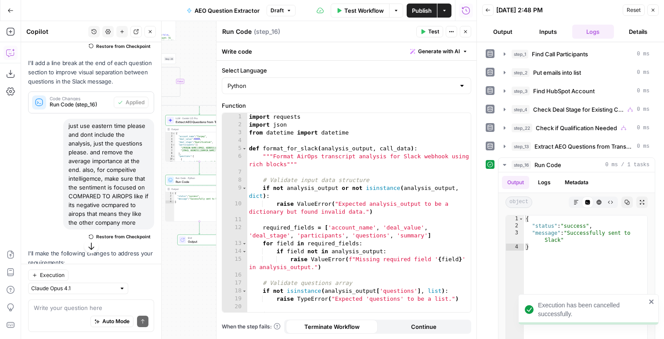
click at [95, 151] on div "just use eastern time please and dont include the analysis, just the questions …" at bounding box center [108, 174] width 91 height 111
copy div "just use eastern time please and dont include the analysis, just the questions …"
click at [54, 310] on textarea at bounding box center [91, 307] width 115 height 9
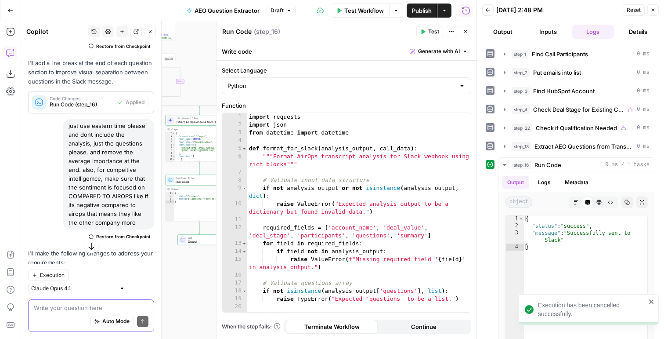
paste textarea "just use eastern time please and dont include the analysis, just the questions …"
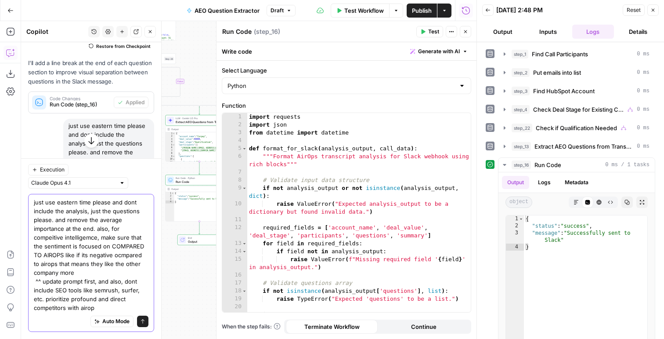
type textarea "just use eastern time please and dont include the analysis, just the questions …"
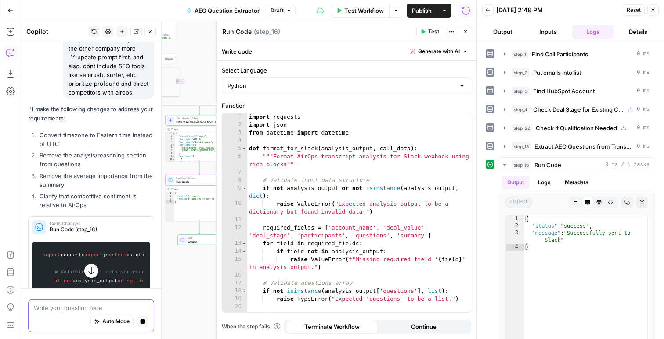
scroll to position [2581, 0]
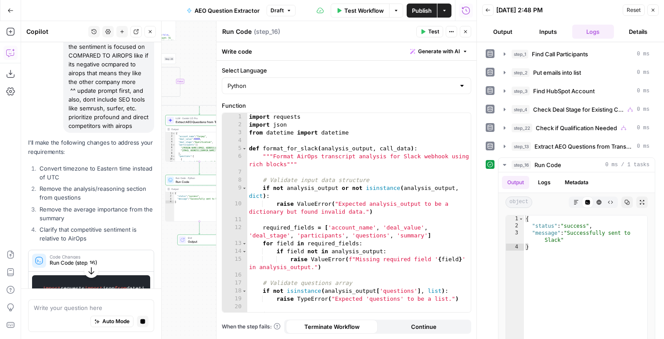
click at [95, 61] on div "just use eastern time please and dont include the analysis, just the questions …" at bounding box center [108, 55] width 91 height 155
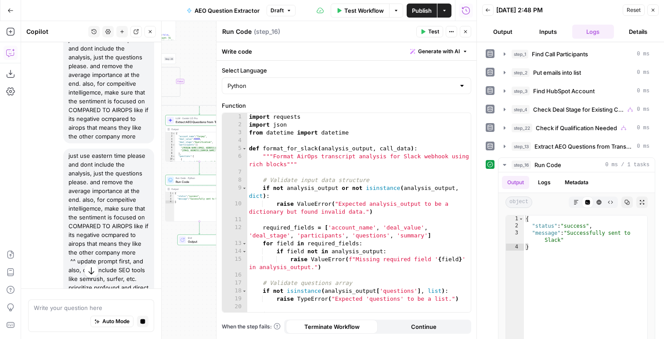
scroll to position [2370, 0]
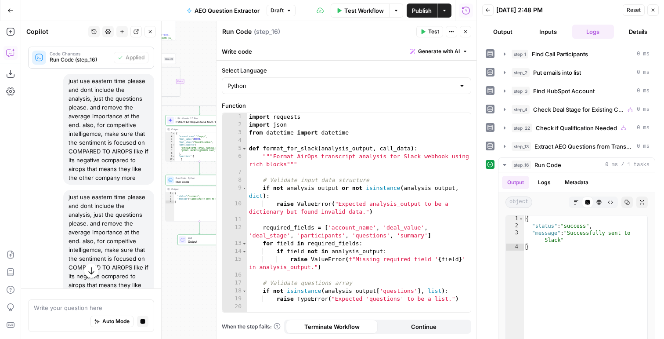
drag, startPoint x: 115, startPoint y: 166, endPoint x: 70, endPoint y: 71, distance: 105.1
click at [70, 74] on div "just use eastern time please and dont include the analysis, just the questions …" at bounding box center [108, 129] width 91 height 111
copy div "ust use eastern time please and dont include the analysis, just the questions p…"
click at [115, 31] on div "History Settings New chat Detach Close" at bounding box center [122, 31] width 68 height 11
click at [116, 31] on button "New chat" at bounding box center [121, 31] width 11 height 11
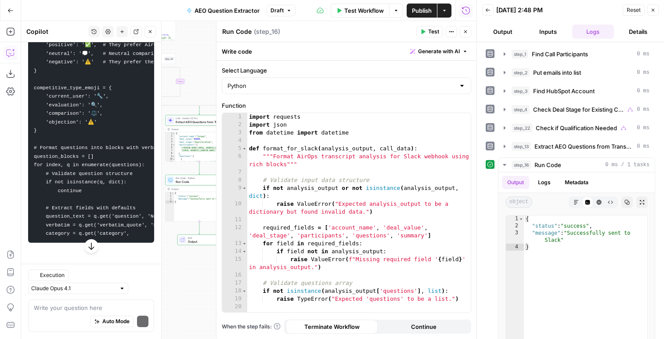
scroll to position [264, 0]
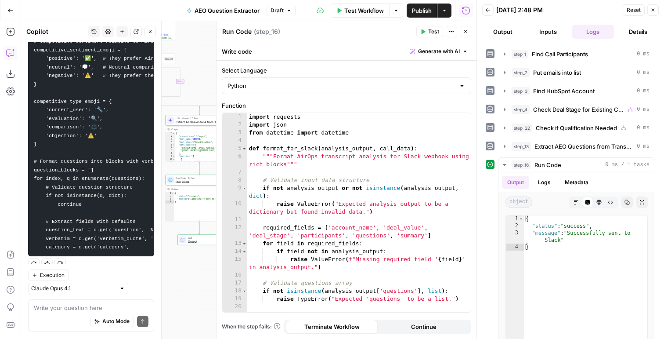
click at [119, 28] on button "New chat" at bounding box center [121, 31] width 11 height 11
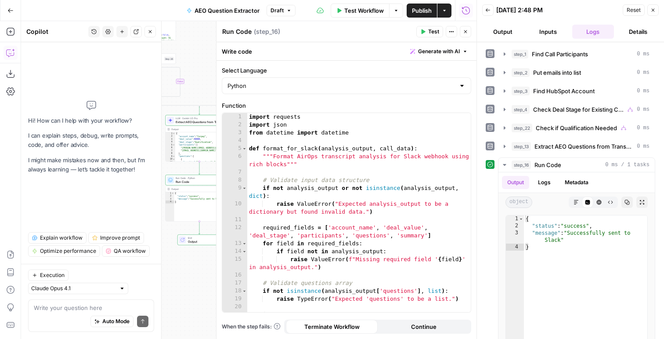
click at [49, 302] on div "Write your question here Auto Mode Send" at bounding box center [91, 315] width 126 height 32
type textarea "v"
paste textarea "ust use eastern time please and dont include the analysis, just the questions p…"
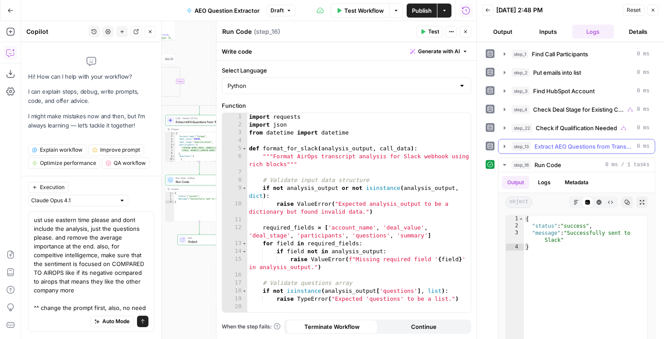
click at [513, 151] on button "step_13 Extract AEO Questions from Transcript 0 ms" at bounding box center [576, 146] width 156 height 14
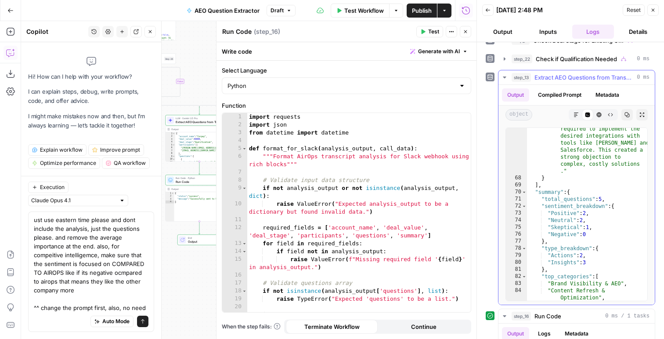
scroll to position [1397, 0]
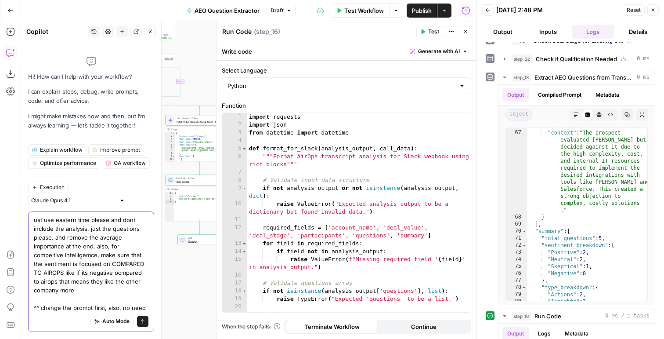
click at [121, 305] on textarea "ust use eastern time please and dont include the analysis, just the questions p…" at bounding box center [91, 263] width 115 height 97
click at [142, 306] on textarea "ust use eastern time please and dont include the analysis, just the questions p…" at bounding box center [91, 263] width 115 height 97
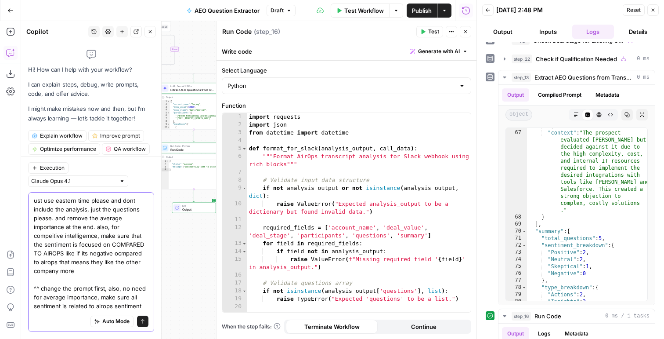
scroll to position [7, 0]
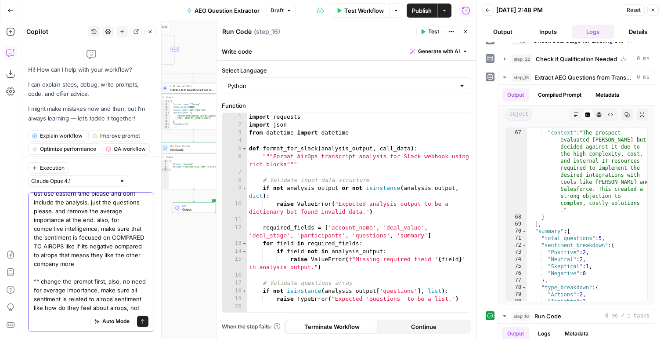
type textarea "ust use eastern time please and dont include the analysis, just the questions p…"
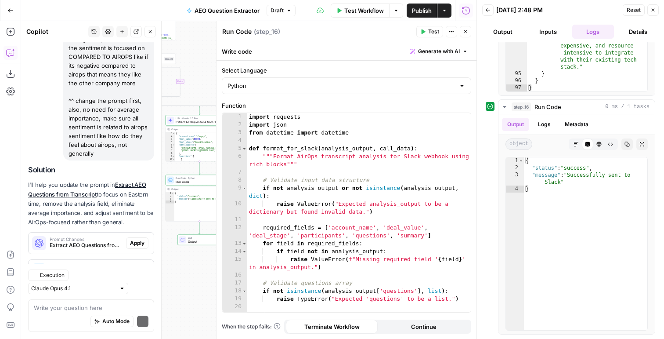
scroll to position [158, 0]
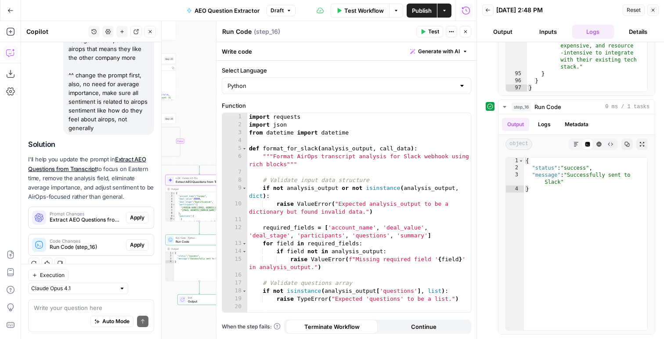
click at [139, 215] on span "Apply" at bounding box center [137, 217] width 14 height 8
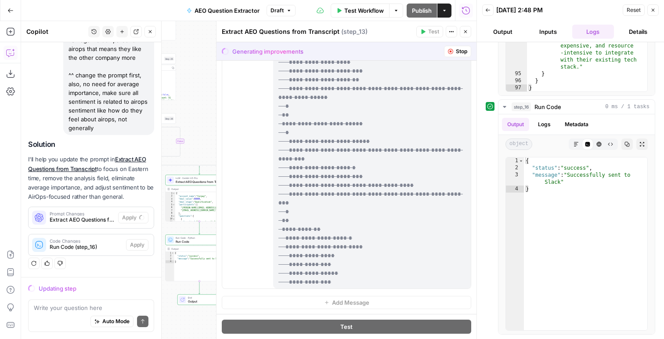
scroll to position [1354, 0]
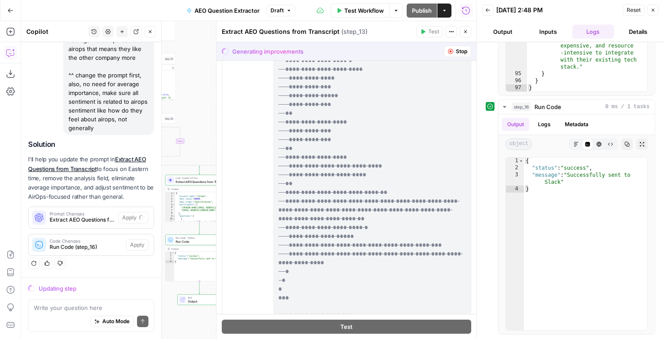
scroll to position [1054, 0]
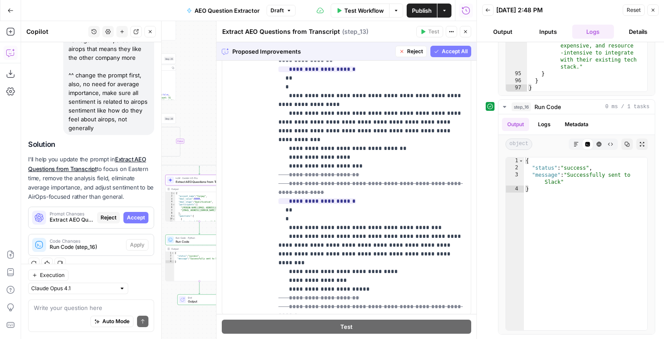
click at [136, 215] on span "Accept" at bounding box center [136, 217] width 18 height 8
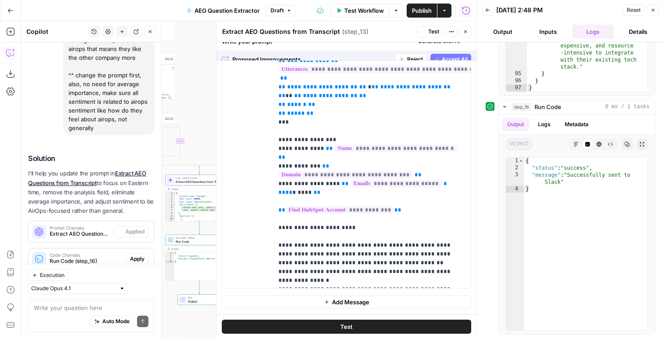
scroll to position [0, 0]
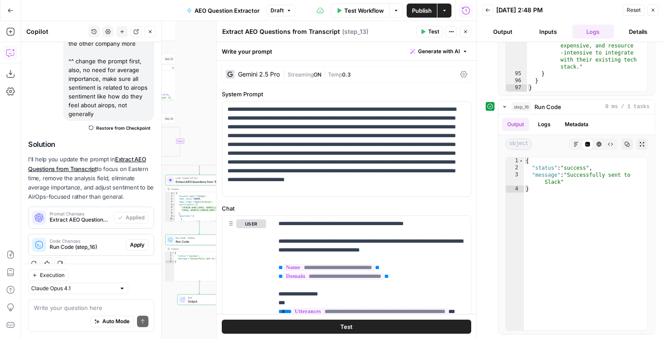
click at [431, 32] on span "Test" at bounding box center [433, 32] width 11 height 8
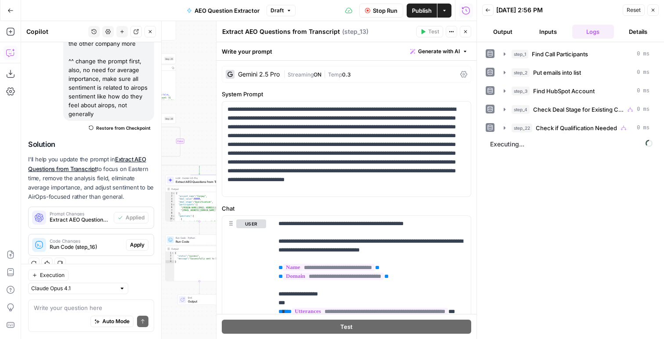
click at [502, 31] on button "Output" at bounding box center [503, 32] width 42 height 14
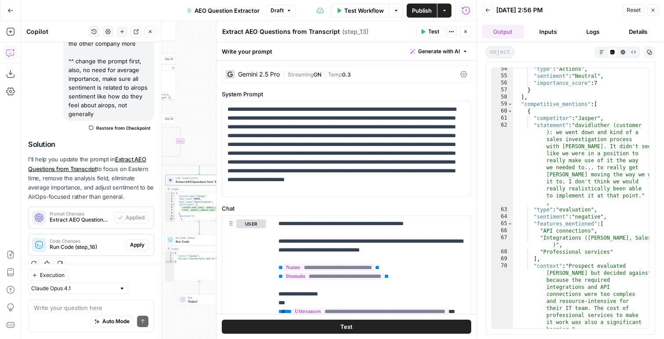
click at [314, 69] on div "Gemini 2.5 Pro | Streaming ON | Temp 0.3" at bounding box center [346, 74] width 249 height 17
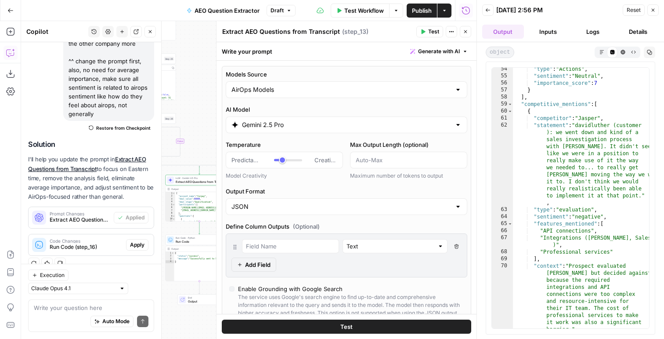
click at [299, 127] on input "Gemini 2.5 Pro" at bounding box center [346, 124] width 209 height 9
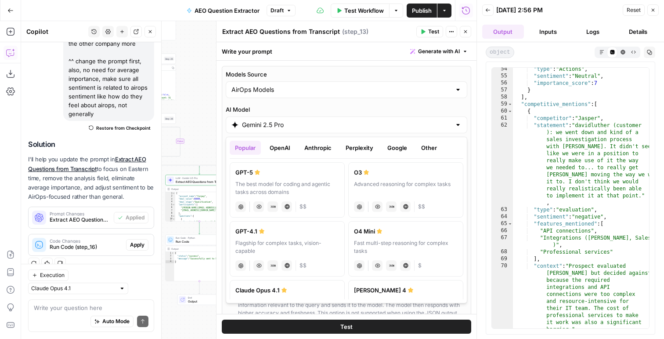
click at [287, 148] on button "OpenAI" at bounding box center [279, 147] width 31 height 14
click at [275, 166] on label "GPT-5 The best model for coding and agentic tasks across domains chat Vision Ca…" at bounding box center [287, 189] width 115 height 55
type input "GPT-5"
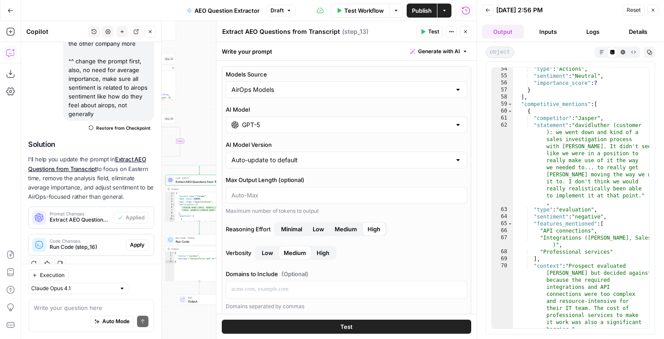
click at [324, 255] on span "High" at bounding box center [323, 252] width 13 height 9
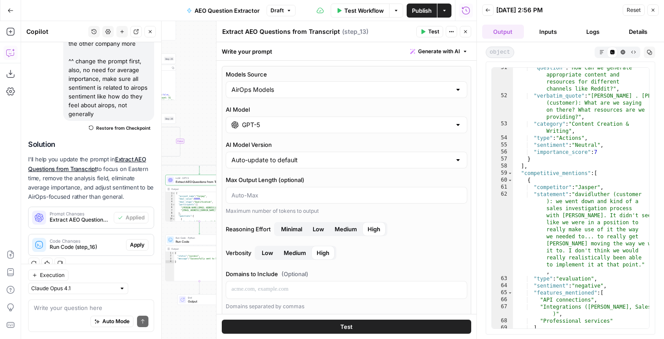
scroll to position [706, 0]
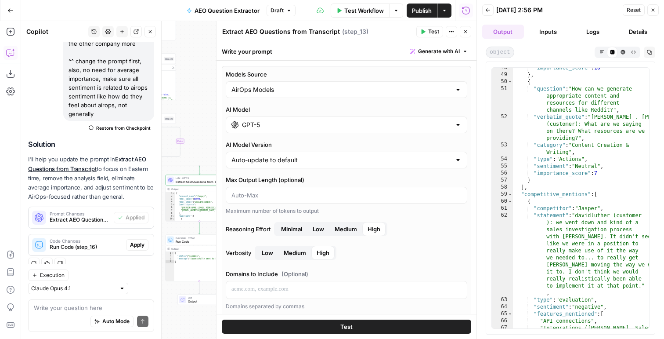
click at [432, 33] on span "Test" at bounding box center [433, 32] width 11 height 8
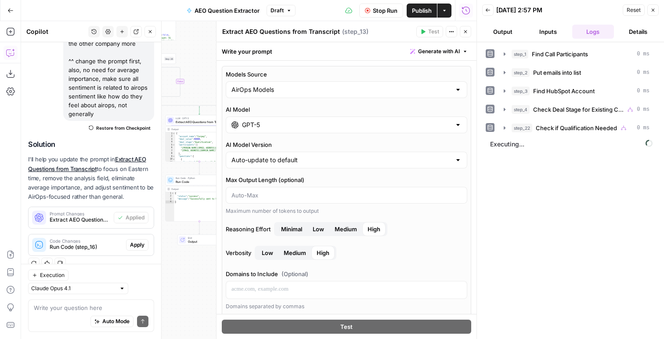
click at [509, 28] on button "Output" at bounding box center [503, 32] width 42 height 14
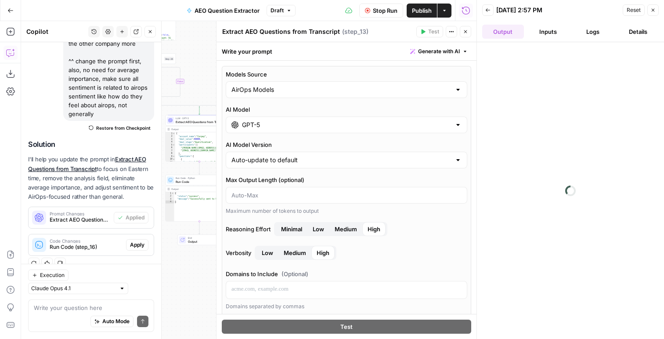
click at [598, 31] on button "Logs" at bounding box center [593, 32] width 42 height 14
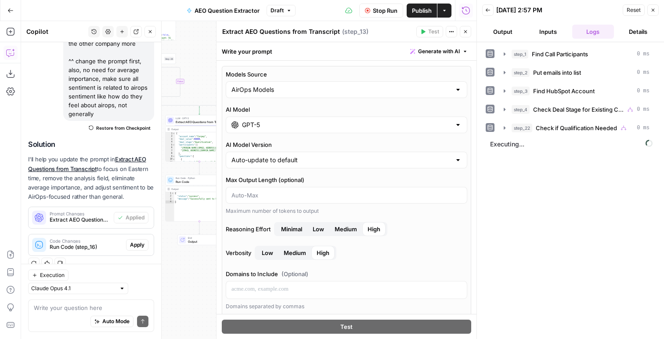
click at [495, 33] on button "Output" at bounding box center [503, 32] width 42 height 14
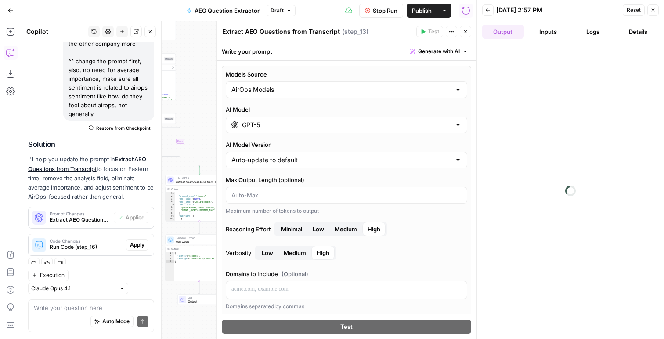
click at [580, 34] on button "Logs" at bounding box center [593, 32] width 42 height 14
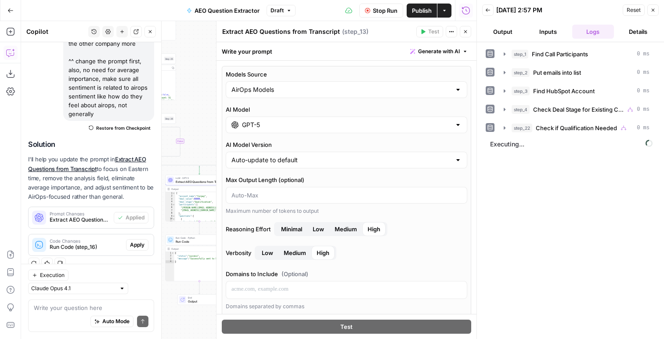
click at [511, 39] on header "Back 09/15/25 at 2:57 PM Reset Close Output Inputs Logs Details" at bounding box center [570, 21] width 187 height 42
click at [511, 35] on button "Output" at bounding box center [503, 32] width 42 height 14
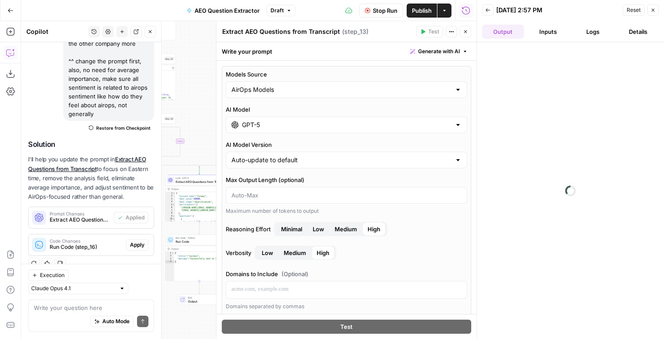
click at [466, 32] on icon "button" at bounding box center [465, 31] width 3 height 3
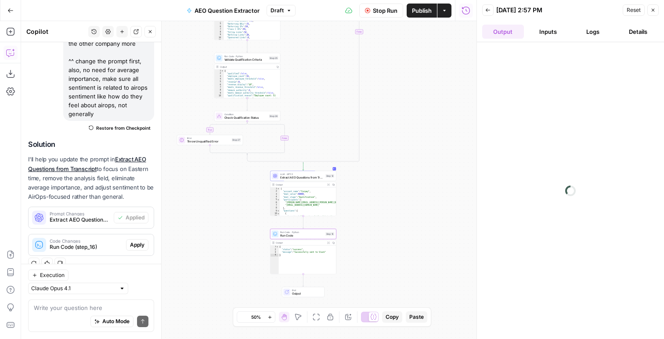
click at [135, 242] on span "Apply" at bounding box center [137, 245] width 14 height 8
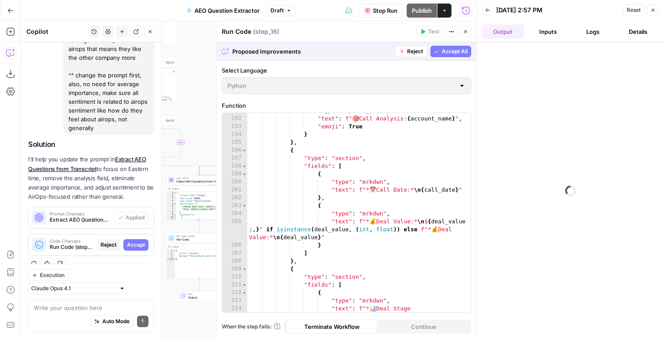
scroll to position [1998, 0]
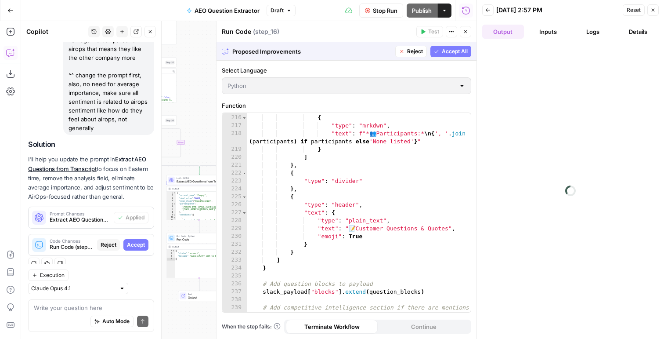
click at [442, 51] on span "Accept All" at bounding box center [455, 51] width 26 height 8
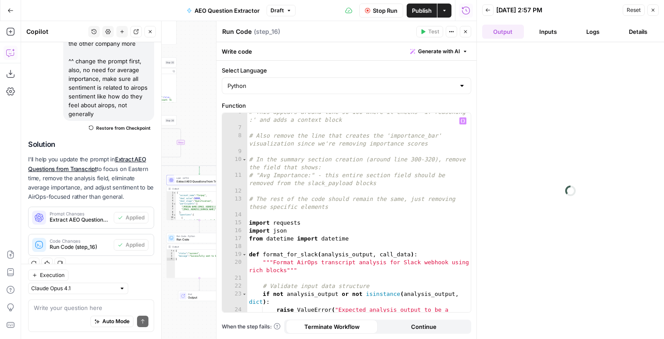
scroll to position [0, 0]
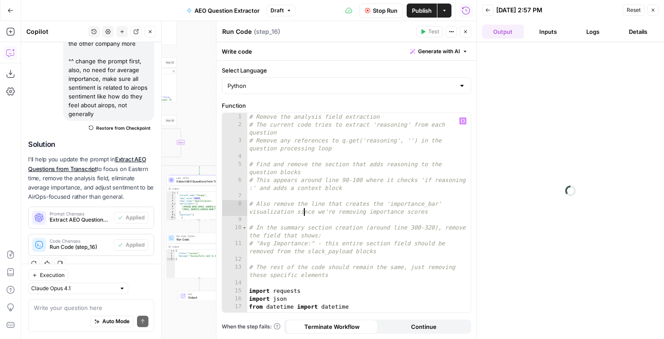
click at [303, 214] on div "# Remove the analysis field extraction # The current code tries to extract 'rea…" at bounding box center [358, 220] width 223 height 215
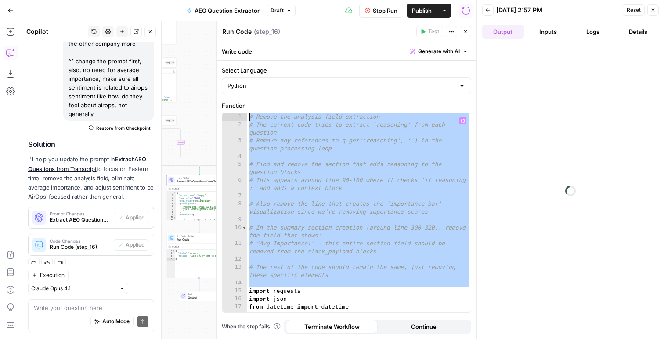
drag, startPoint x: 249, startPoint y: 288, endPoint x: 250, endPoint y: -55, distance: 342.5
click at [250, 0] on html "AirOps New Home Browse Insights Opportunities Your Data Flightpath Syncs Data L…" at bounding box center [332, 169] width 664 height 339
type textarea "**********"
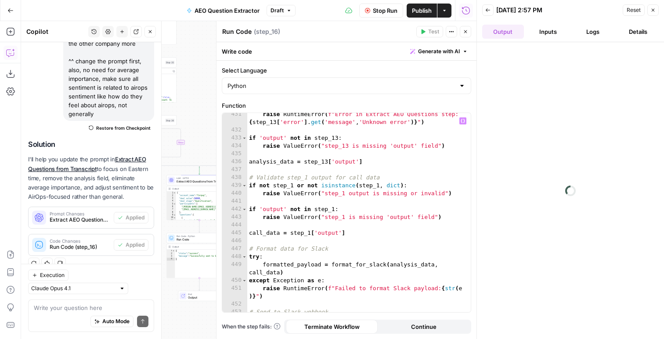
scroll to position [3847, 0]
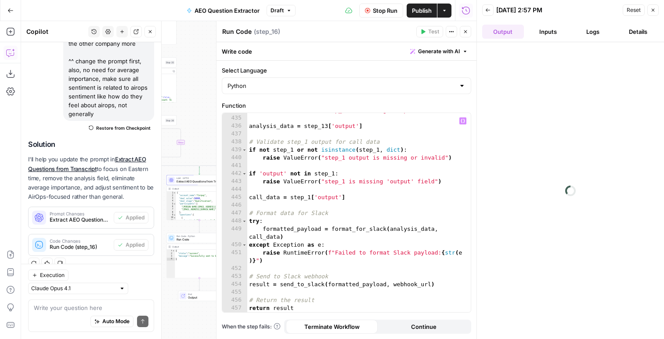
click at [603, 24] on header "Back 09/15/25 at 2:57 PM Reset Close Output Inputs Logs Details" at bounding box center [570, 21] width 187 height 42
click at [598, 30] on button "Logs" at bounding box center [593, 32] width 42 height 14
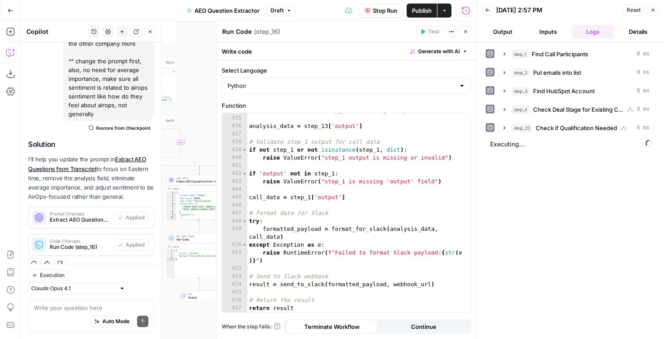
click at [464, 29] on icon "button" at bounding box center [465, 31] width 5 height 5
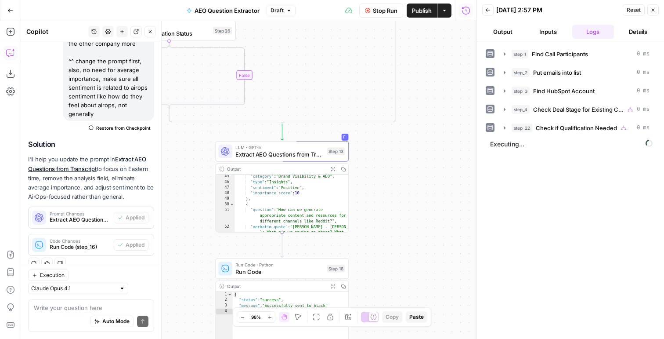
scroll to position [515, 0]
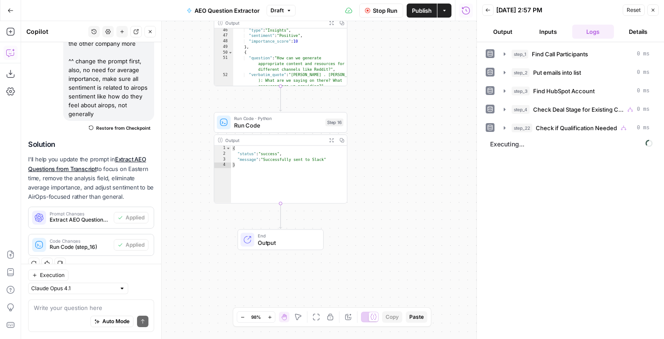
click at [497, 29] on button "Output" at bounding box center [503, 32] width 42 height 14
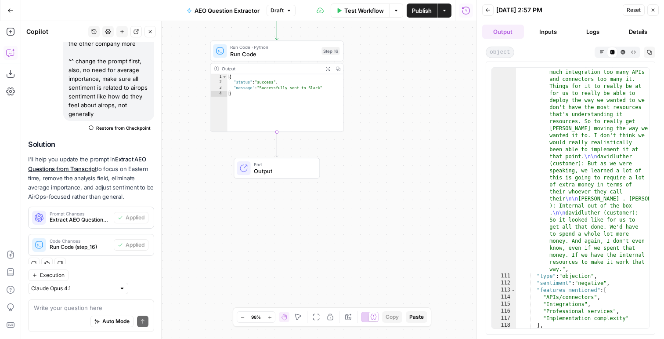
scroll to position [2230, 0]
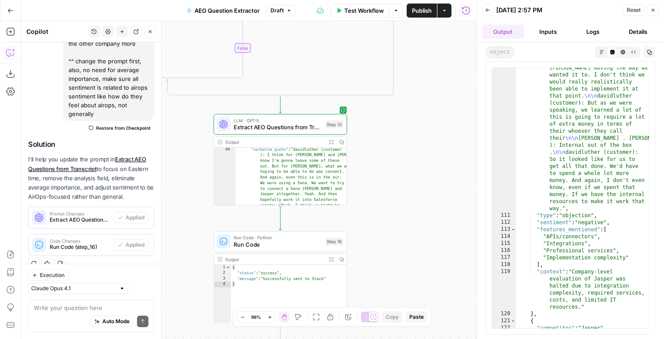
click at [297, 125] on span "Extract AEO Questions from Transcript" at bounding box center [278, 127] width 88 height 9
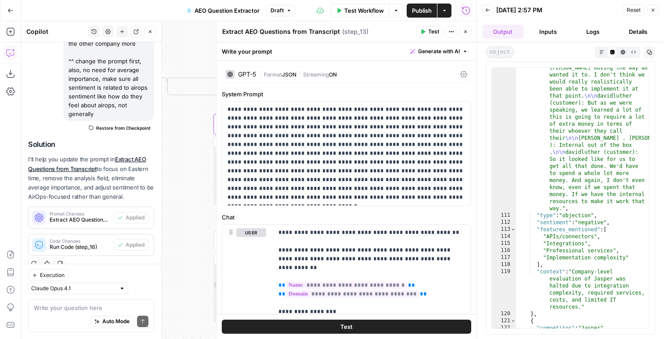
click at [282, 79] on div "GPT-5 | Format JSON | Streaming ON" at bounding box center [346, 74] width 249 height 17
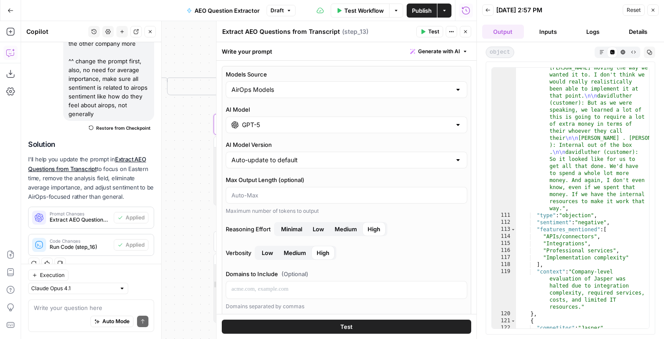
click at [292, 254] on span "Medium" at bounding box center [295, 252] width 22 height 9
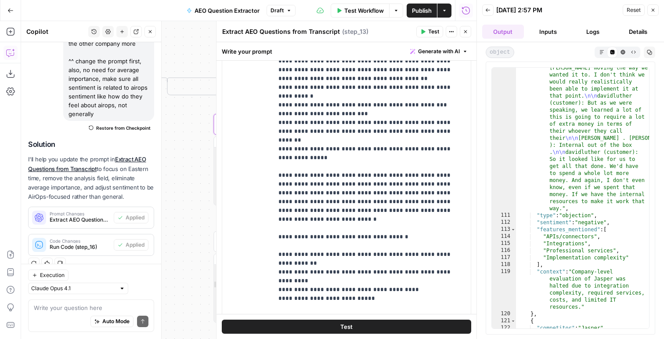
scroll to position [596, 0]
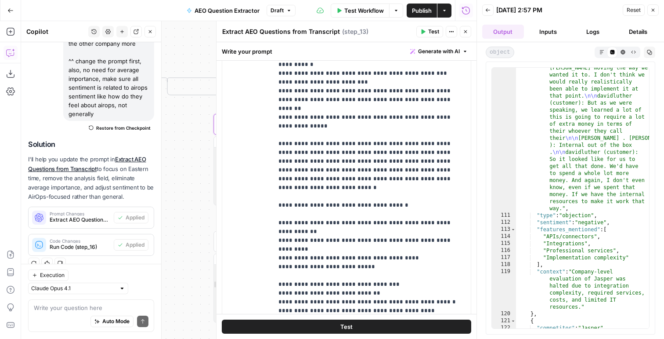
click at [415, 11] on span "Publish" at bounding box center [422, 10] width 20 height 9
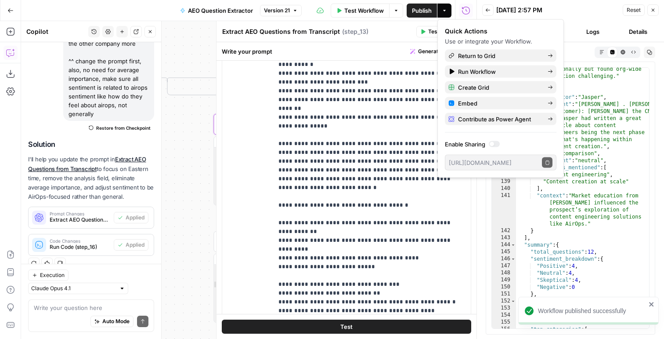
scroll to position [2852, 0]
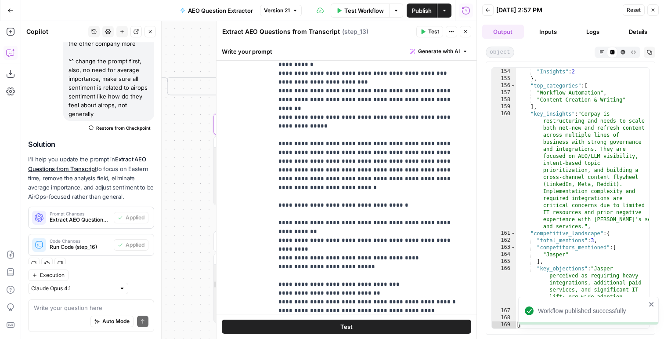
click at [483, 0] on header "Back 09/15/25 at 2:57 PM Reset Close Output Inputs Logs Details" at bounding box center [570, 21] width 187 height 42
click at [650, 17] on header "Back 09/15/25 at 2:57 PM Reset Close Output Inputs Logs Details" at bounding box center [570, 21] width 187 height 42
click at [652, 14] on button "Close" at bounding box center [652, 9] width 11 height 11
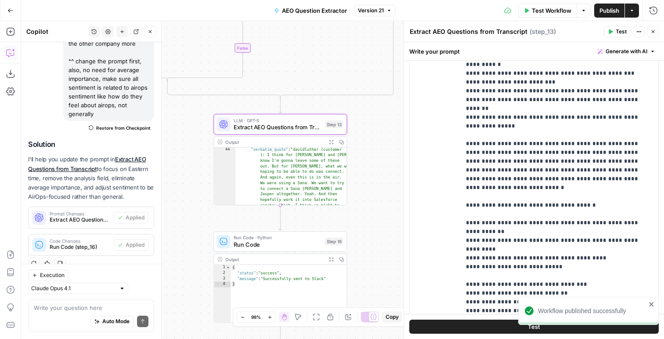
click at [649, 34] on div "Run History E" at bounding box center [634, 29] width 48 height 15
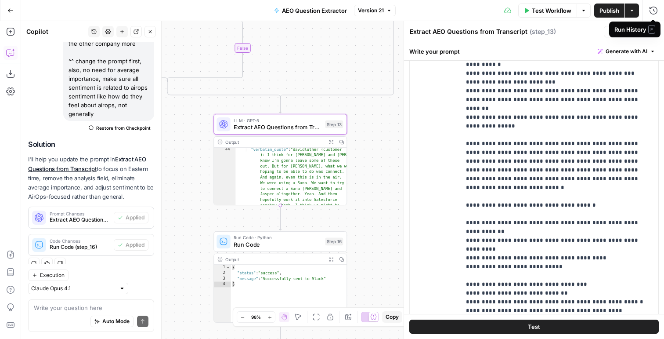
click at [652, 32] on icon "button" at bounding box center [652, 31] width 5 height 5
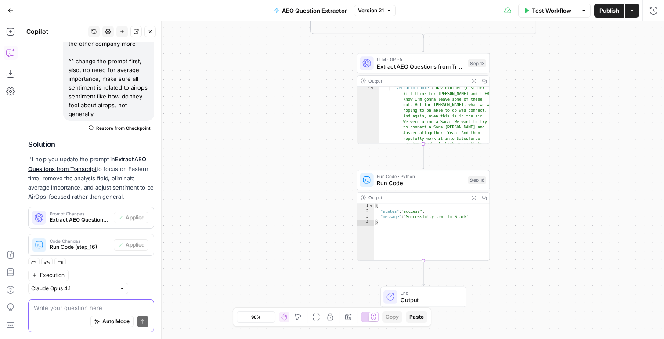
click at [73, 309] on textarea at bounding box center [91, 307] width 115 height 9
click at [479, 168] on button "Test" at bounding box center [472, 163] width 27 height 11
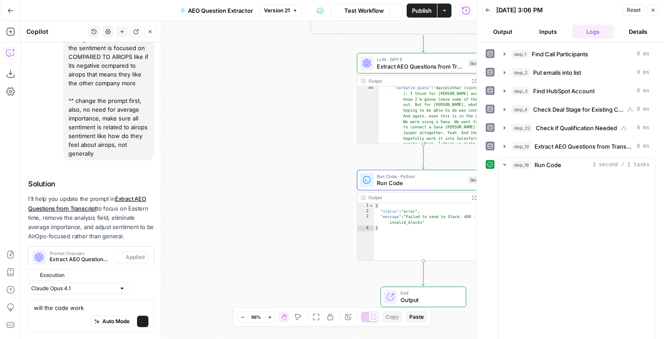
scroll to position [173, 0]
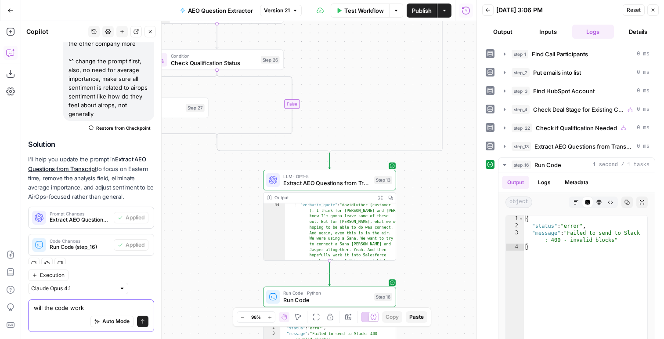
click at [117, 319] on span "Auto Mode" at bounding box center [115, 321] width 27 height 8
drag, startPoint x: 135, startPoint y: 314, endPoint x: 124, endPoint y: 376, distance: 62.4
click at [124, 338] on html "AirOps New Home Browse Insights Opportunities Your Data Flightpath Syncs Data L…" at bounding box center [332, 169] width 664 height 339
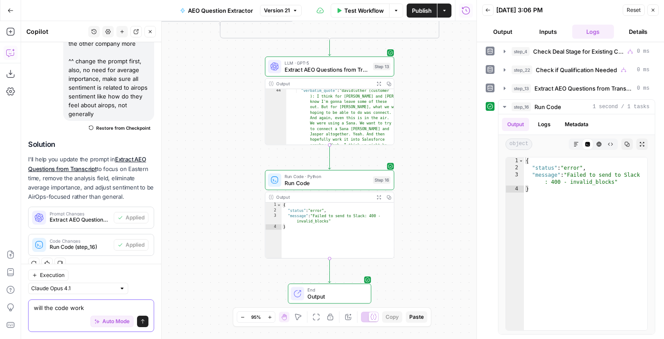
type textarea "c"
type textarea "fix the code"
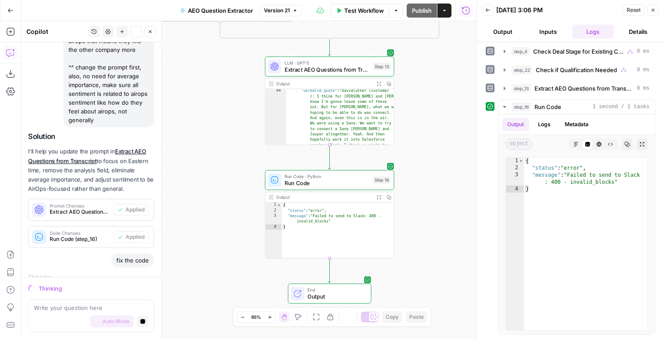
scroll to position [173, 0]
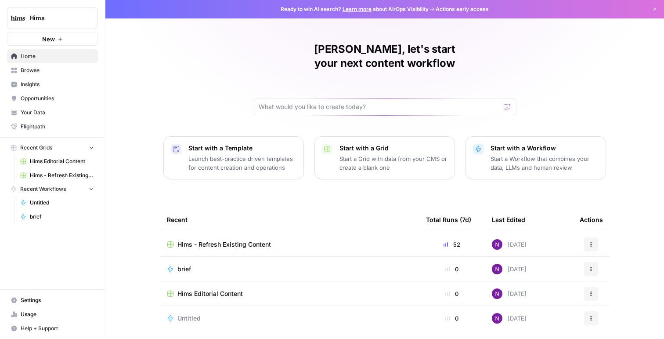
click at [42, 86] on span "Insights" at bounding box center [57, 84] width 73 height 8
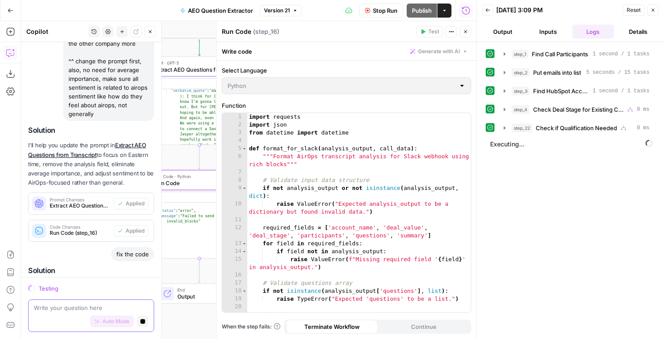
scroll to position [239, 0]
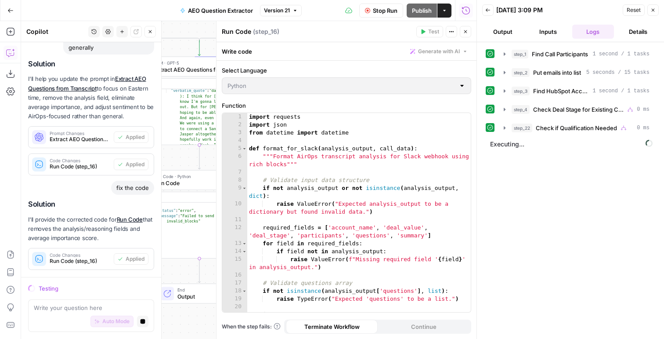
click at [504, 35] on button "Output" at bounding box center [503, 32] width 42 height 14
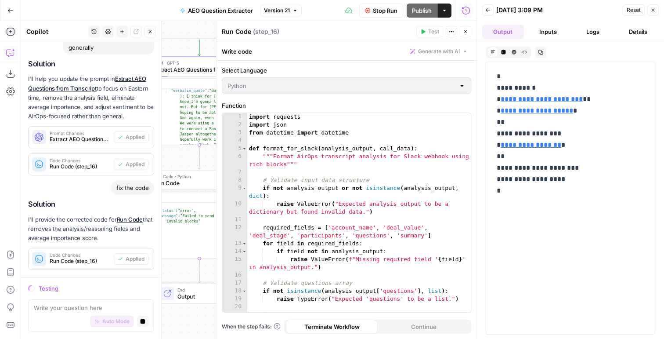
click at [601, 29] on button "Logs" at bounding box center [593, 32] width 42 height 14
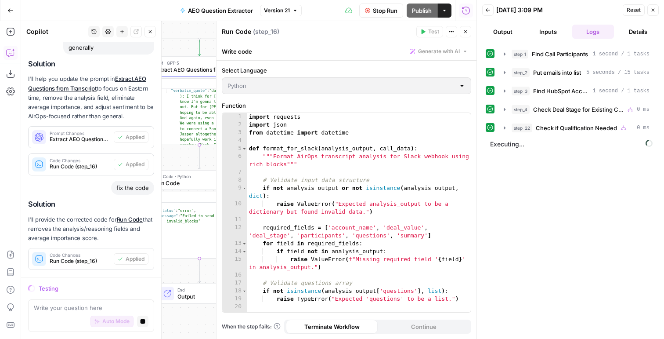
click at [465, 30] on div "Run History E" at bounding box center [465, 29] width 37 height 8
click at [464, 32] on icon "button" at bounding box center [465, 31] width 3 height 3
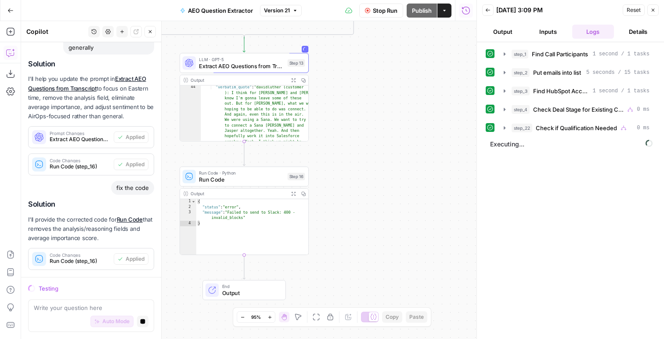
click at [500, 36] on button "Output" at bounding box center [503, 32] width 42 height 14
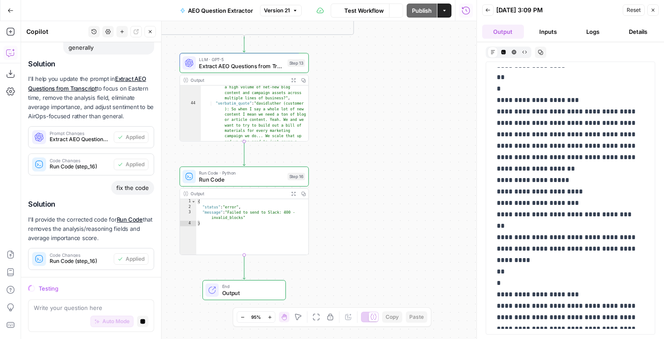
scroll to position [316, 0]
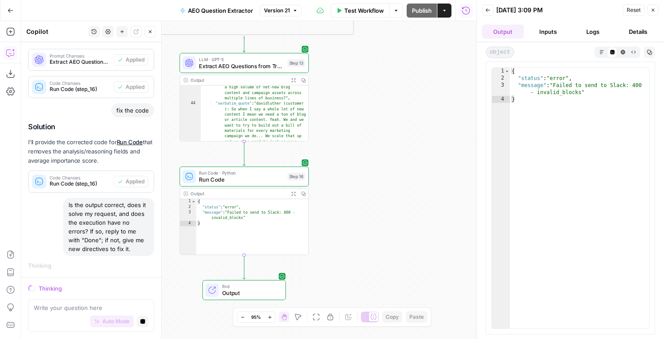
click at [210, 176] on span "Run Code" at bounding box center [241, 179] width 85 height 8
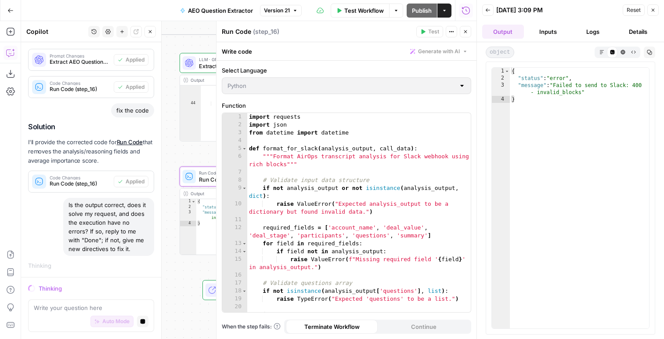
click at [375, 225] on div "1 2 3 4 5 6 7 8 9 10 11 12 13 14 15 16 17 18 19 20 21 22 import requests import…" at bounding box center [346, 212] width 249 height 199
click at [290, 153] on div "1 2 3 4 5 6 7 8 9 10 11 12 13 14 15 16 17 18 19 20 21 22 import requests import…" at bounding box center [346, 212] width 249 height 199
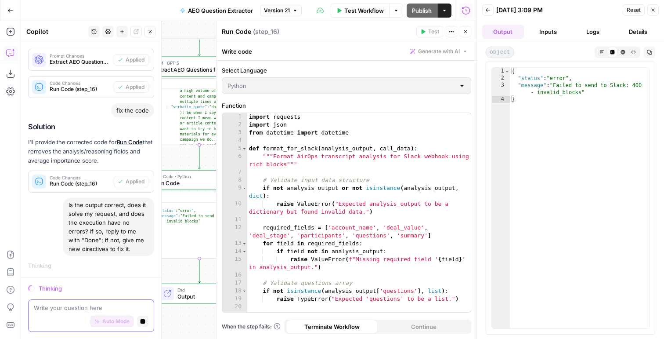
click at [140, 325] on button "Stop generating" at bounding box center [142, 320] width 11 height 11
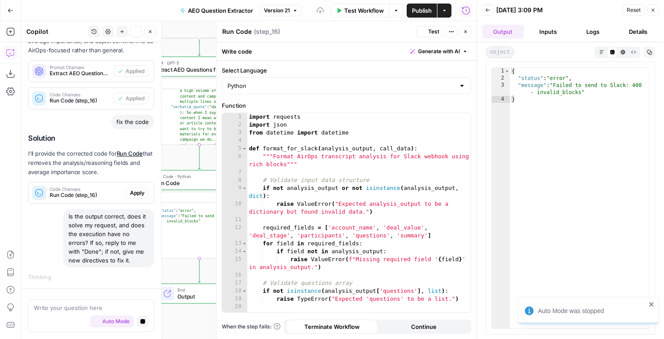
scroll to position [330, 0]
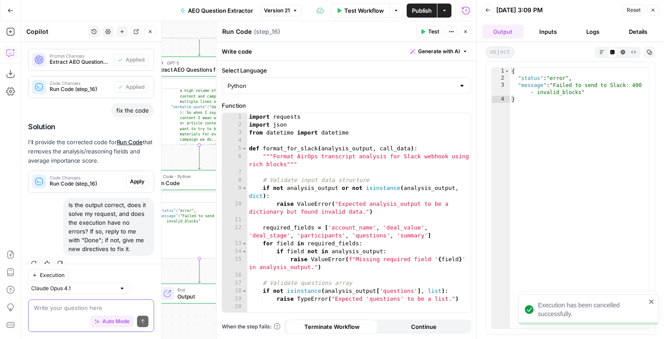
click at [79, 303] on textarea at bounding box center [91, 307] width 115 height 9
type textarea "d"
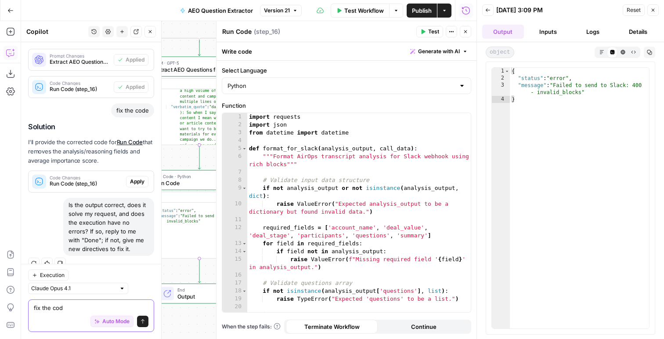
type textarea "fix the code"
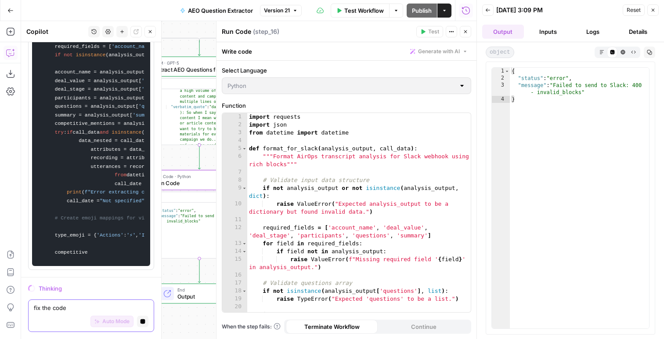
scroll to position [1171, 0]
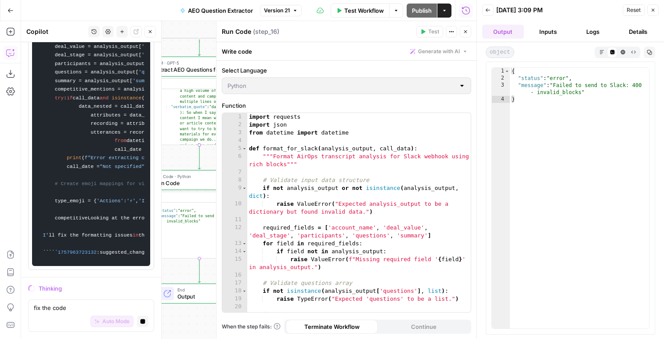
click at [305, 123] on div "1 2 3 4 5 6 7 8 9 10 11 12 13 14 15 16 17 18 19 20 21 22 import requests import…" at bounding box center [346, 212] width 249 height 199
click at [305, 162] on div "1 2 3 4 5 6 7 8 9 10 11 12 13 14 15 16 17 18 19 20 21 22 import requests import…" at bounding box center [346, 212] width 249 height 199
click at [461, 29] on button "Close" at bounding box center [465, 31] width 11 height 11
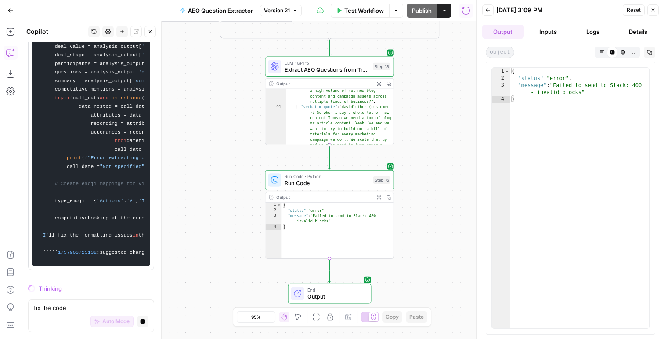
click at [149, 35] on button "Close" at bounding box center [149, 31] width 11 height 11
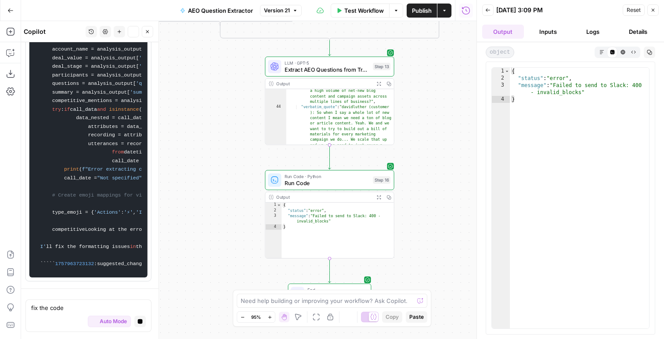
scroll to position [1159, 0]
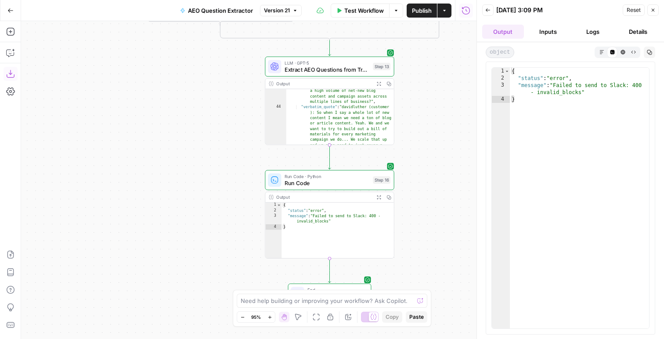
click at [10, 70] on icon "button" at bounding box center [10, 74] width 8 height 8
click at [346, 181] on span "Run Code" at bounding box center [327, 183] width 85 height 8
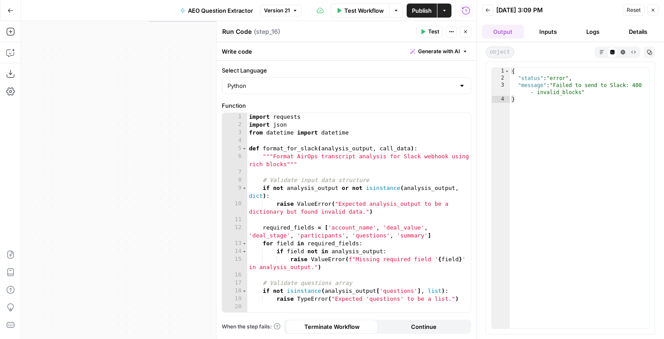
click at [393, 184] on div "import requests import json from datetime import datetime def format_for_slack …" at bounding box center [358, 224] width 223 height 223
paste textarea
type textarea "**********"
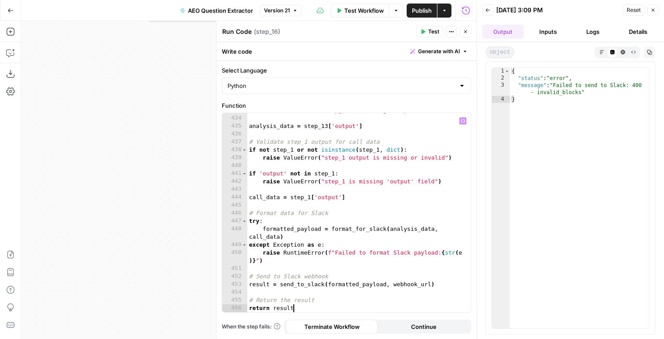
scroll to position [3855, 0]
click at [438, 33] on span "Test" at bounding box center [433, 32] width 11 height 8
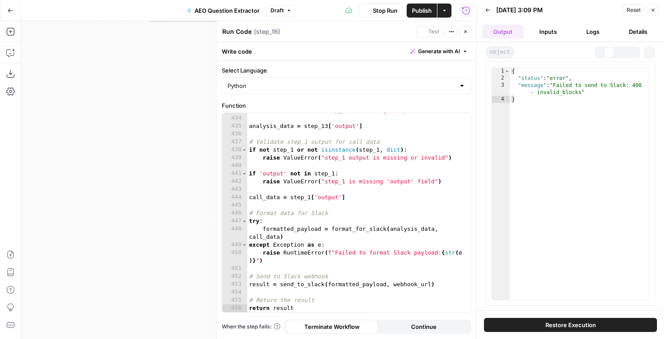
scroll to position [3855, 0]
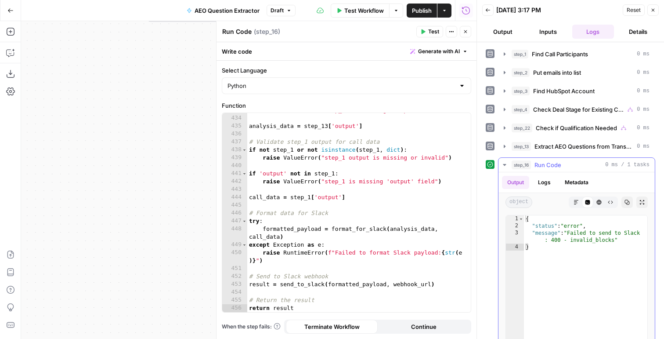
click at [587, 239] on div "{ "status" : "error" , "message" : "Failed to send to Slack : 400 - invalid_blo…" at bounding box center [585, 308] width 123 height 187
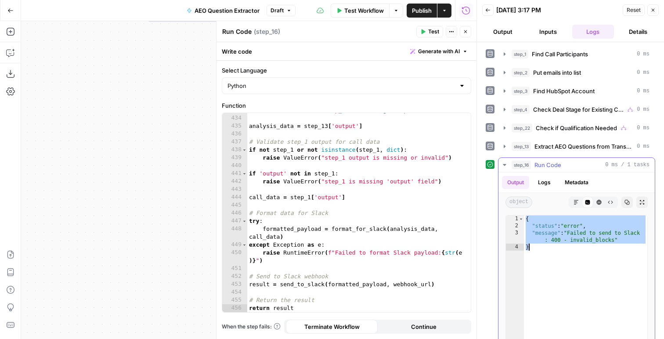
type textarea "**********"
click at [546, 185] on button "Logs" at bounding box center [544, 182] width 23 height 13
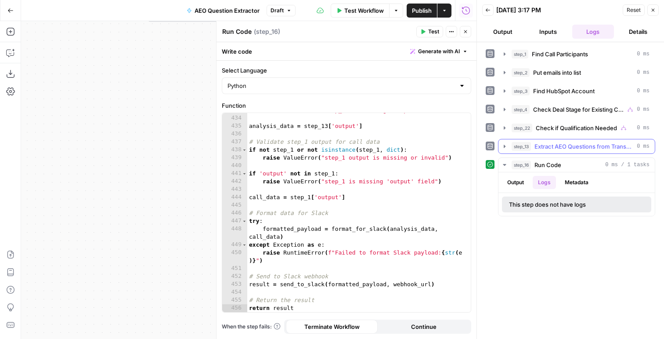
click at [593, 140] on button "step_13 Extract AEO Questions from Transcript 0 ms" at bounding box center [576, 146] width 156 height 14
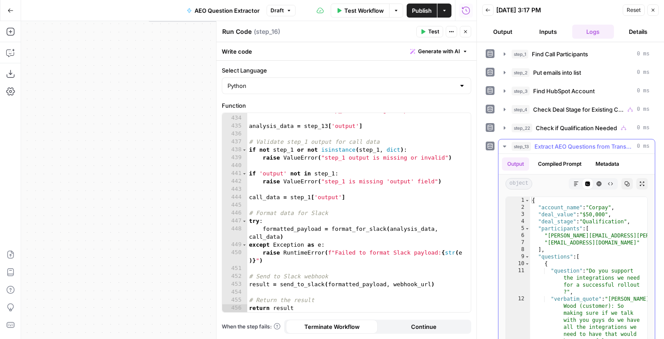
click at [627, 186] on button "Copy" at bounding box center [626, 183] width 11 height 11
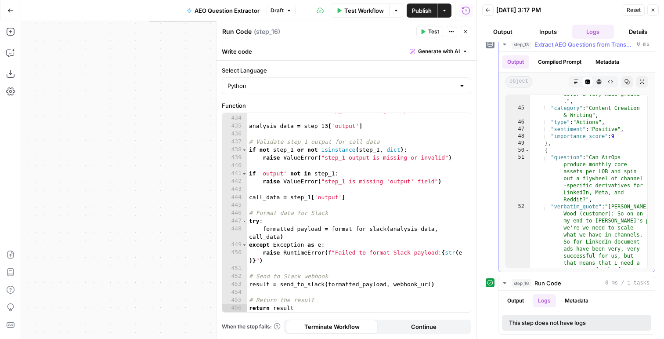
scroll to position [994, 0]
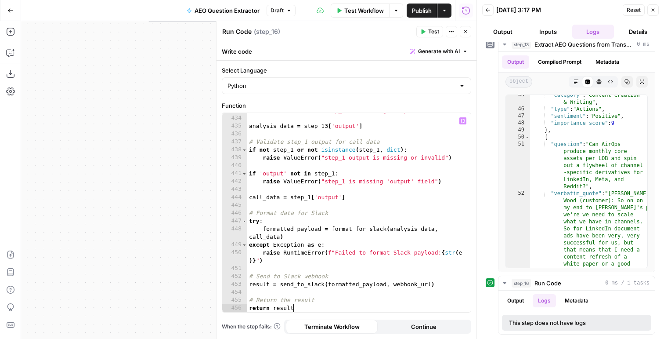
click at [247, 218] on div "447" at bounding box center [234, 221] width 25 height 8
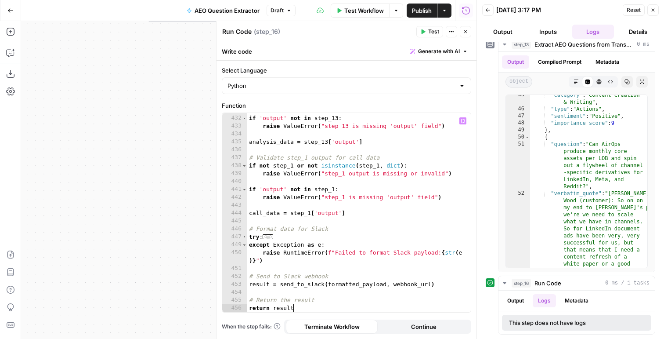
click at [292, 211] on div "if 'output' not in step_13 : raise ValueError ( "step_13 is missing 'output' fi…" at bounding box center [358, 213] width 223 height 215
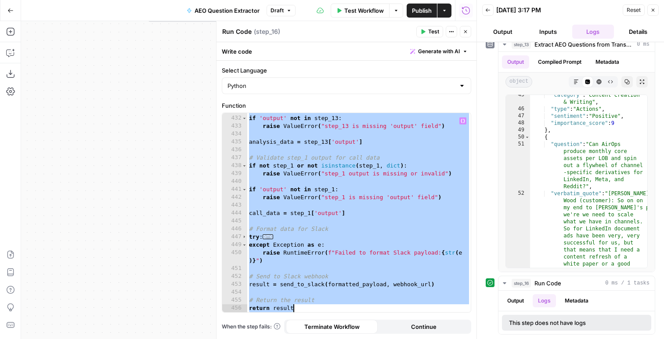
paste textarea
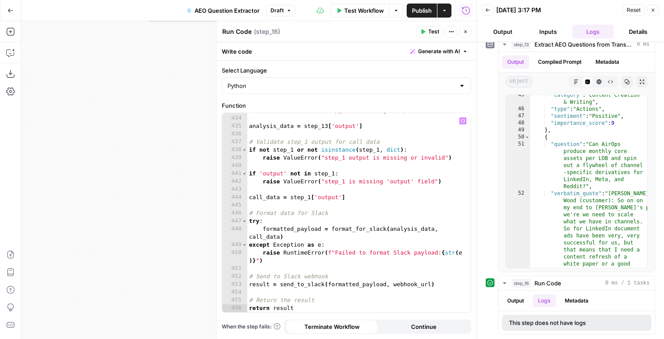
click at [421, 29] on icon "button" at bounding box center [422, 31] width 5 height 5
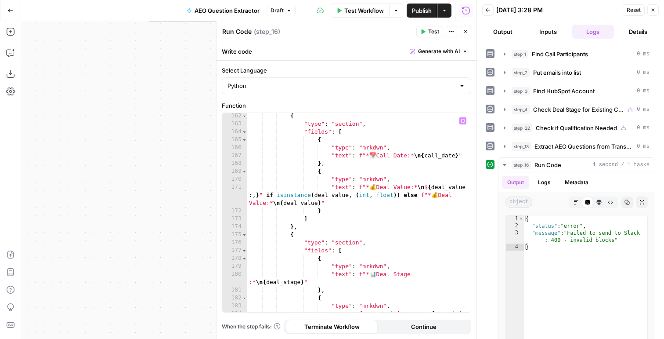
scroll to position [1234, 0]
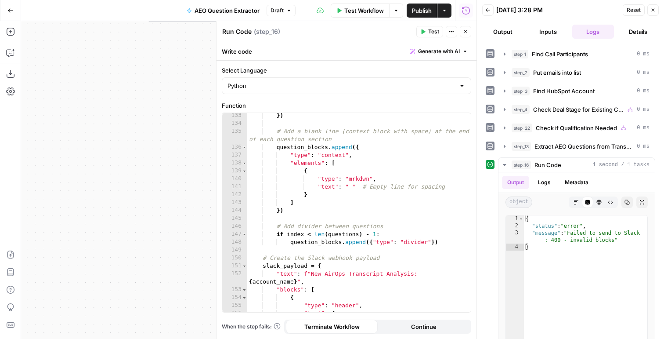
type textarea "*"
click at [395, 204] on div "}) # Add a blank line (context block with space) at the end of each question se…" at bounding box center [358, 219] width 223 height 215
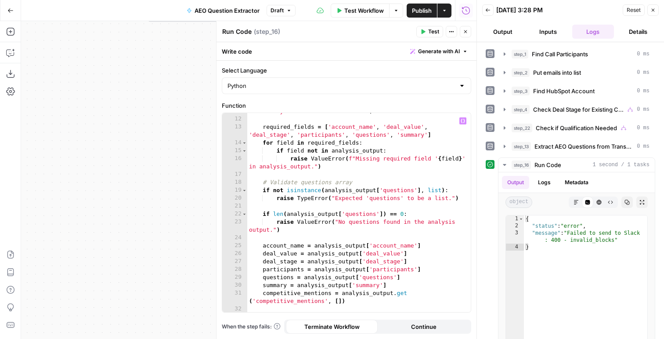
scroll to position [0, 0]
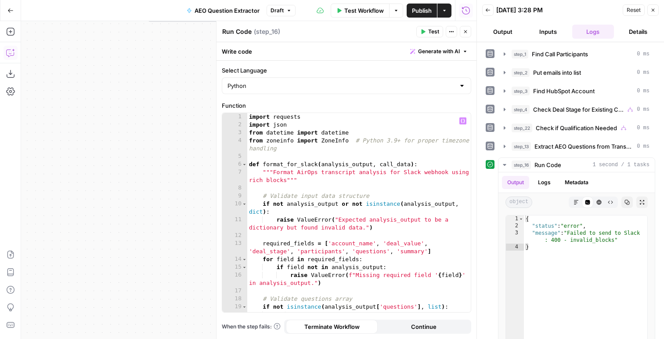
click at [12, 58] on button "Copilot" at bounding box center [11, 53] width 14 height 14
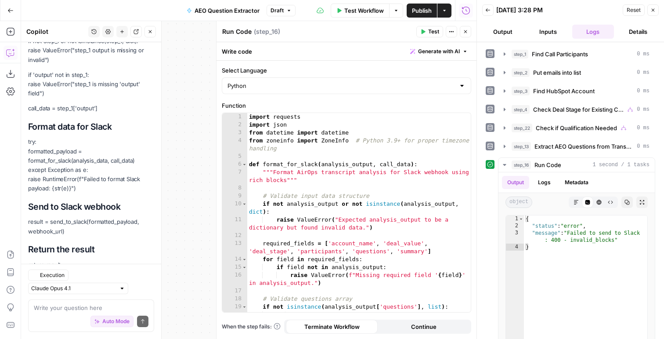
scroll to position [3101, 0]
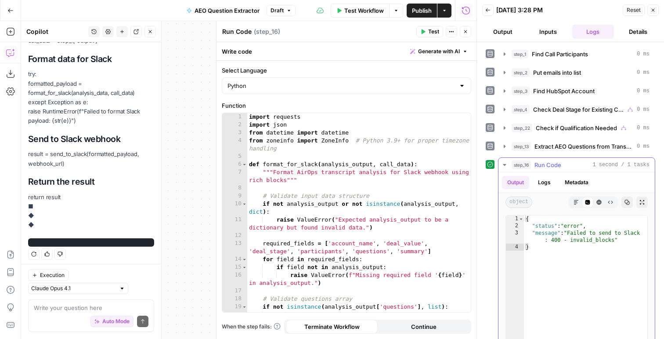
click at [548, 182] on button "Logs" at bounding box center [544, 182] width 23 height 13
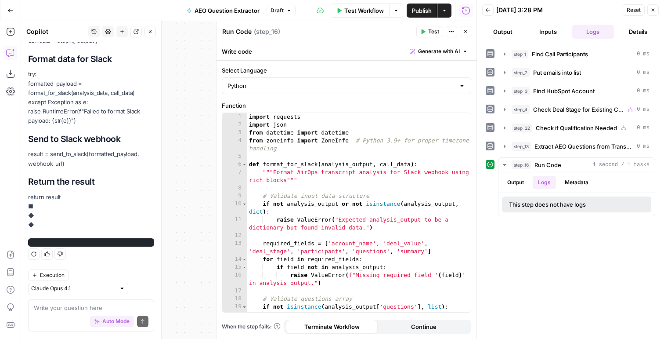
click at [126, 30] on button "New chat" at bounding box center [121, 31] width 11 height 11
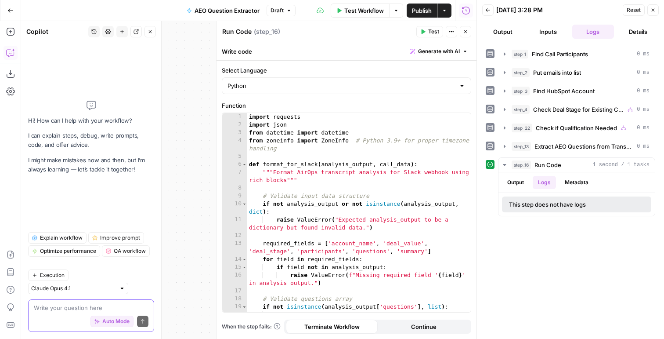
click at [75, 306] on textarea at bounding box center [91, 307] width 115 height 9
type textarea "im getting invalid blocks, why"
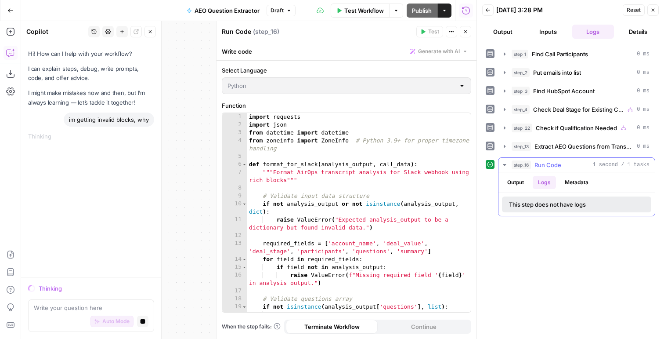
click at [514, 176] on button "Output" at bounding box center [515, 182] width 27 height 13
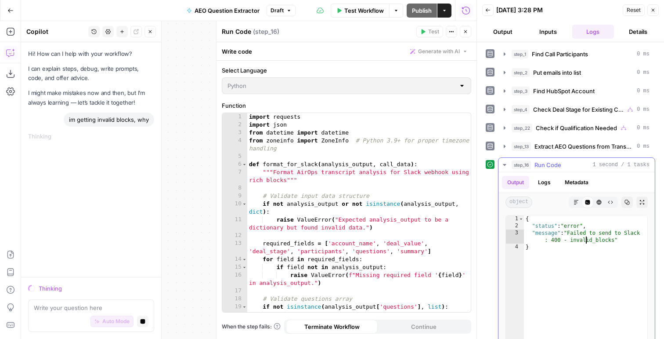
click at [586, 241] on div "{ "status" : "error" , "message" : "Failed to send to Slack : 400 - invalid_blo…" at bounding box center [585, 308] width 123 height 187
type textarea "**********"
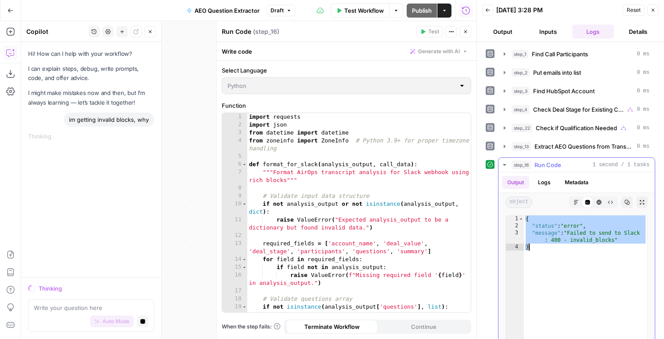
click at [573, 177] on button "Metadata" at bounding box center [576, 182] width 34 height 13
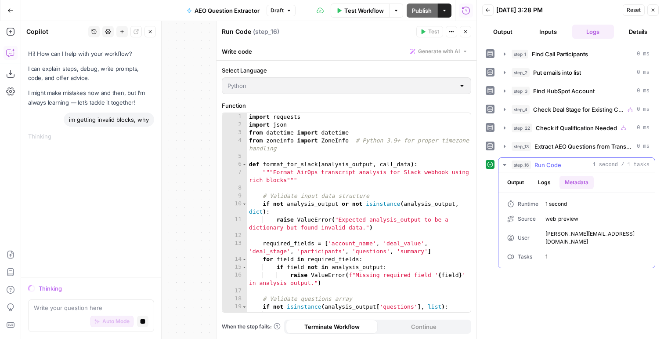
click at [545, 177] on button "Logs" at bounding box center [544, 182] width 23 height 13
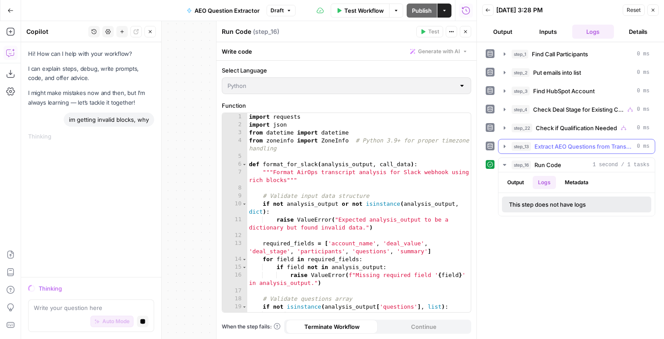
click at [546, 147] on span "Extract AEO Questions from Transcript" at bounding box center [583, 146] width 99 height 9
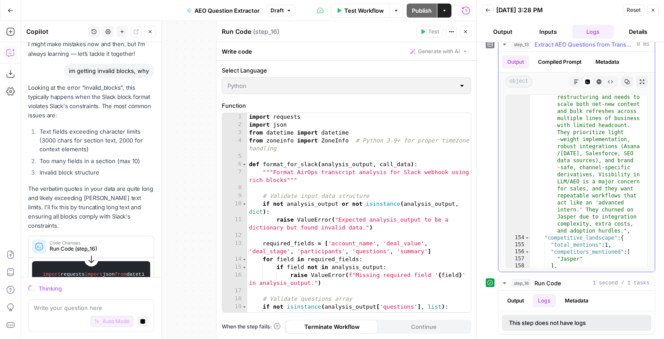
scroll to position [3108, 0]
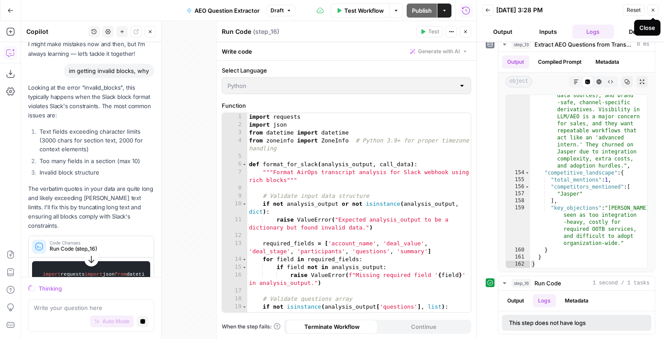
click at [655, 8] on icon "button" at bounding box center [652, 9] width 5 height 5
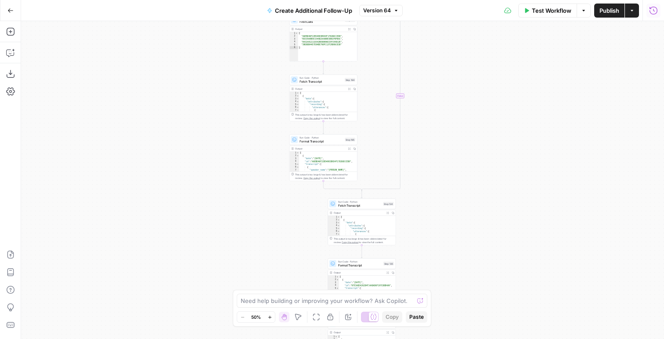
click at [653, 11] on icon "button" at bounding box center [653, 10] width 9 height 9
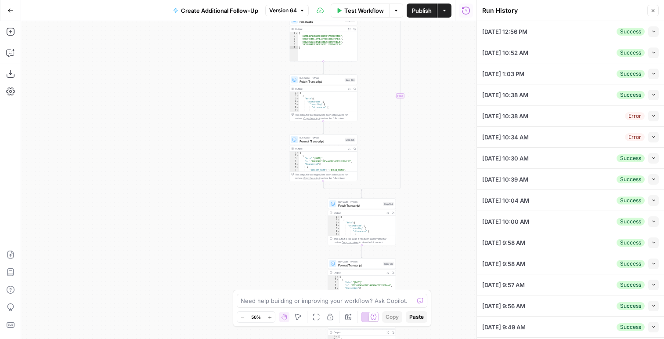
click at [650, 53] on button "Collapse" at bounding box center [653, 52] width 11 height 11
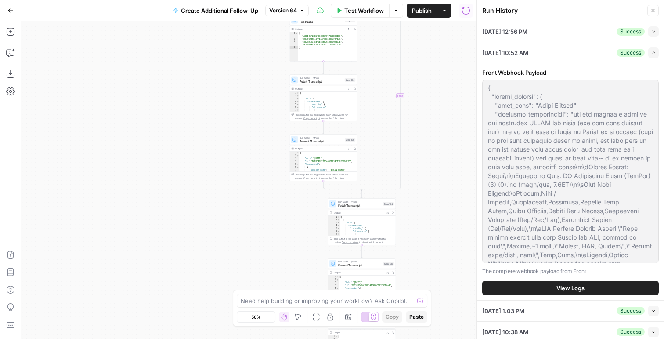
click at [548, 292] on button "View Logs" at bounding box center [570, 288] width 177 height 14
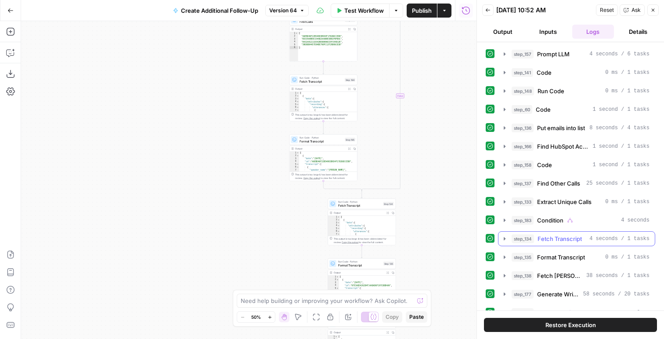
click at [555, 234] on span "Fetch Transcript" at bounding box center [559, 238] width 44 height 9
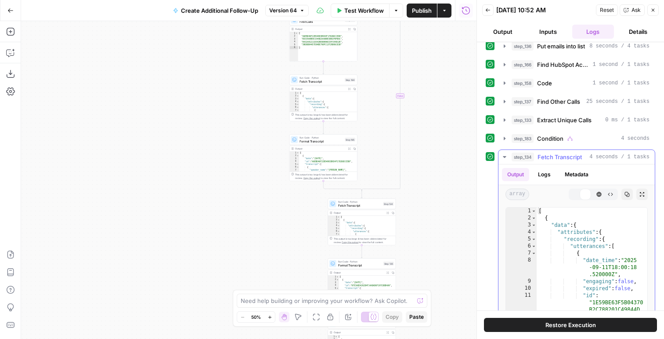
scroll to position [131, 0]
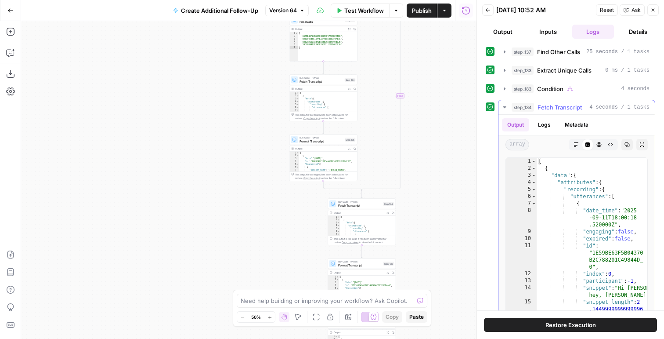
type textarea "**********"
click at [562, 219] on div "[ { "data" : { "attributes" : { "recording" : { "utterances" : [ { "date_time" …" at bounding box center [592, 258] width 111 height 201
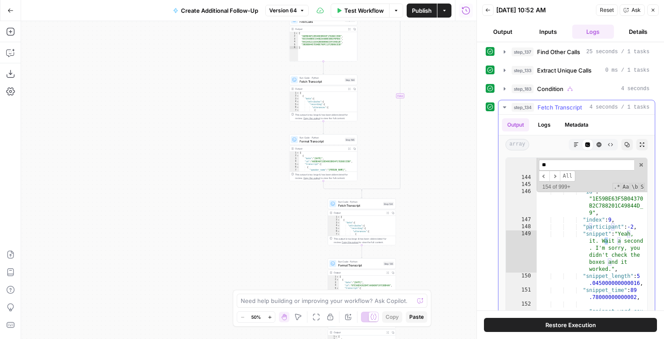
scroll to position [335, 0]
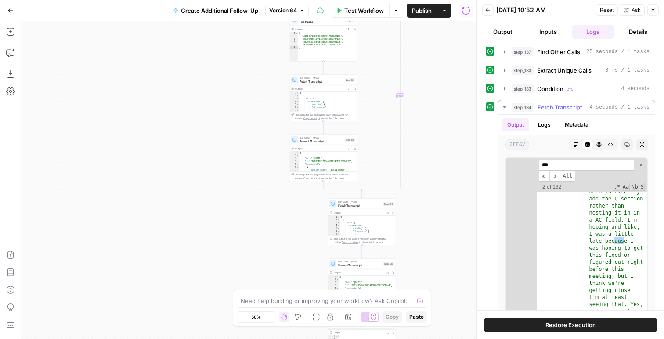
type input "***"
click at [563, 103] on span "Fetch Transcript" at bounding box center [559, 107] width 44 height 9
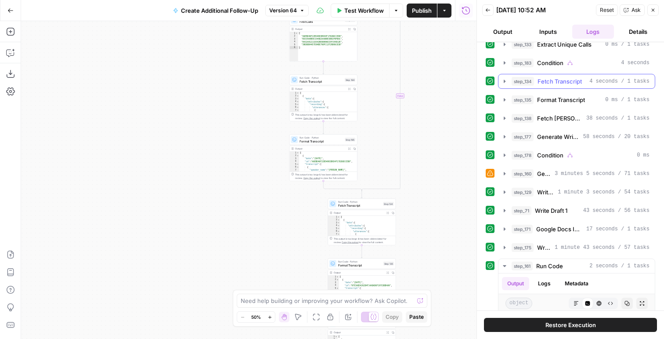
scroll to position [160, 0]
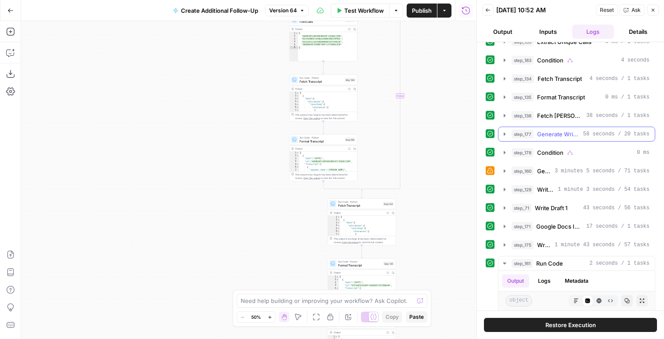
click at [557, 136] on span "Generate Writing Instructions" at bounding box center [558, 134] width 43 height 9
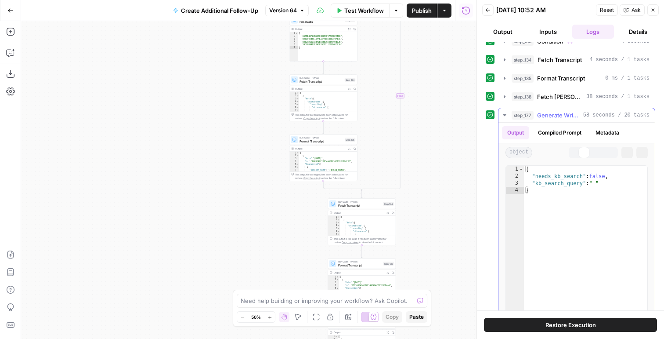
scroll to position [185, 0]
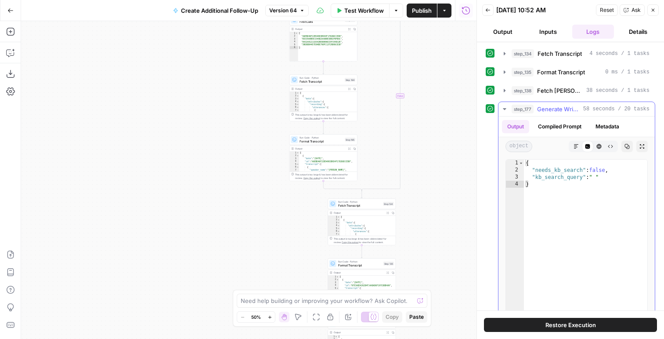
click at [557, 109] on span "Generate Writing Instructions" at bounding box center [558, 108] width 43 height 9
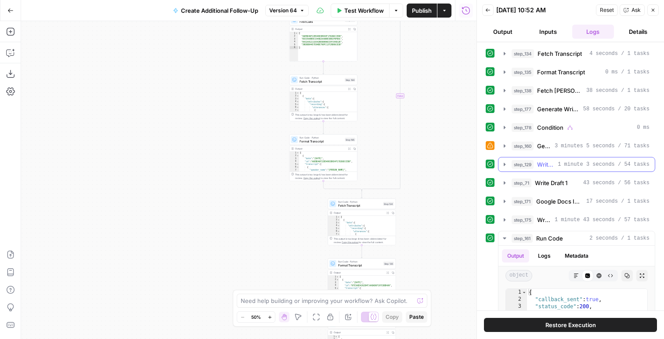
click at [565, 165] on span "1 minute 3 seconds / 54 tasks" at bounding box center [604, 164] width 92 height 8
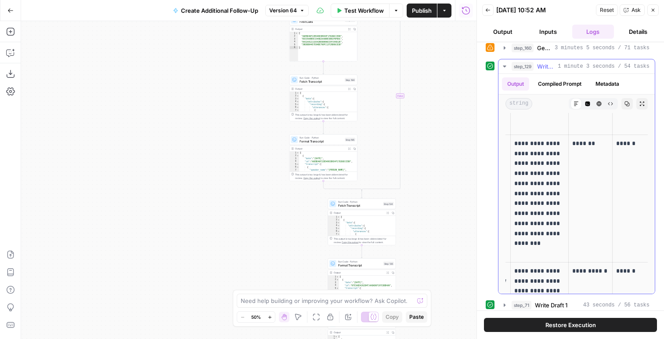
scroll to position [0, 116]
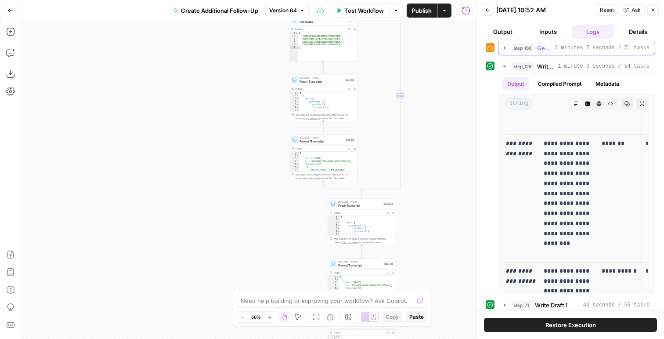
click at [575, 54] on button "step_160 Generate Writing Instructions 3 minutes 5 seconds / 71 tasks" at bounding box center [576, 48] width 156 height 14
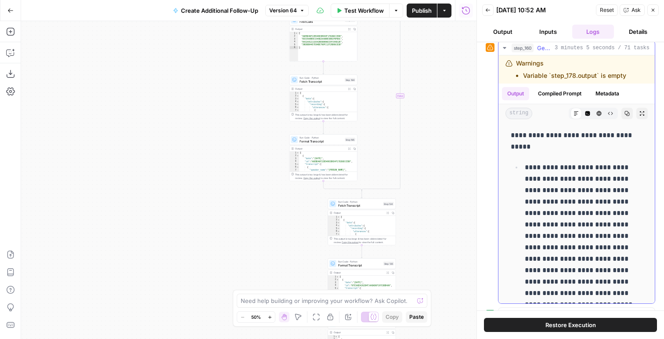
click at [550, 164] on p "**********" at bounding box center [584, 230] width 118 height 137
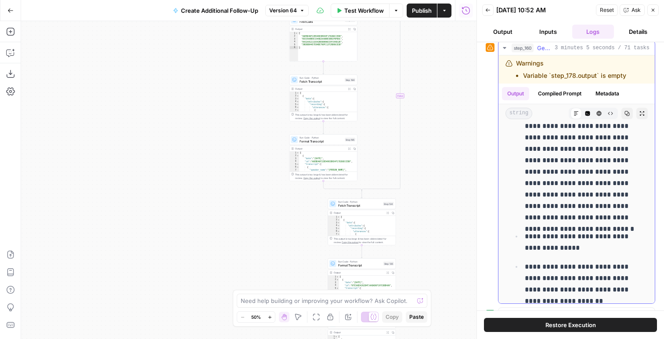
scroll to position [366, 0]
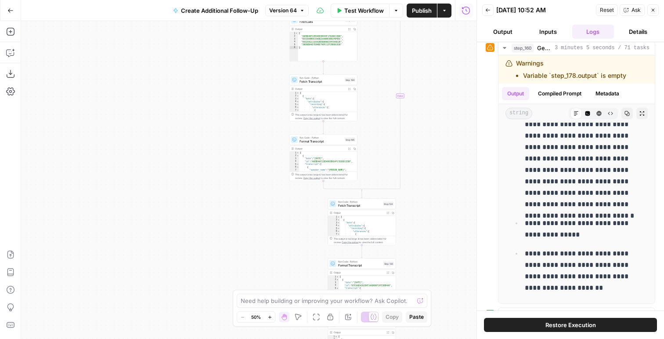
click at [560, 324] on span "Restore Execution" at bounding box center [570, 324] width 50 height 9
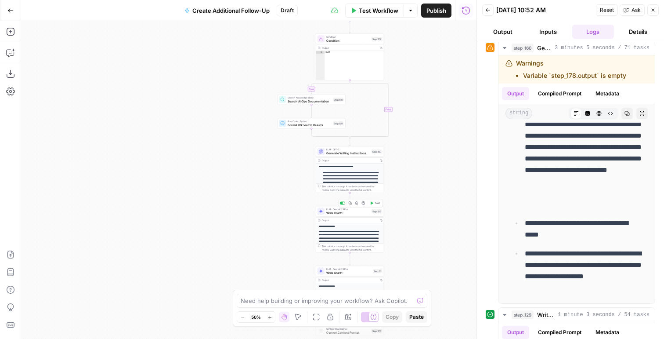
click at [378, 204] on span "Test" at bounding box center [377, 203] width 5 height 4
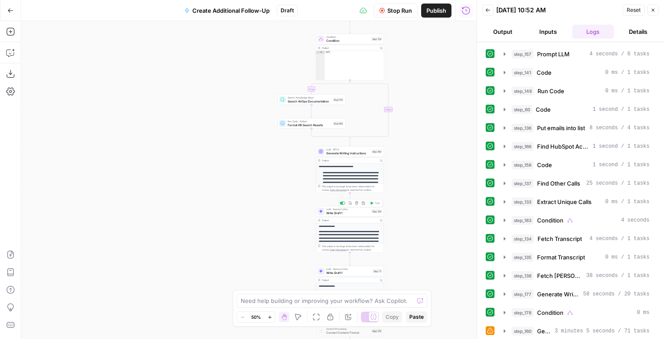
click at [352, 212] on span "Write Draft 1" at bounding box center [347, 212] width 43 height 4
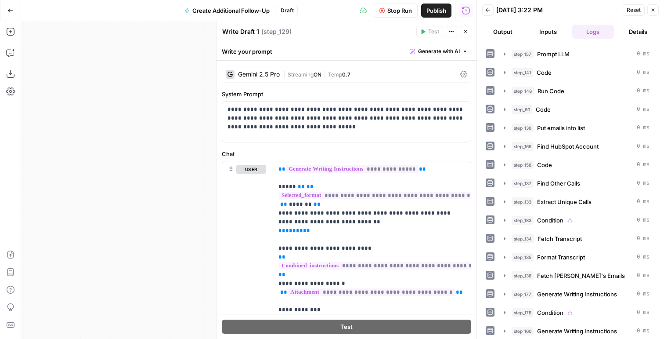
click at [274, 72] on div "Gemini 2.5 Pro" at bounding box center [259, 74] width 42 height 6
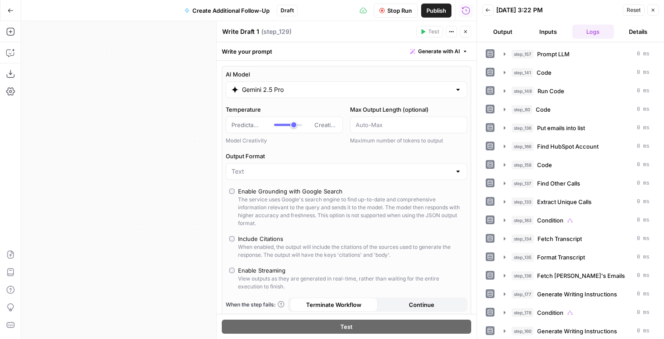
click at [286, 79] on div "AI Model Gemini 2.5 Pro" at bounding box center [346, 84] width 241 height 28
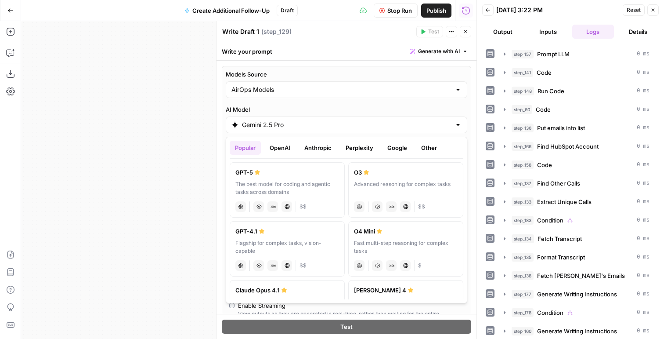
click at [273, 146] on button "OpenAI" at bounding box center [279, 147] width 31 height 14
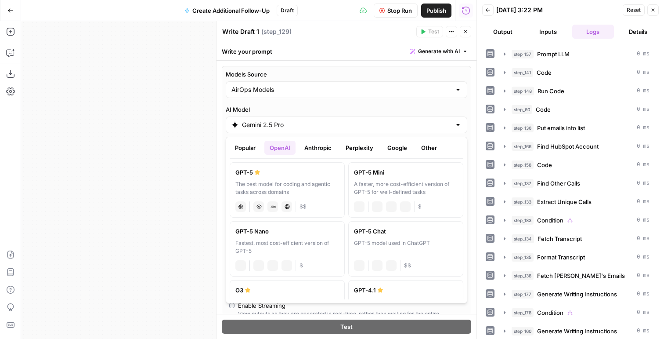
click at [259, 173] on icon at bounding box center [257, 171] width 5 height 5
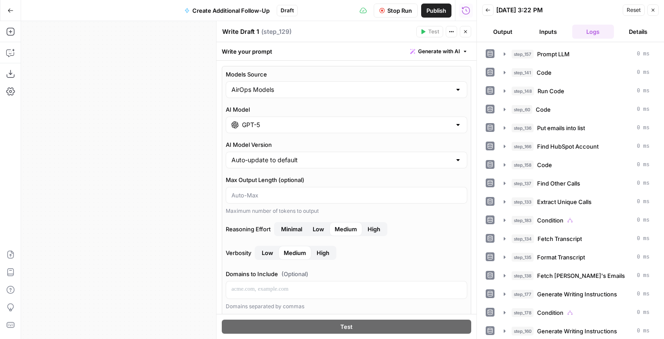
type input "GPT-5"
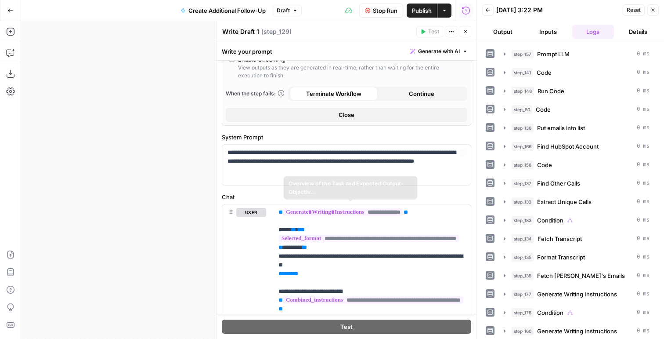
scroll to position [351, 0]
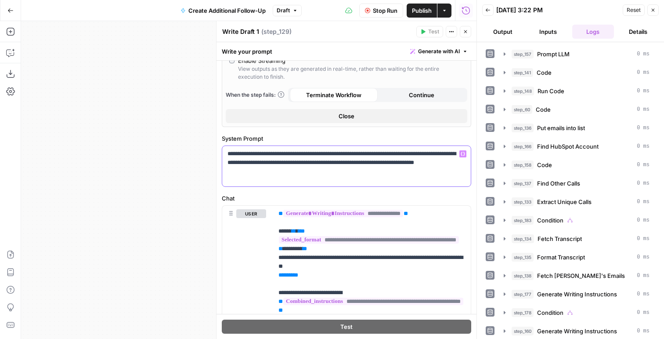
click at [331, 172] on p "**********" at bounding box center [346, 162] width 238 height 26
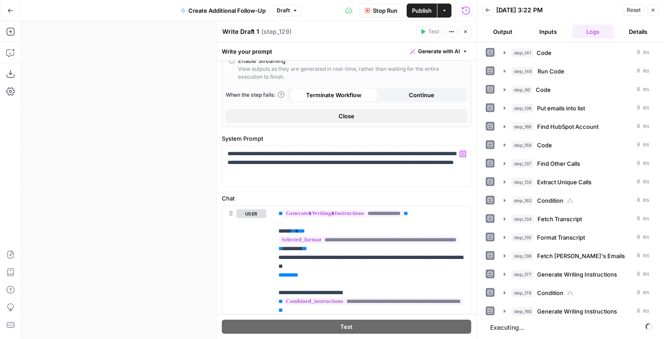
click at [503, 34] on button "Output" at bounding box center [503, 32] width 42 height 14
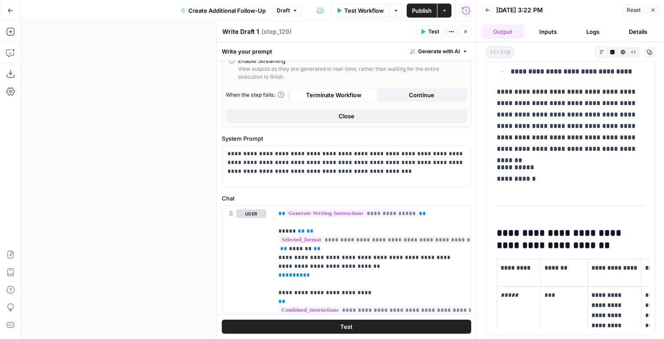
scroll to position [348, 0]
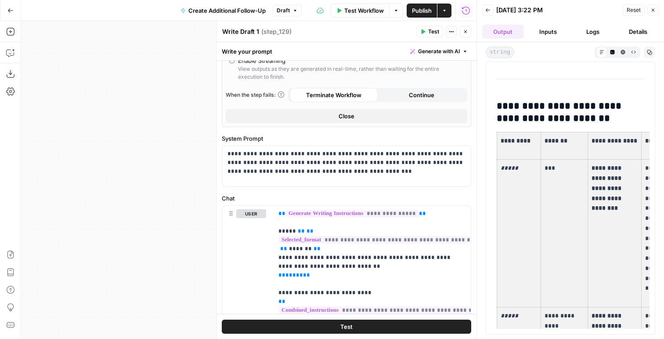
drag, startPoint x: 621, startPoint y: 260, endPoint x: 504, endPoint y: 150, distance: 160.0
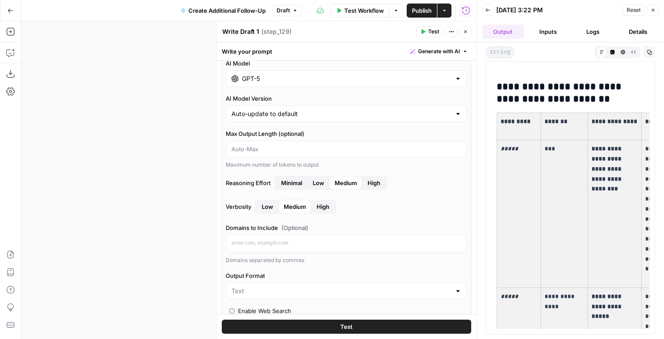
scroll to position [0, 0]
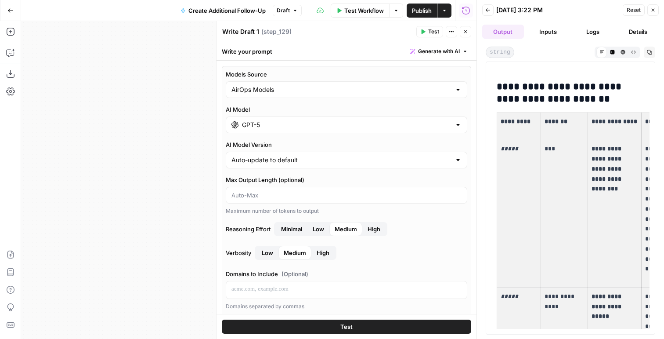
click at [324, 252] on span "High" at bounding box center [323, 252] width 13 height 9
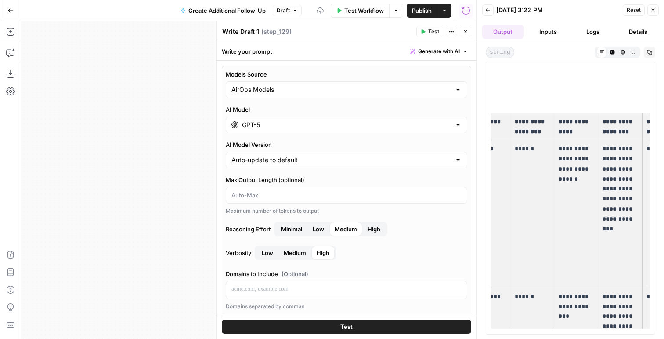
scroll to position [0, 313]
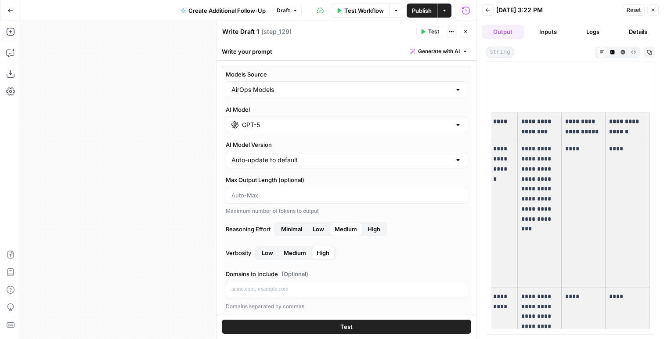
click at [468, 33] on button "Close" at bounding box center [465, 31] width 11 height 11
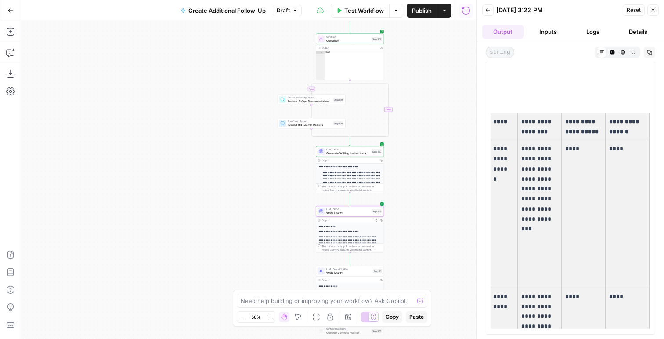
click at [353, 155] on span "Generate Writing Instructions" at bounding box center [347, 153] width 43 height 4
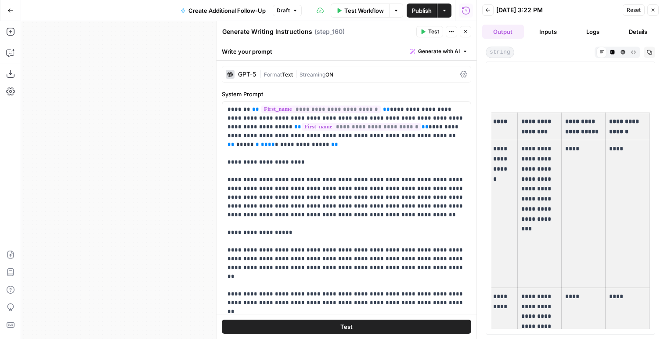
click at [293, 75] on span "Text" at bounding box center [287, 74] width 11 height 7
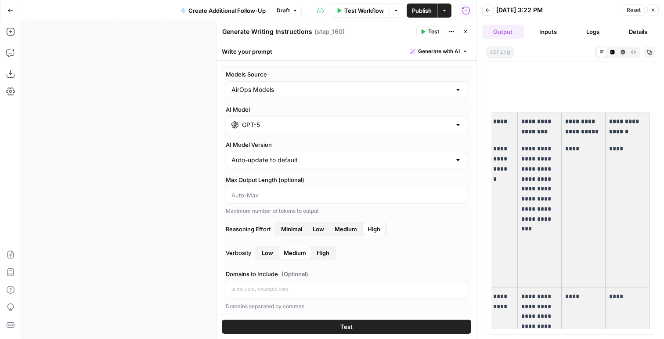
click at [328, 256] on span "High" at bounding box center [323, 252] width 13 height 9
click at [301, 250] on span "Medium" at bounding box center [295, 252] width 22 height 9
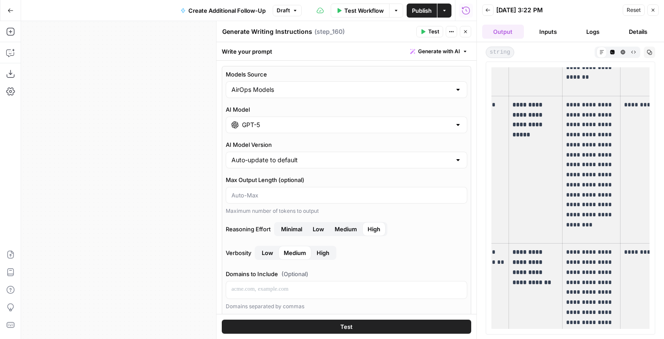
scroll to position [0, 0]
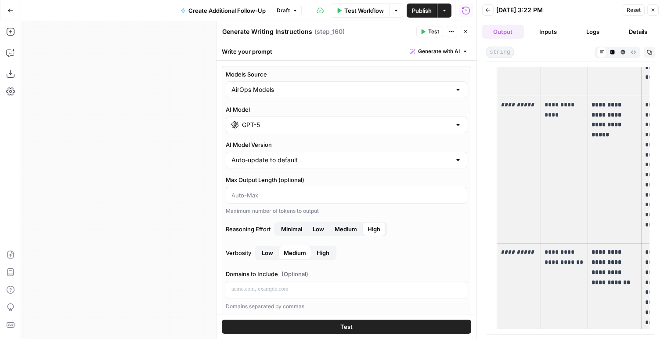
click at [594, 36] on button "Logs" at bounding box center [593, 32] width 42 height 14
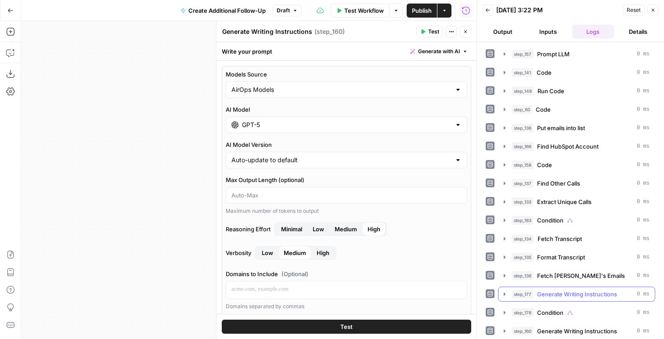
click at [567, 295] on span "Generate Writing Instructions" at bounding box center [577, 293] width 80 height 9
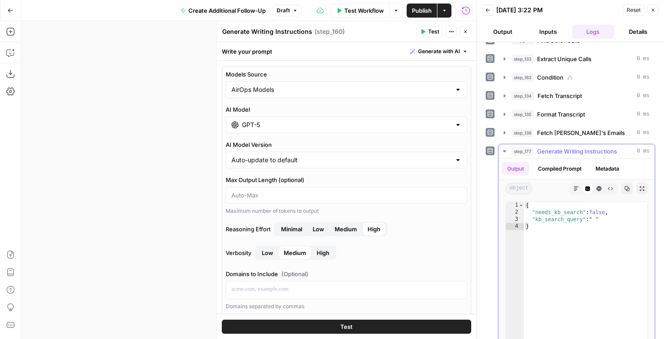
scroll to position [131, 0]
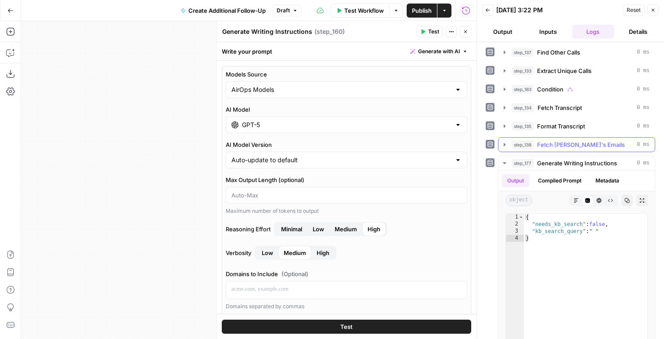
click at [552, 140] on button "step_138 Fetch [PERSON_NAME]'s Emails 0 ms" at bounding box center [576, 144] width 156 height 14
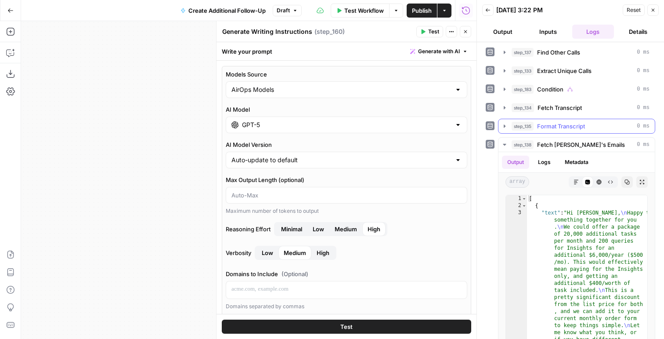
click at [556, 129] on span "Format Transcript" at bounding box center [561, 126] width 48 height 9
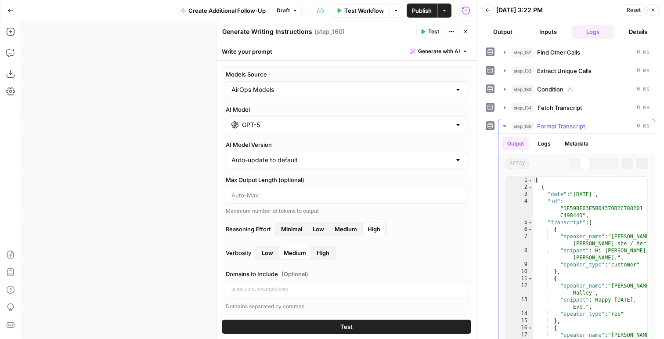
type textarea "**********"
click at [565, 202] on div "[ { "date" : "[DATE]" , "id" : "1E59BE63F5B04370B2C788201 C49844D" , "transcrip…" at bounding box center [590, 274] width 114 height 194
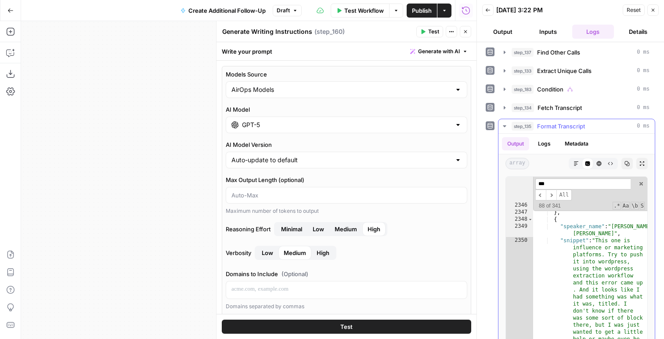
scroll to position [5936, 0]
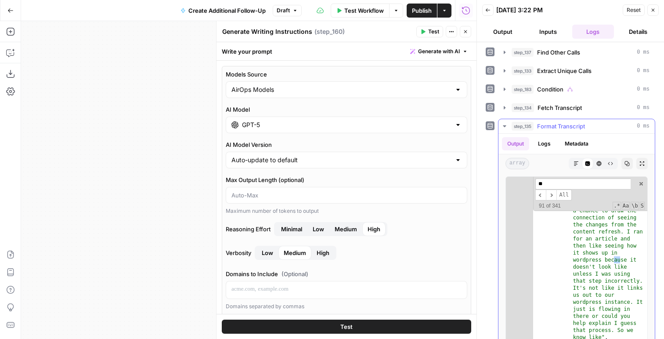
type input "*"
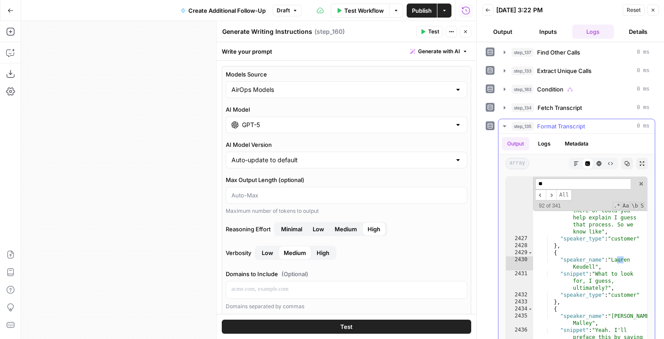
scroll to position [5951, 0]
type input "**"
type textarea "**********"
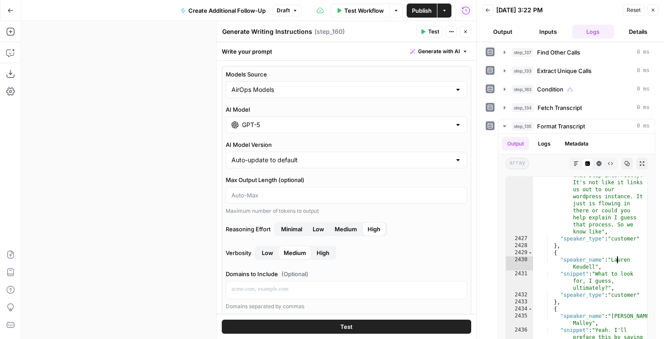
click at [466, 32] on icon "button" at bounding box center [465, 31] width 3 height 3
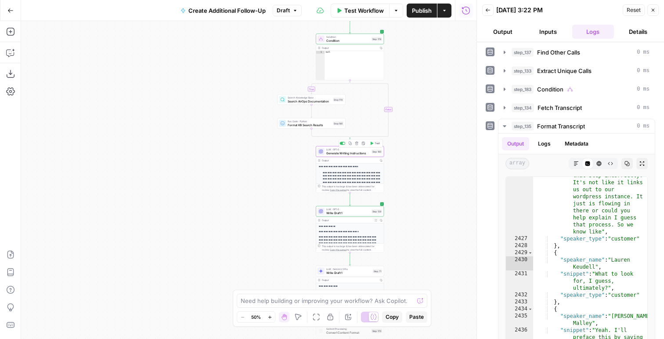
click at [376, 142] on span "Test" at bounding box center [377, 143] width 5 height 4
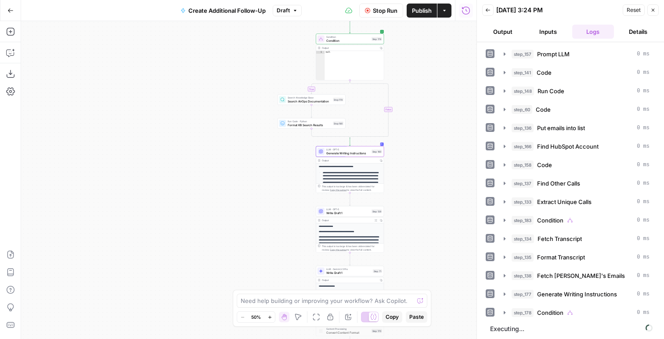
scroll to position [1, 0]
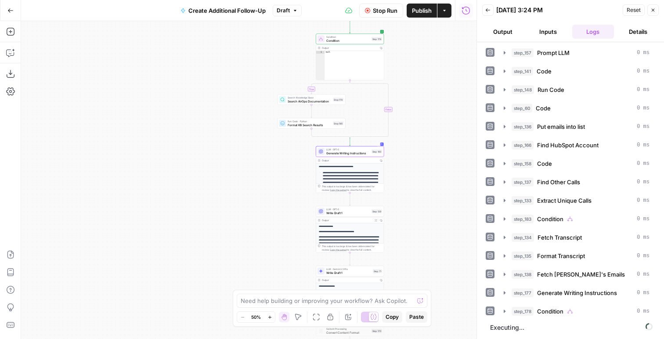
click at [503, 23] on header "Back [DATE] 3:24 PM Reset Close Output Inputs Logs Details" at bounding box center [570, 21] width 187 height 42
click at [502, 34] on button "Output" at bounding box center [503, 32] width 42 height 14
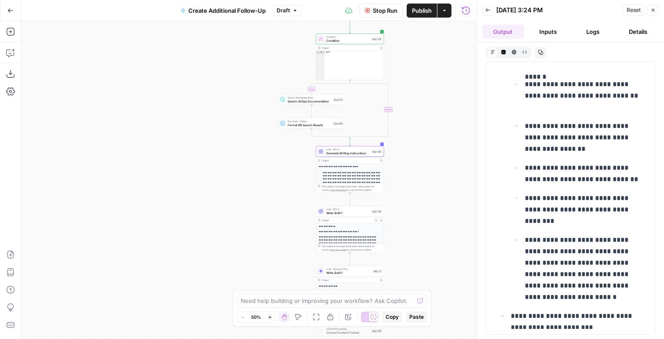
scroll to position [4421, 0]
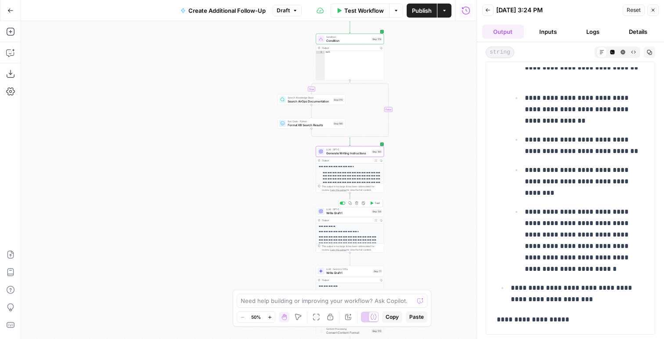
click at [373, 203] on icon "button" at bounding box center [372, 203] width 4 height 4
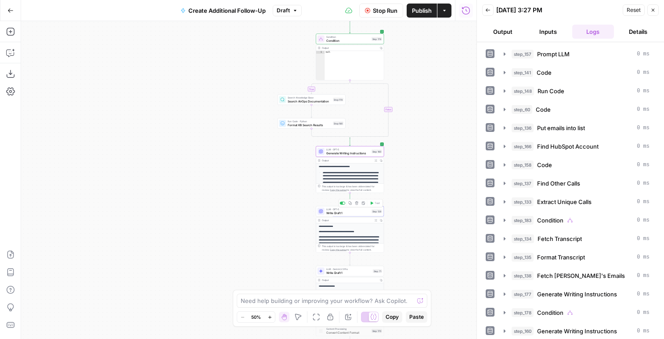
click at [344, 213] on span "Write Draft 1" at bounding box center [347, 212] width 43 height 4
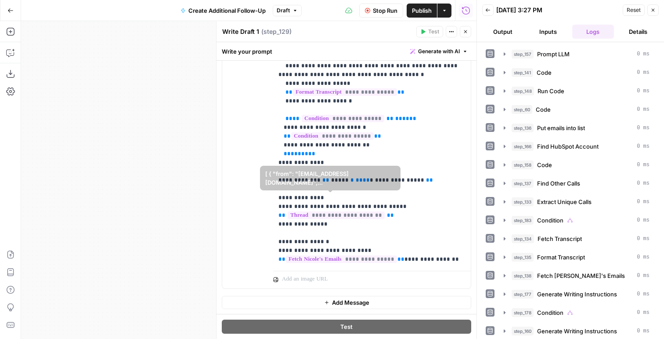
scroll to position [0, 0]
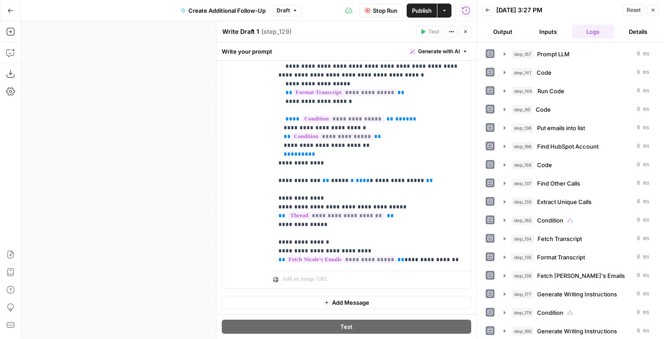
click at [417, 8] on span "Publish" at bounding box center [422, 10] width 20 height 9
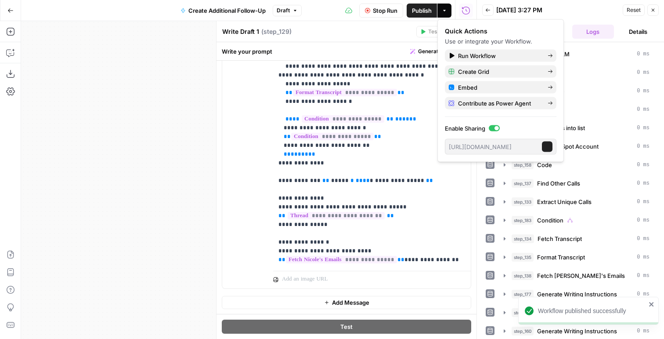
scroll to position [20, 0]
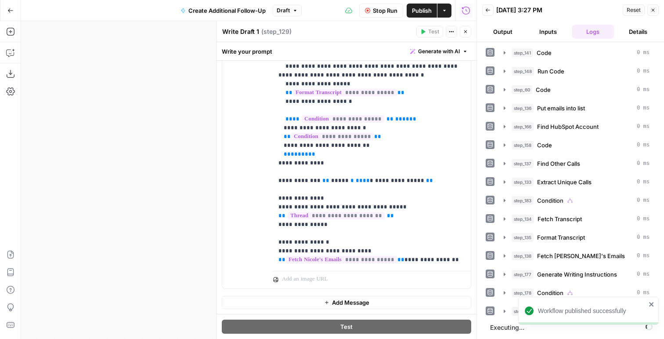
click at [508, 35] on button "Output" at bounding box center [503, 32] width 42 height 14
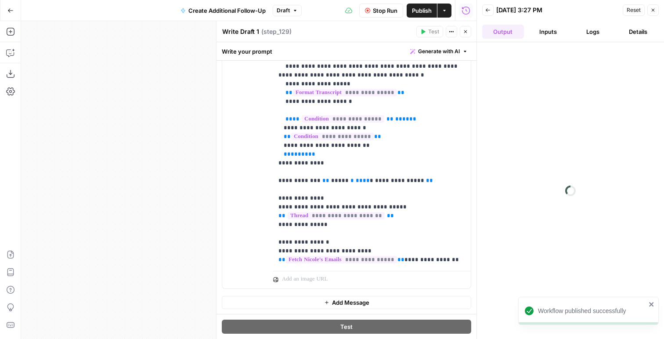
scroll to position [0, 0]
click at [582, 36] on button "Logs" at bounding box center [593, 32] width 42 height 14
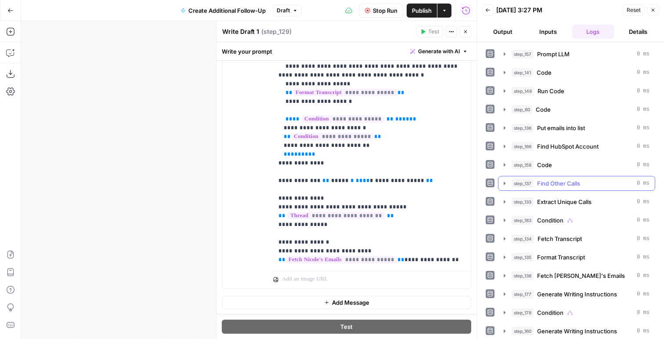
scroll to position [20, 0]
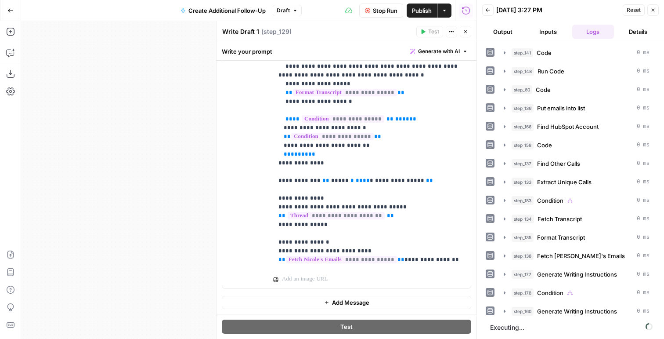
click at [506, 32] on button "Output" at bounding box center [503, 32] width 42 height 14
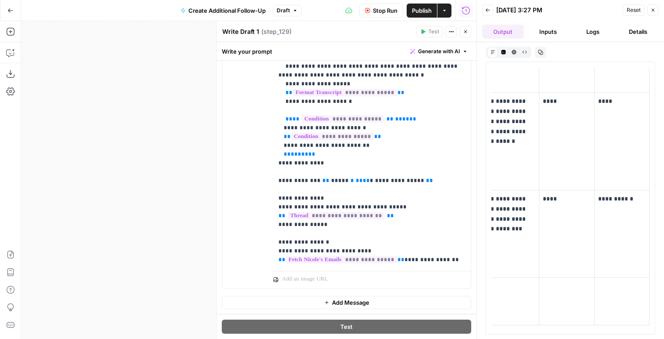
scroll to position [0, 0]
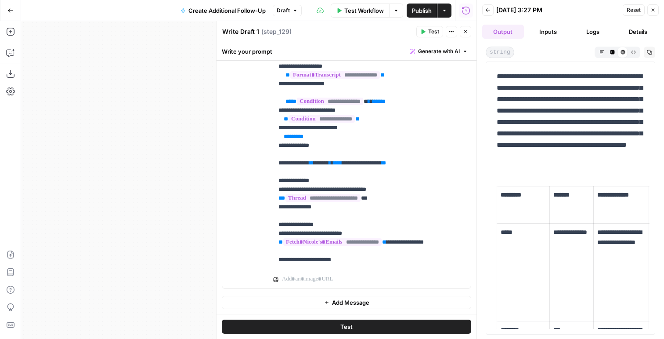
drag, startPoint x: 636, startPoint y: 256, endPoint x: 530, endPoint y: 125, distance: 168.3
click at [499, 269] on td "*****" at bounding box center [523, 271] width 53 height 97
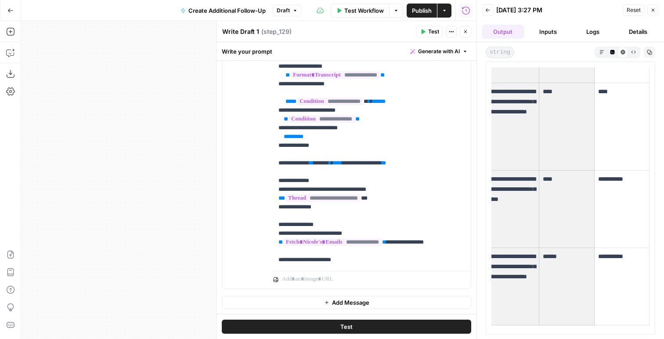
drag, startPoint x: 500, startPoint y: 190, endPoint x: 579, endPoint y: 256, distance: 102.5
click at [617, 263] on td "**********" at bounding box center [621, 286] width 55 height 77
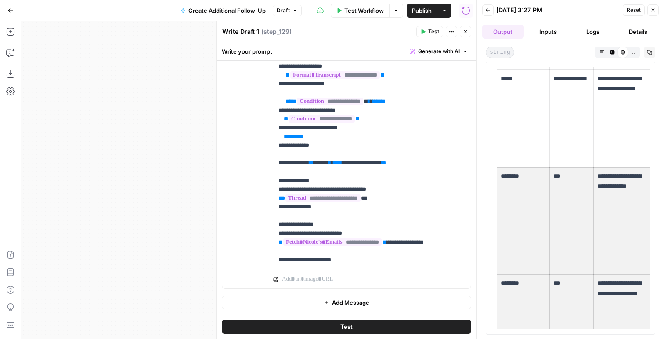
drag, startPoint x: 615, startPoint y: 288, endPoint x: 507, endPoint y: 192, distance: 144.9
click at [621, 58] on div "**********" at bounding box center [570, 190] width 187 height 296
click at [603, 51] on icon "button" at bounding box center [601, 52] width 5 height 5
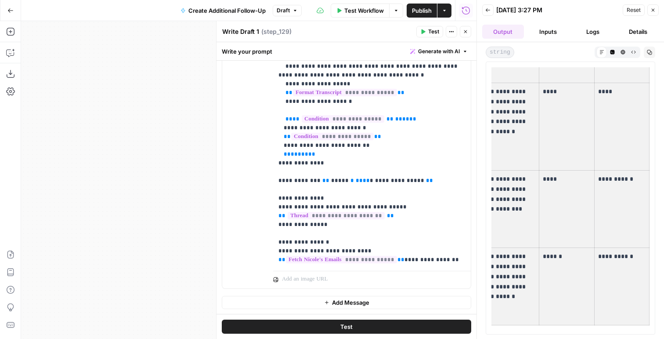
drag, startPoint x: 501, startPoint y: 198, endPoint x: 619, endPoint y: 284, distance: 145.7
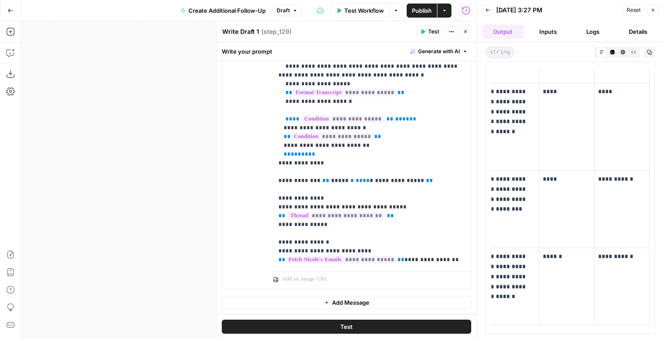
click at [560, 149] on td "****" at bounding box center [566, 126] width 55 height 87
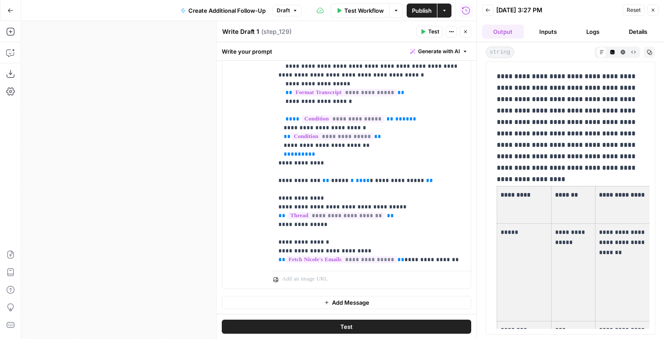
drag, startPoint x: 605, startPoint y: 282, endPoint x: 505, endPoint y: 199, distance: 129.7
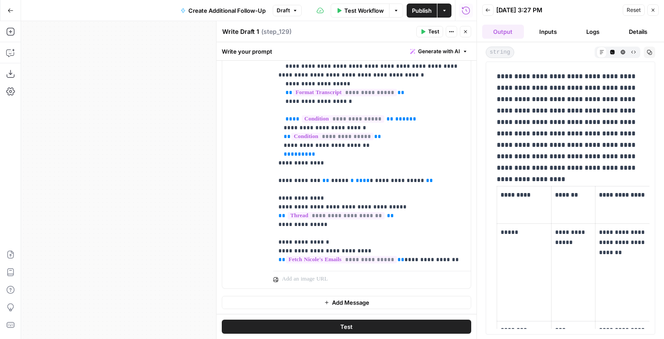
click at [465, 33] on icon "button" at bounding box center [465, 31] width 5 height 5
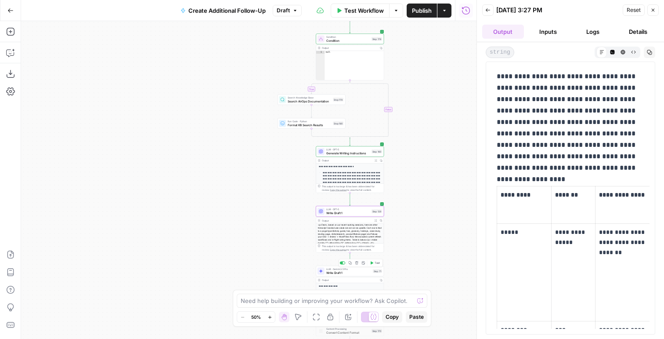
click at [375, 263] on span "Test" at bounding box center [377, 263] width 5 height 4
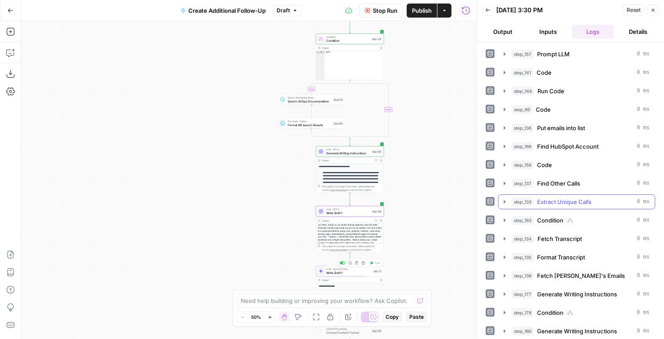
scroll to position [38, 0]
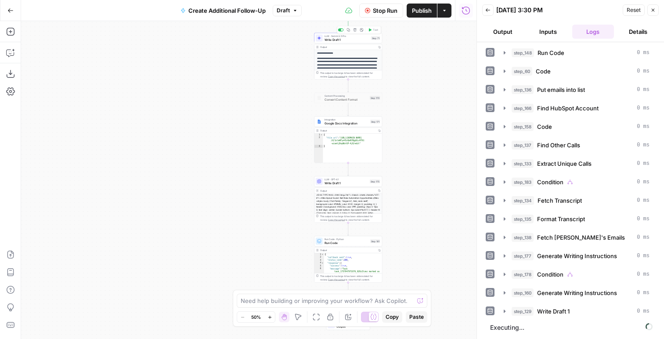
click at [493, 35] on button "Output" at bounding box center [503, 32] width 42 height 14
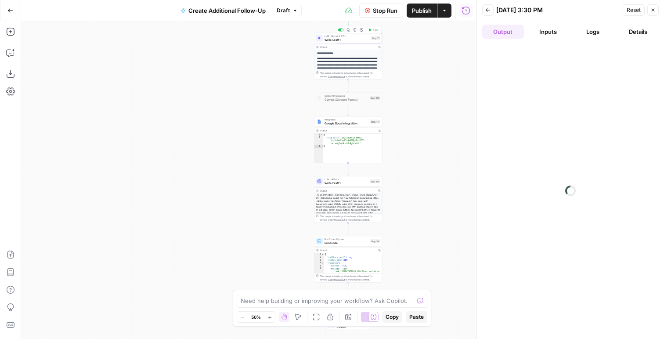
scroll to position [0, 0]
click at [591, 35] on button "Logs" at bounding box center [593, 32] width 42 height 14
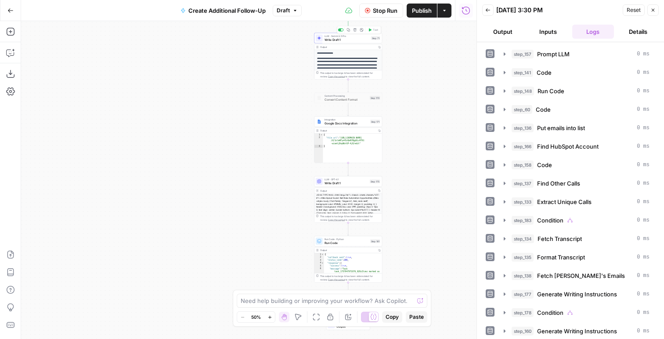
click at [506, 27] on button "Output" at bounding box center [503, 32] width 42 height 14
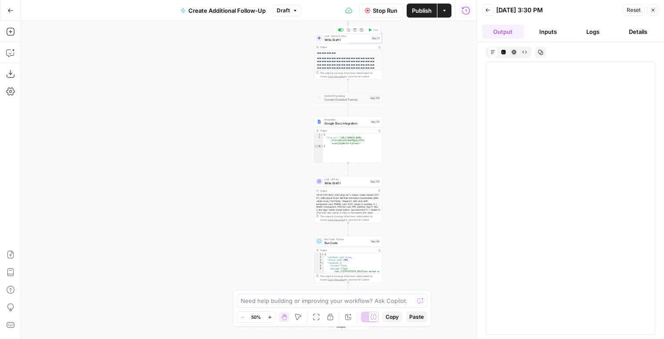
click at [652, 10] on icon "button" at bounding box center [652, 9] width 5 height 5
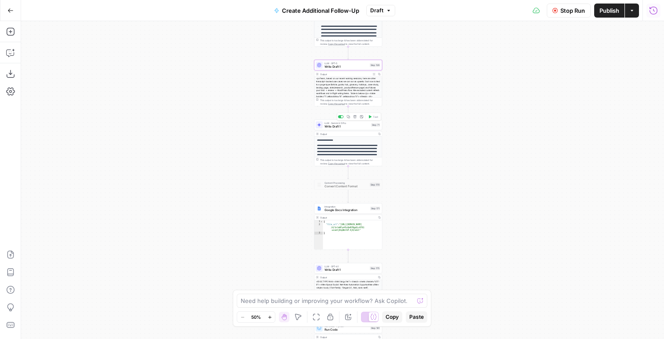
click at [652, 7] on icon "button" at bounding box center [653, 10] width 9 height 9
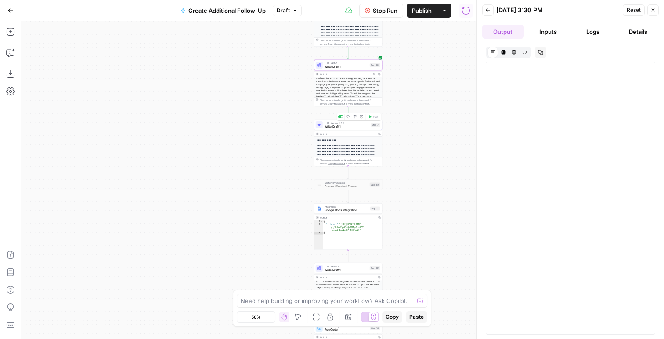
click at [569, 37] on ul "Output Inputs Logs Details" at bounding box center [570, 32] width 177 height 14
click at [561, 36] on button "Inputs" at bounding box center [548, 32] width 42 height 14
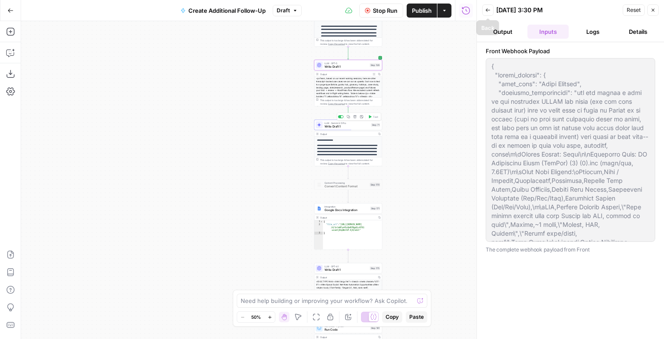
click at [487, 12] on icon "button" at bounding box center [487, 9] width 5 height 5
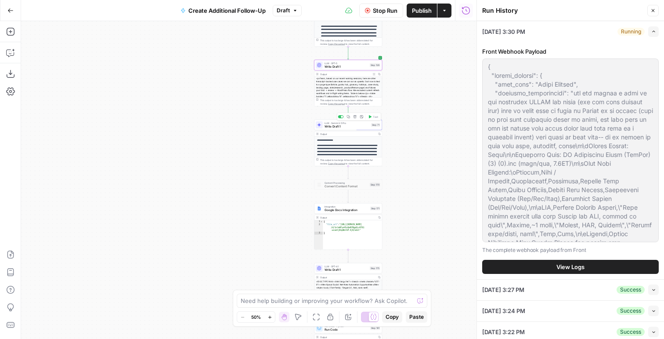
click at [571, 273] on button "View Logs" at bounding box center [570, 266] width 177 height 14
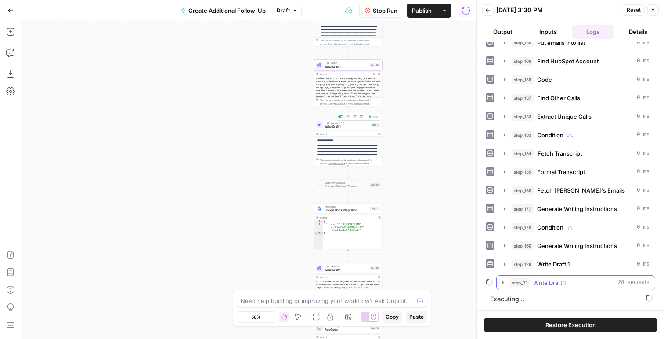
click at [560, 281] on span "Write Draft 1" at bounding box center [549, 282] width 32 height 9
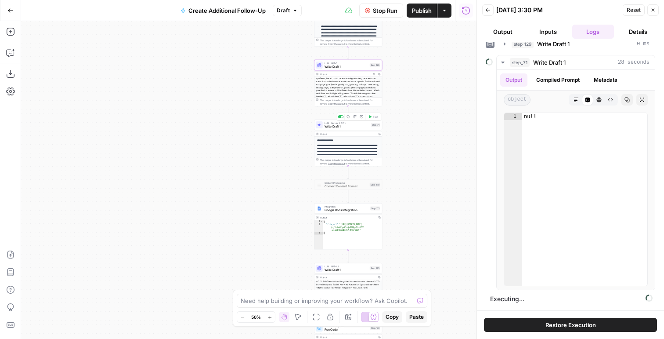
click at [507, 25] on button "Output" at bounding box center [503, 32] width 42 height 14
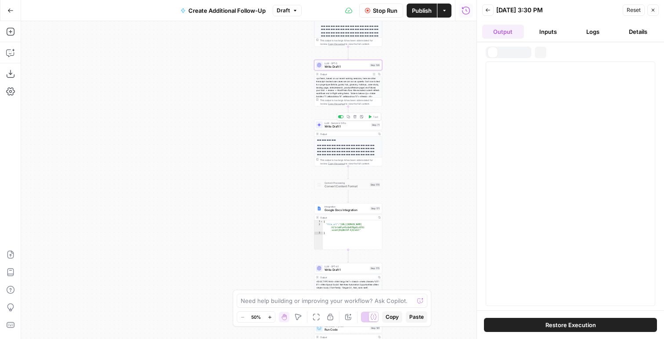
scroll to position [0, 0]
click at [597, 39] on header "Back [DATE] 3:30 PM Reset Close Output Inputs Logs Details" at bounding box center [570, 21] width 187 height 42
click at [596, 31] on button "Logs" at bounding box center [593, 32] width 42 height 14
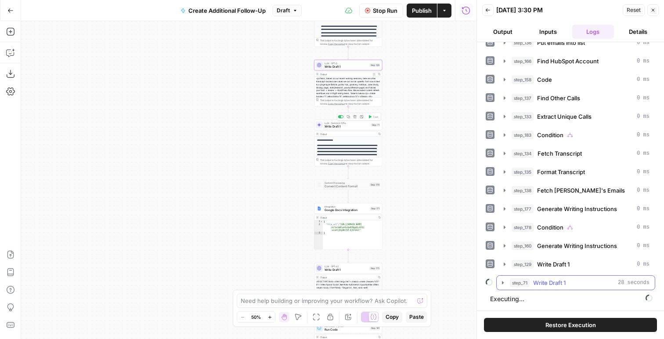
click at [551, 280] on span "Write Draft 1" at bounding box center [549, 282] width 32 height 9
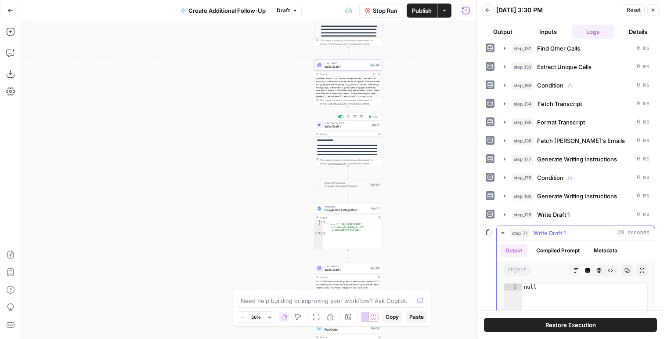
scroll to position [280, 0]
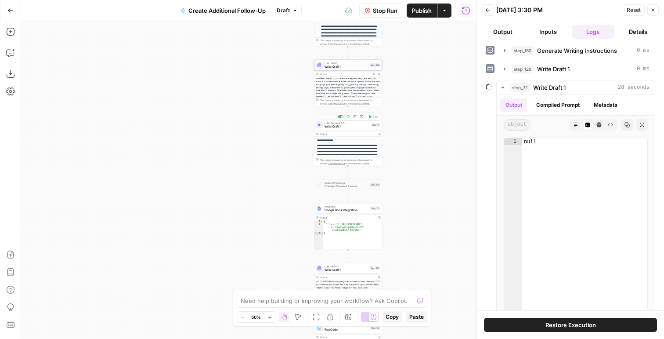
click at [537, 61] on div "step_157 Prompt LLM 0 ms step_141 Code 0 ms step_148 Run Code 0 ms step_60 Code…" at bounding box center [570, 40] width 169 height 548
click at [537, 63] on button "step_129 Write Draft 1 0 ms" at bounding box center [576, 69] width 156 height 14
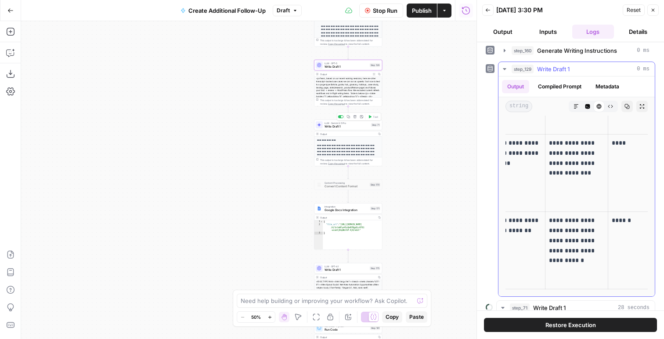
scroll to position [525, 0]
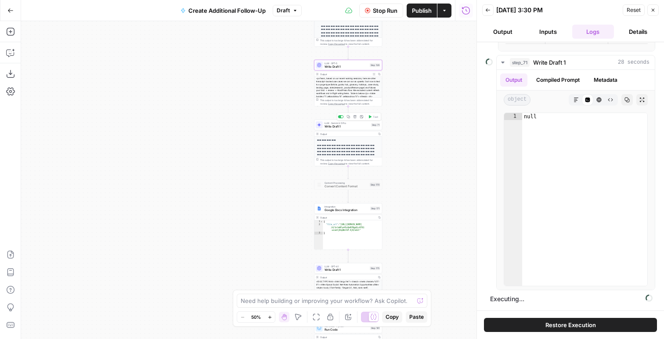
click at [501, 34] on button "Output" at bounding box center [503, 32] width 42 height 14
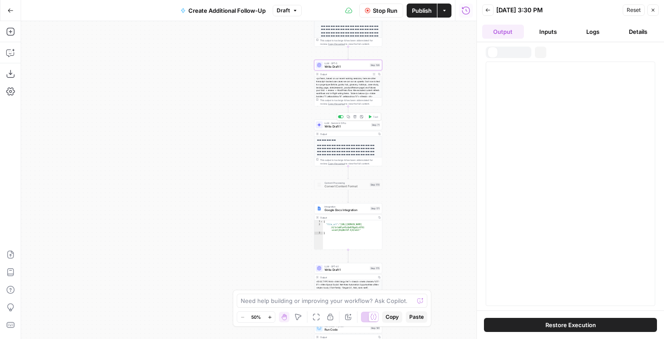
scroll to position [0, 0]
click at [380, 135] on button "Copy" at bounding box center [379, 133] width 5 height 5
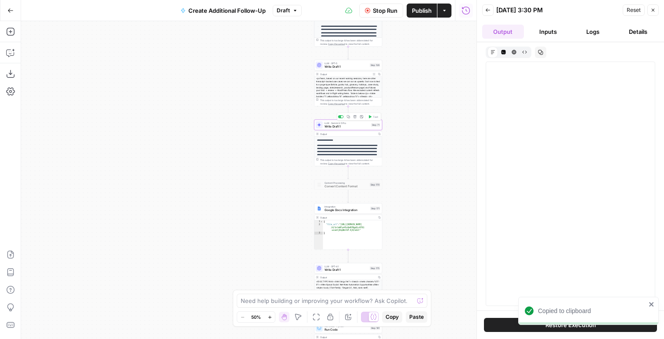
click at [387, 5] on button "Stop Run" at bounding box center [381, 11] width 44 height 14
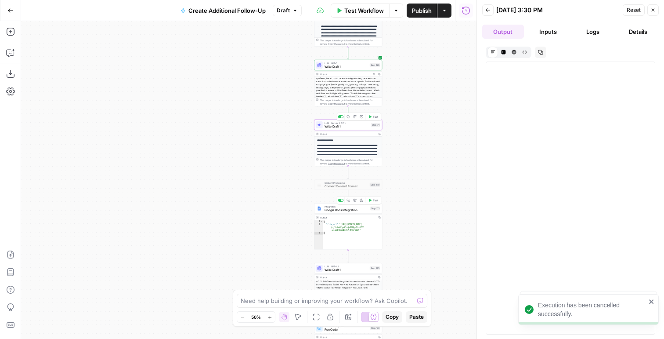
click at [374, 201] on span "Test" at bounding box center [375, 200] width 5 height 4
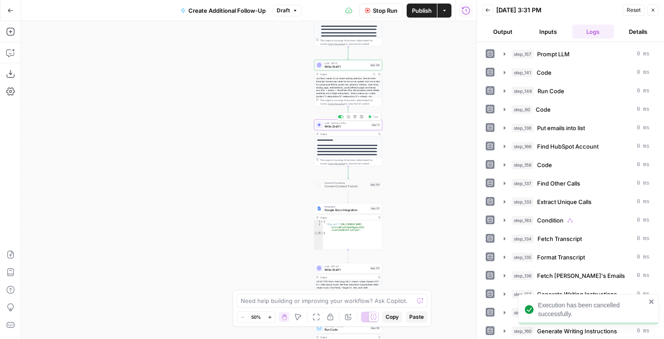
click at [515, 36] on button "Output" at bounding box center [503, 32] width 42 height 14
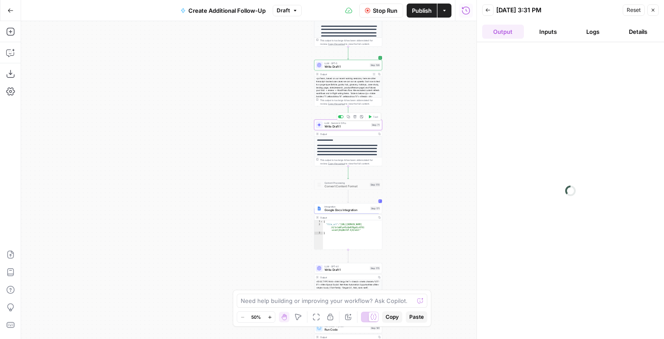
click at [555, 45] on div at bounding box center [570, 190] width 187 height 296
click at [554, 36] on button "Inputs" at bounding box center [548, 32] width 42 height 14
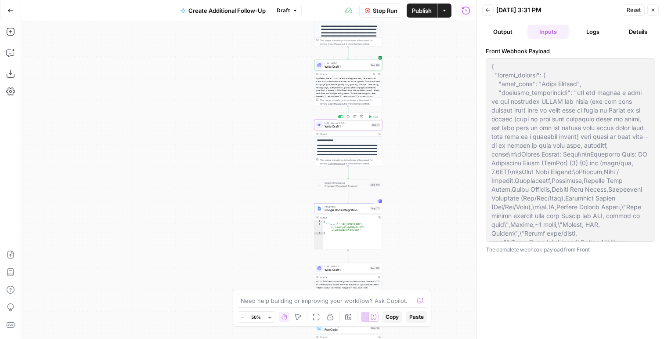
click at [584, 39] on header "Back [DATE] 3:31 PM Reset Close Output Inputs Logs Details" at bounding box center [570, 21] width 187 height 42
click at [584, 33] on button "Logs" at bounding box center [593, 32] width 42 height 14
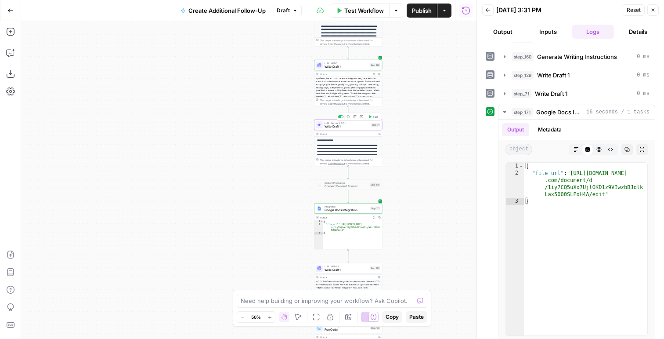
scroll to position [279, 0]
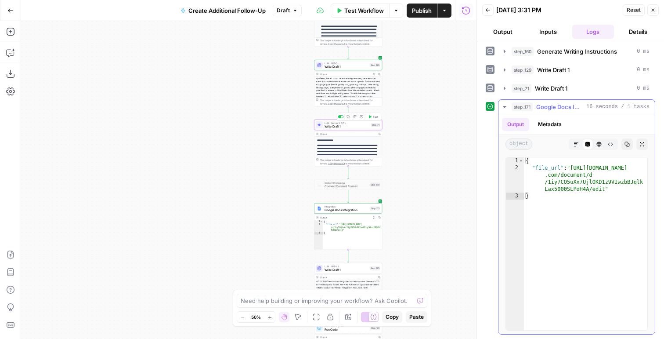
click at [573, 140] on button "Markdown" at bounding box center [575, 143] width 11 height 11
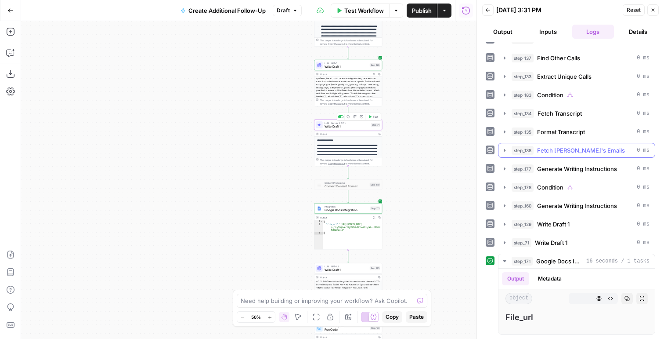
scroll to position [166, 0]
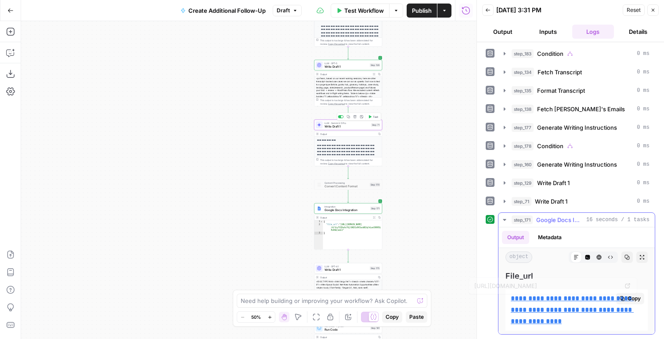
click at [558, 303] on p "**********" at bounding box center [577, 309] width 132 height 34
click at [556, 299] on link "**********" at bounding box center [572, 309] width 123 height 29
